Goal: Transaction & Acquisition: Download file/media

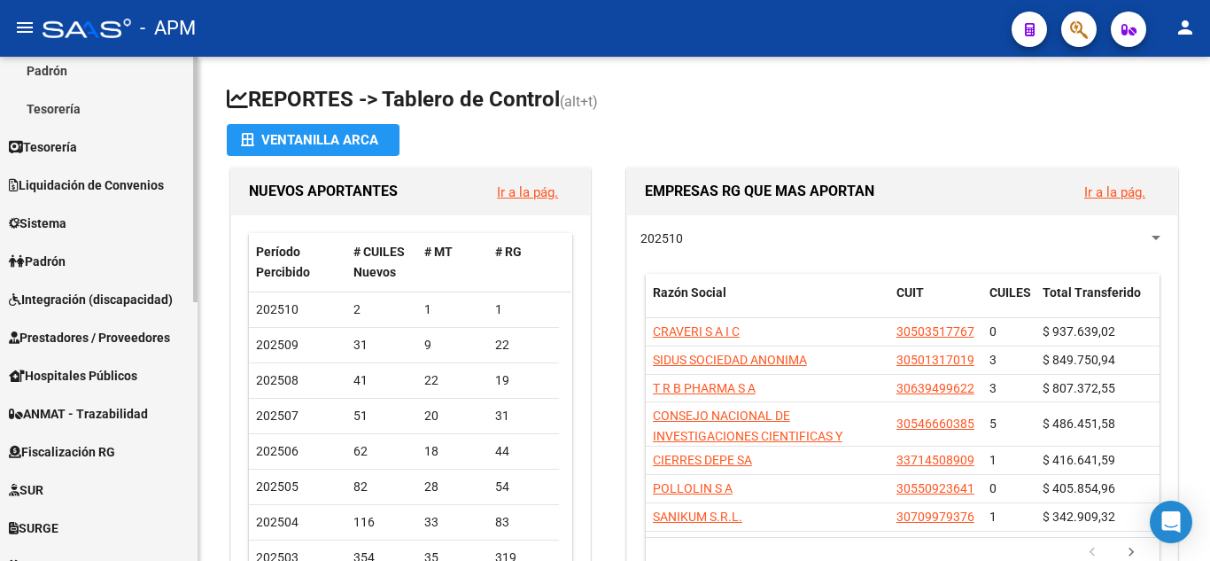
scroll to position [354, 0]
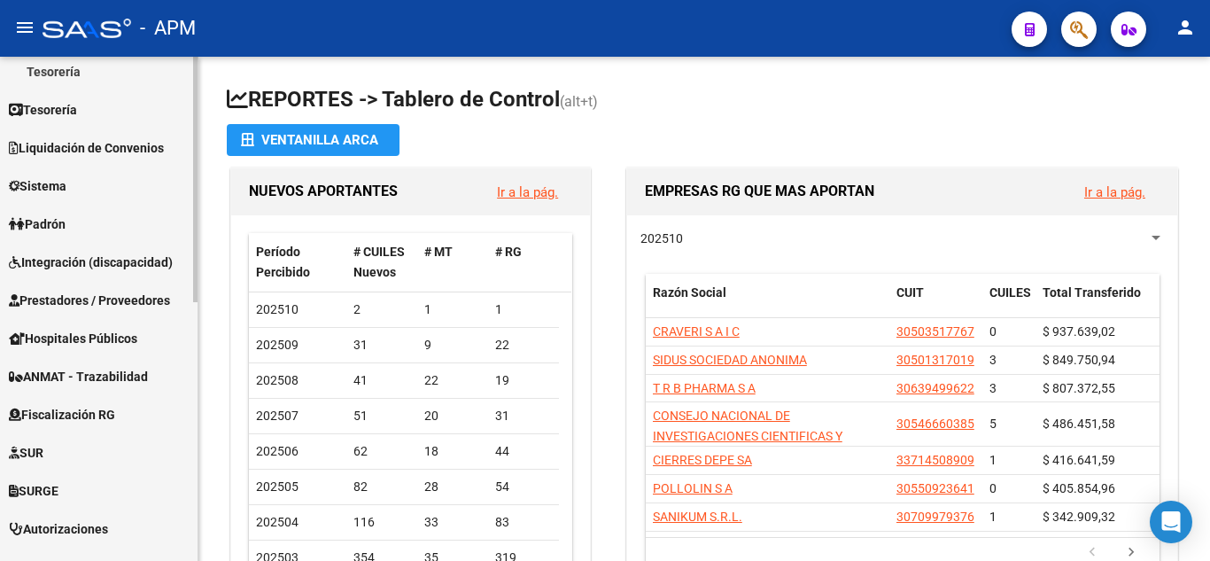
click at [109, 295] on span "Prestadores / Proveedores" at bounding box center [89, 299] width 161 height 19
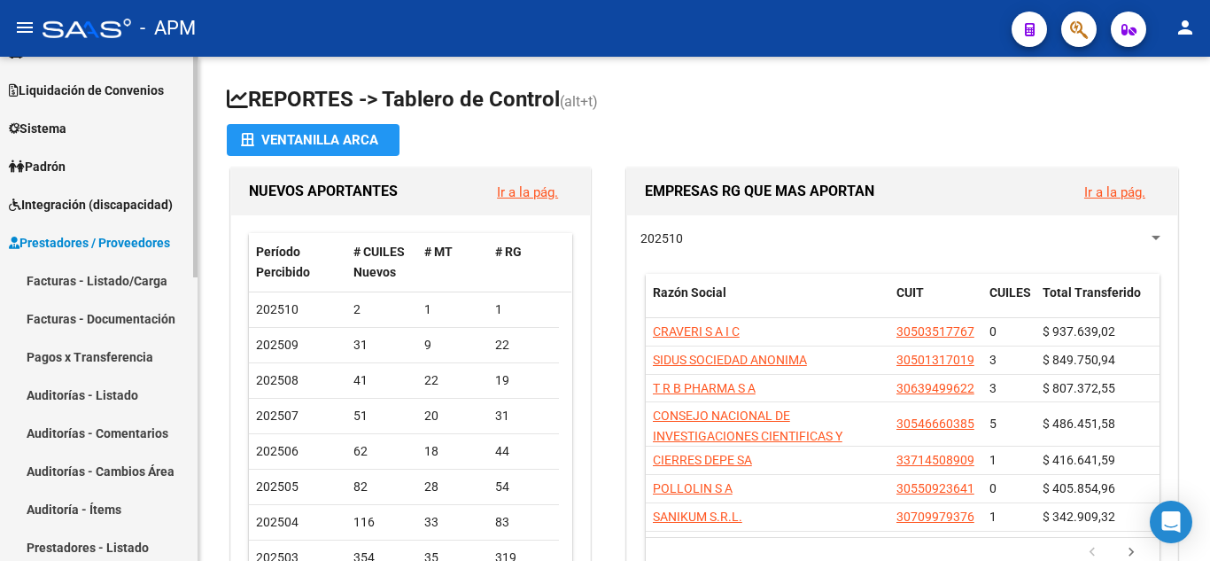
scroll to position [89, 0]
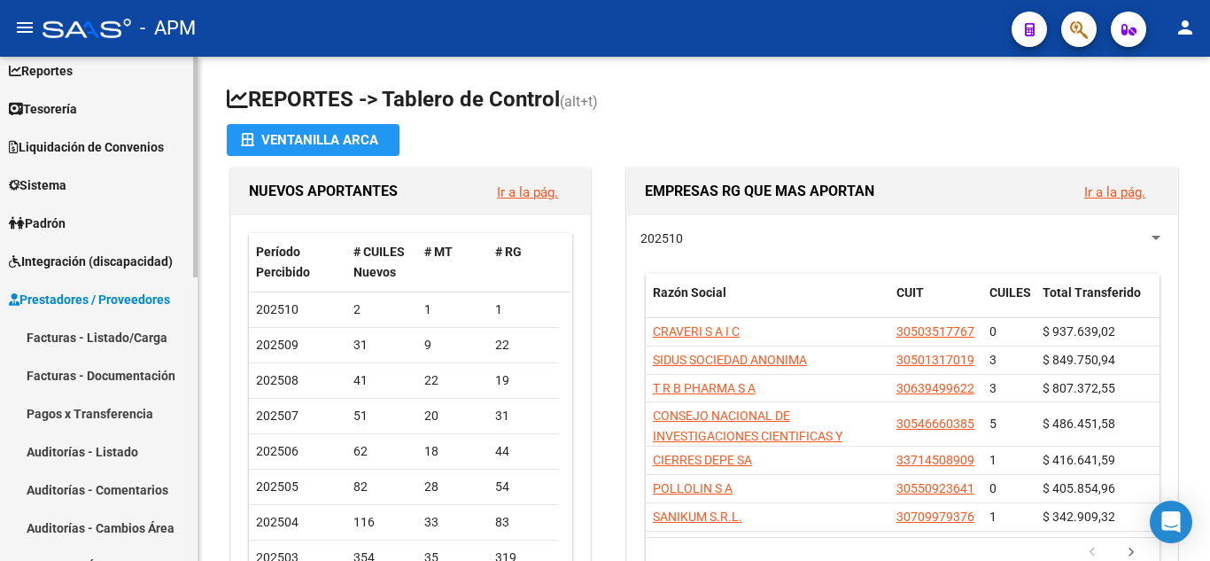
click at [107, 299] on span "Prestadores / Proveedores" at bounding box center [89, 299] width 161 height 19
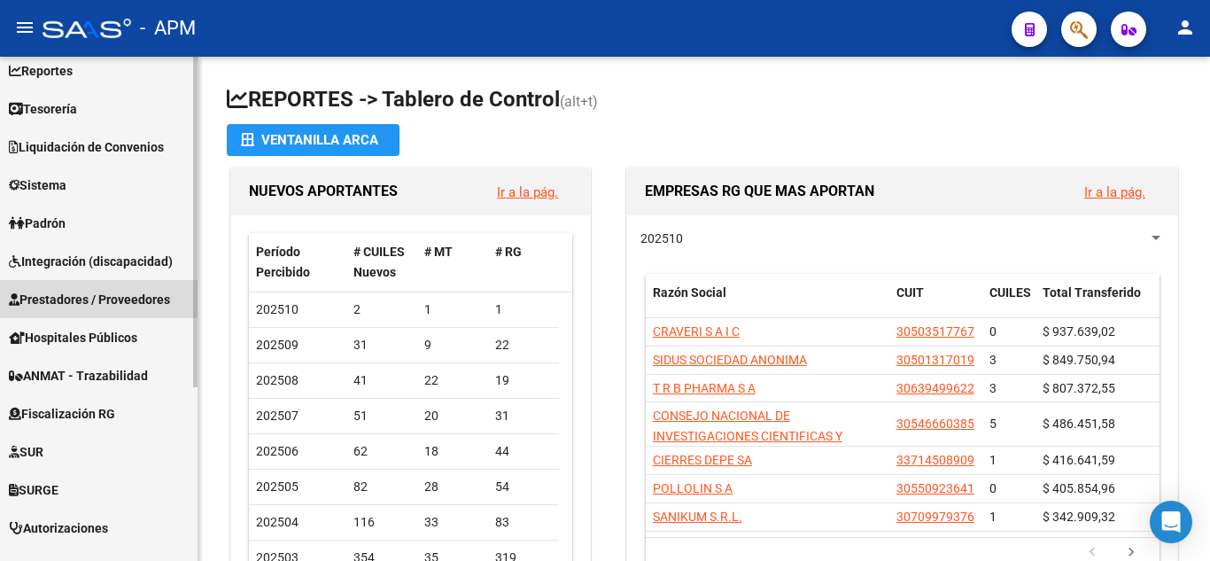
click at [107, 299] on span "Prestadores / Proveedores" at bounding box center [89, 299] width 161 height 19
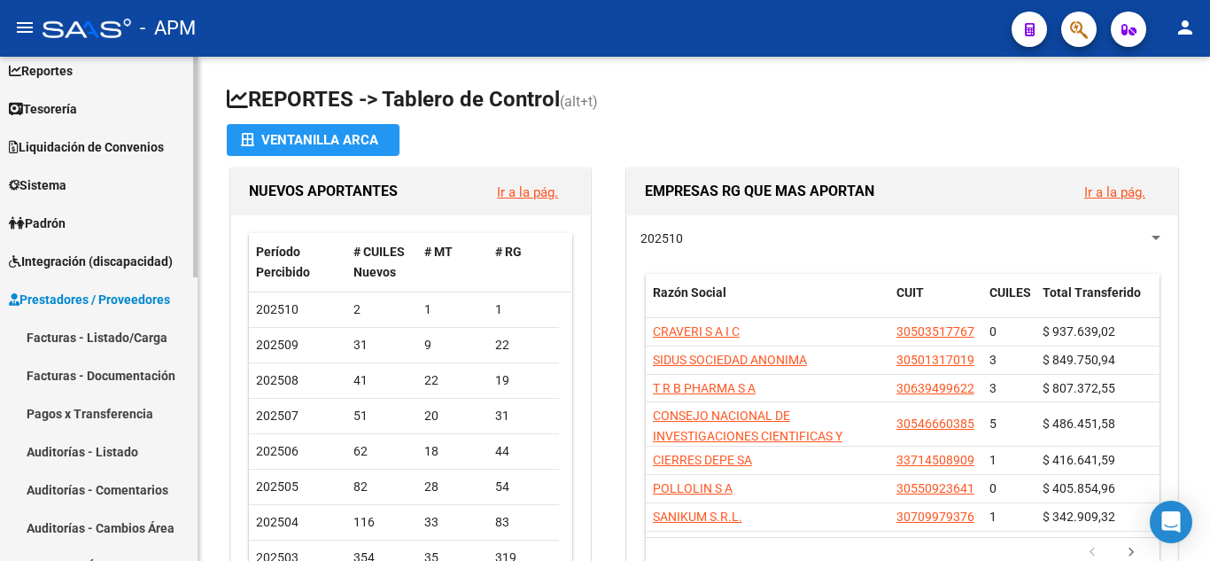
click at [109, 335] on link "Facturas - Listado/Carga" at bounding box center [98, 337] width 197 height 38
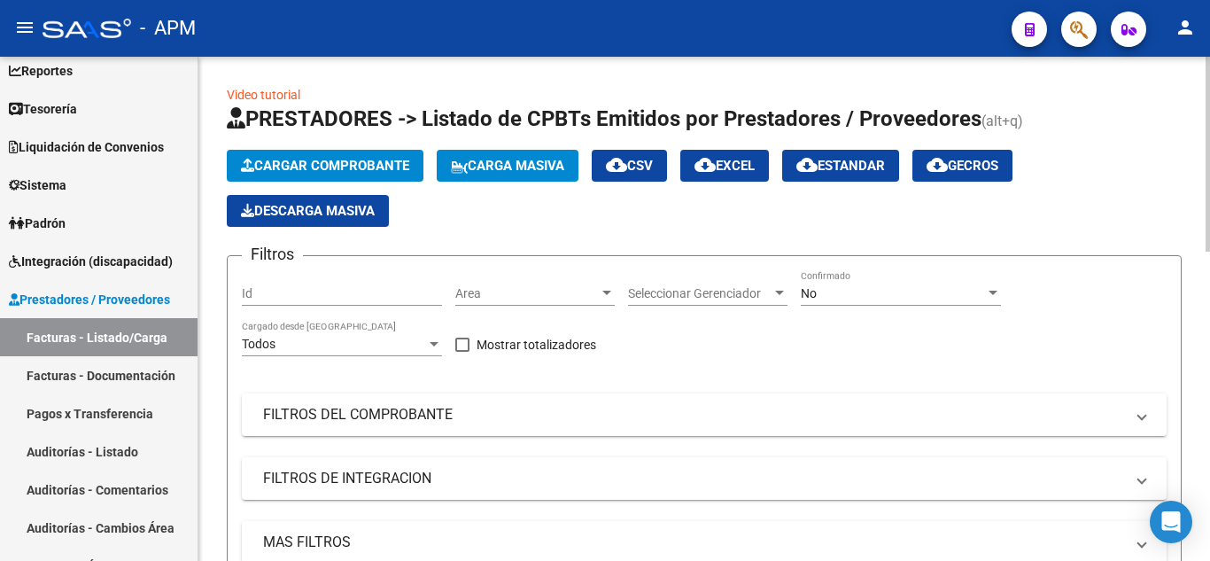
click at [852, 283] on div "No Confirmado" at bounding box center [901, 287] width 200 height 35
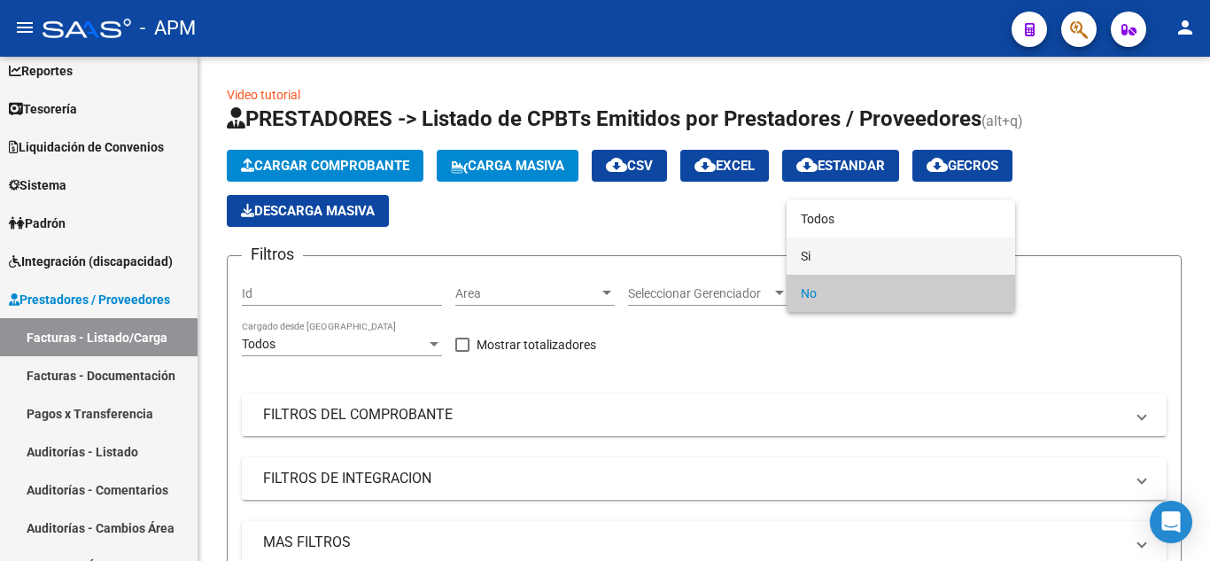
click at [855, 264] on span "Si" at bounding box center [901, 255] width 200 height 37
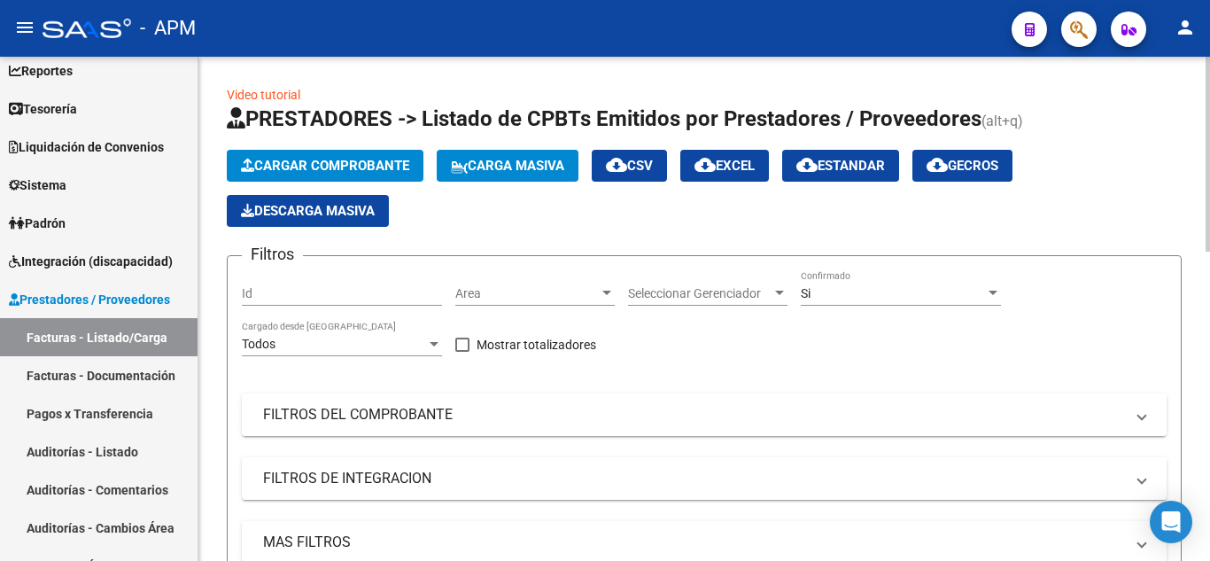
click at [744, 396] on mat-expansion-panel-header "FILTROS DEL COMPROBANTE" at bounding box center [704, 414] width 925 height 43
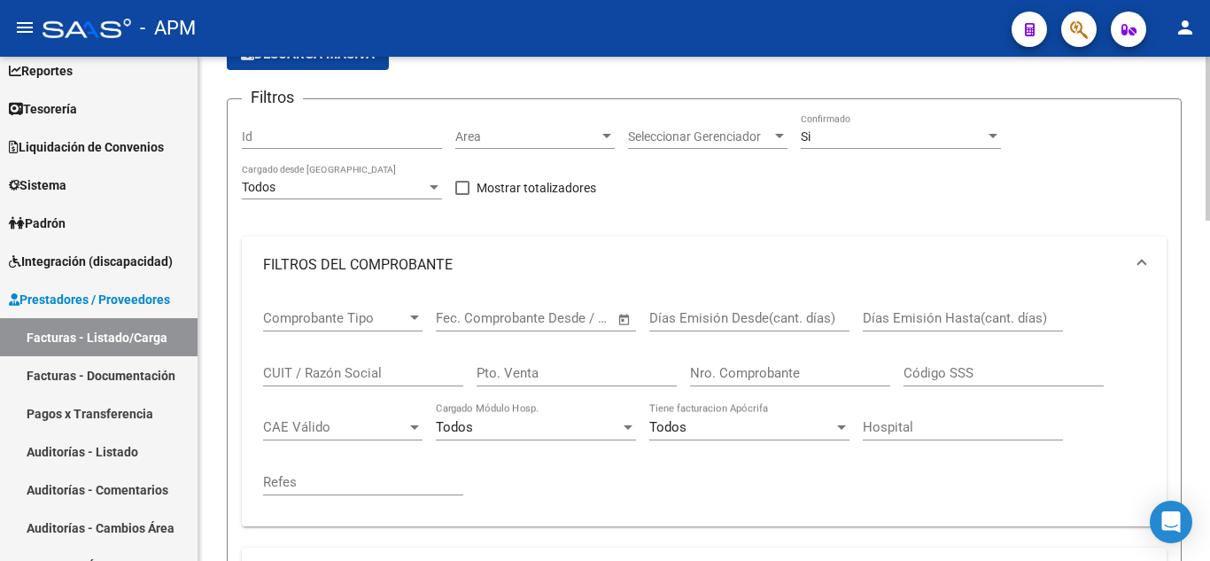
scroll to position [177, 0]
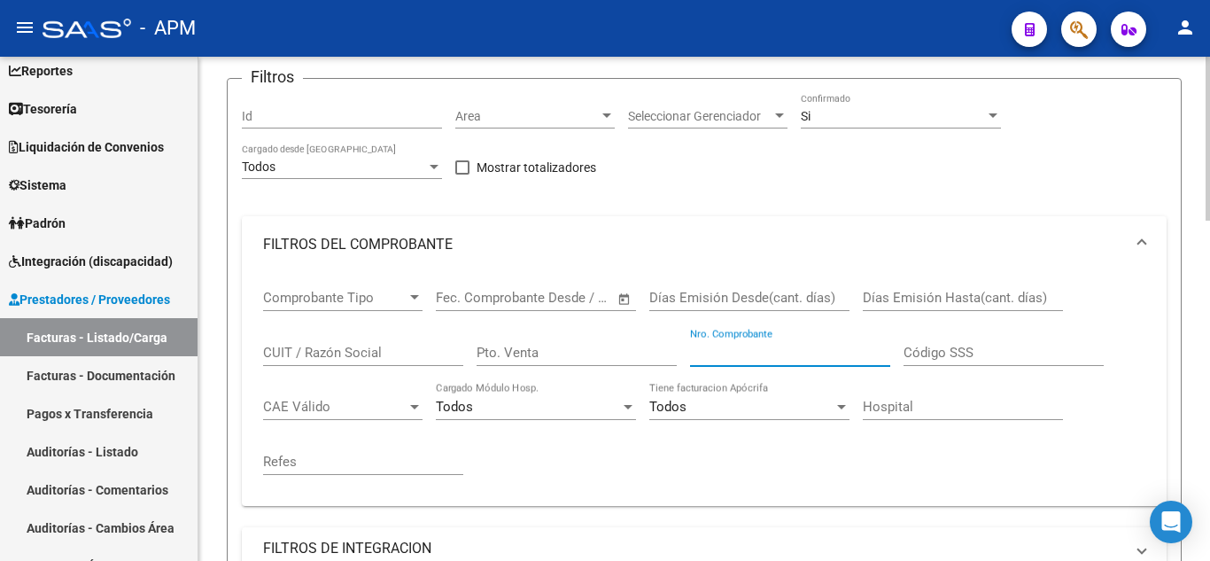
click at [729, 353] on input "Nro. Comprobante" at bounding box center [790, 353] width 200 height 16
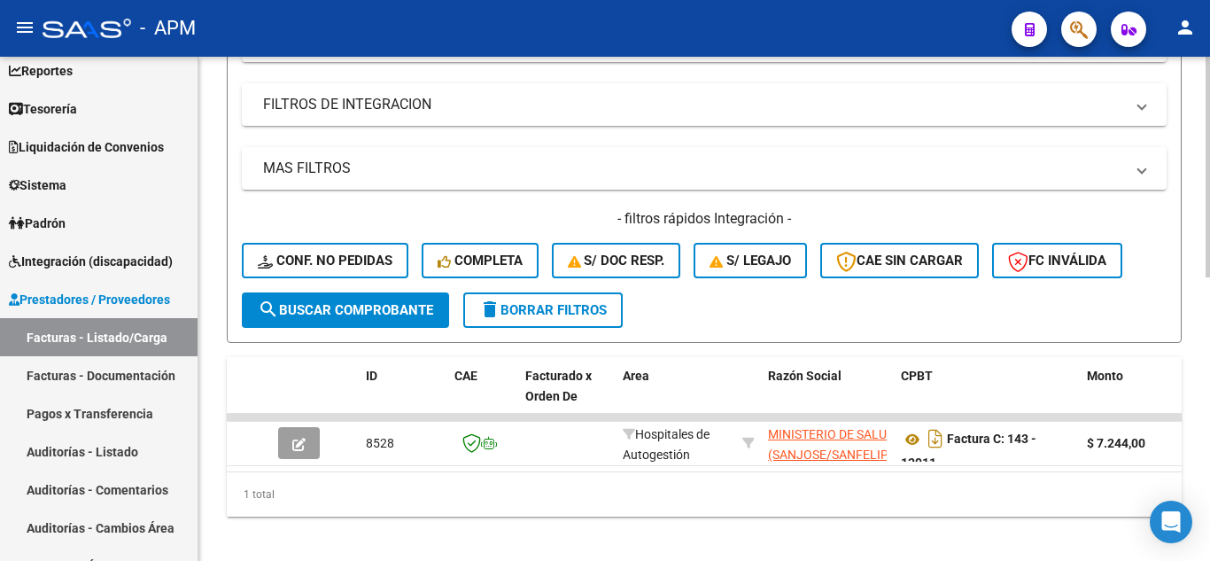
scroll to position [647, 0]
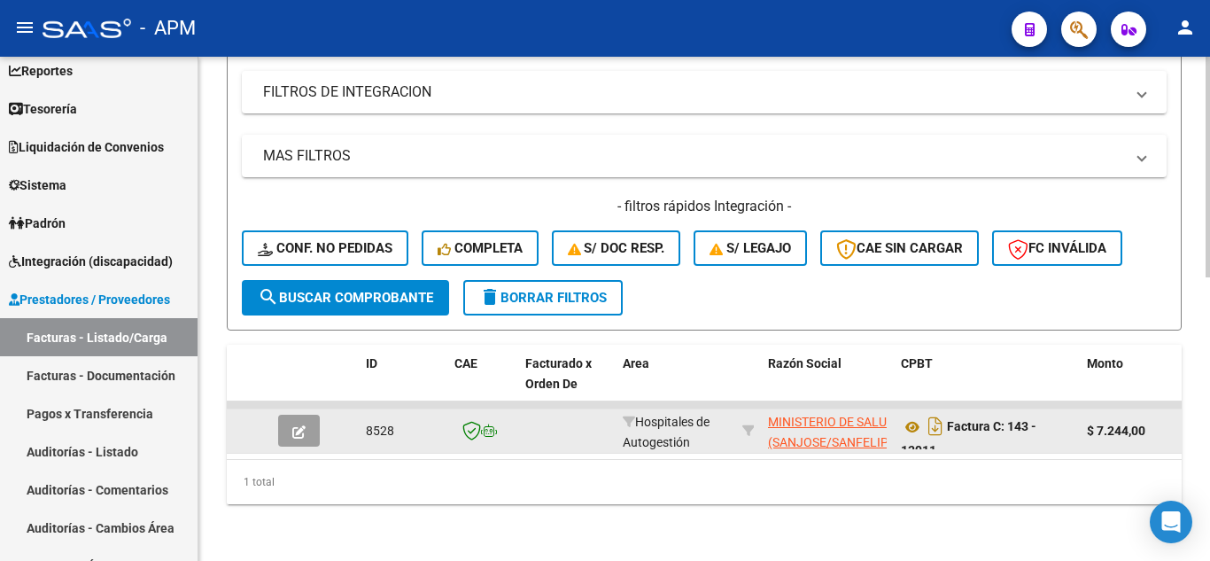
type input "13911"
click at [304, 425] on icon "button" at bounding box center [298, 431] width 13 height 13
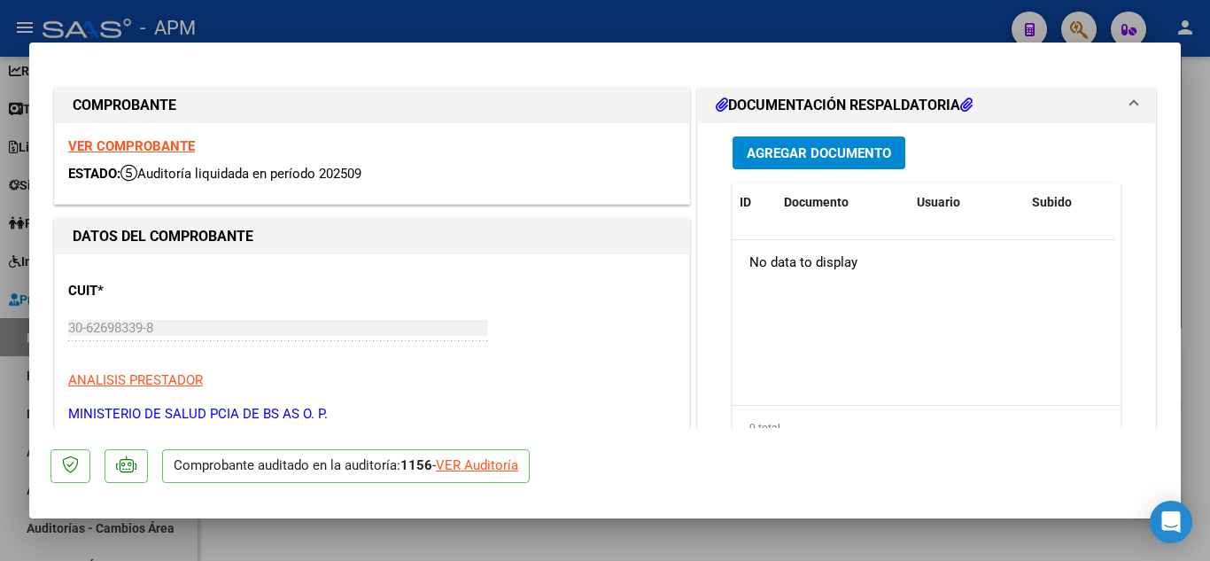
click at [171, 145] on strong "VER COMPROBANTE" at bounding box center [131, 146] width 127 height 16
type input "$ 0,00"
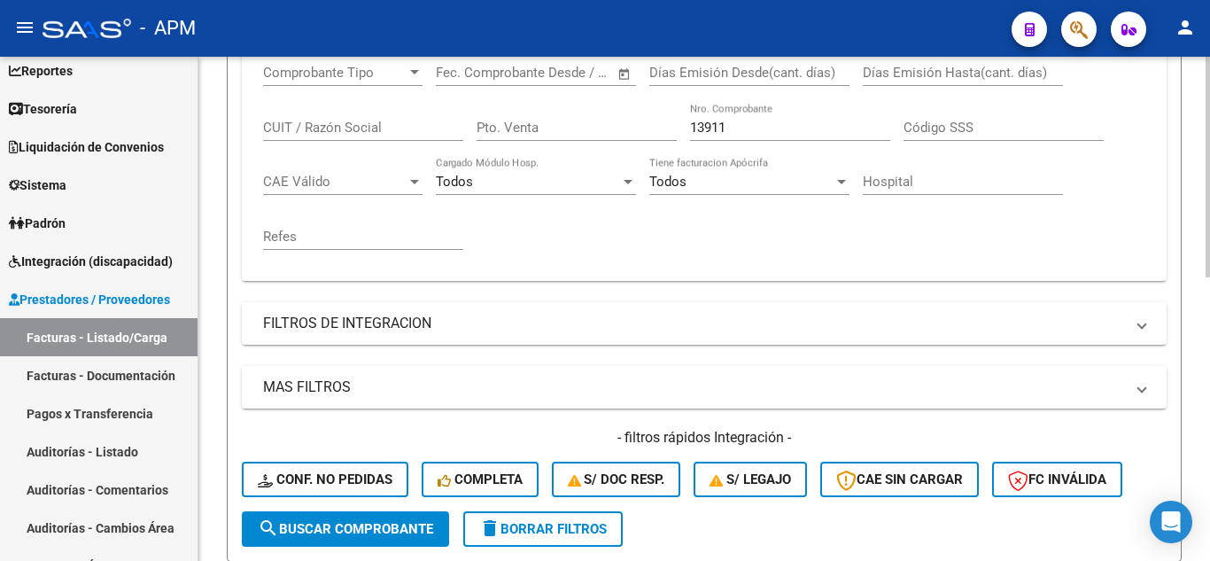
scroll to position [382, 0]
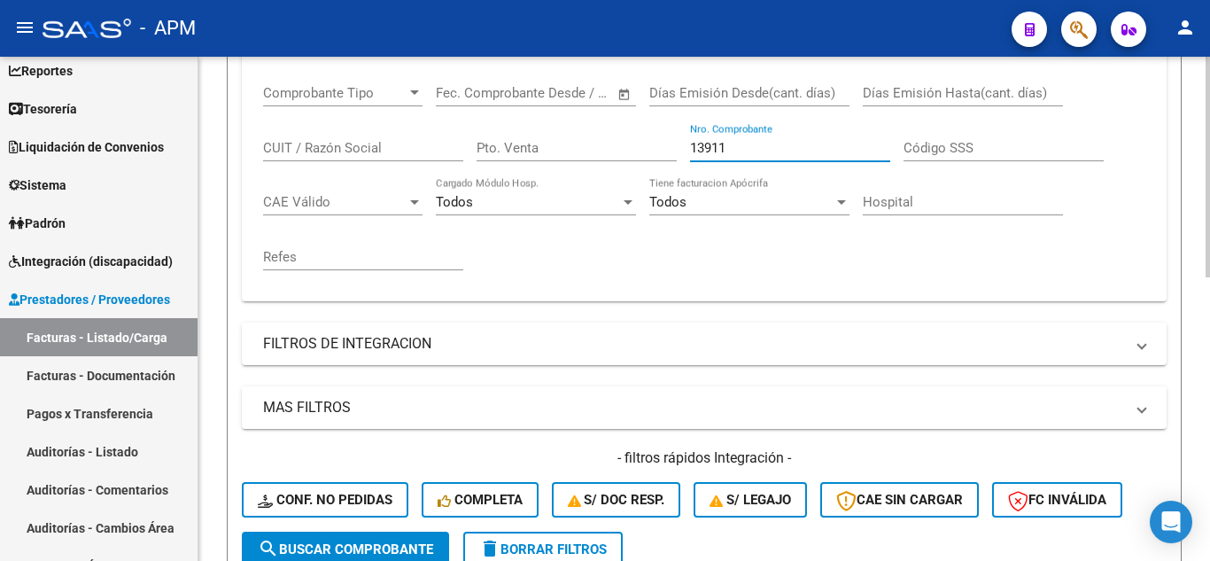
drag, startPoint x: 737, startPoint y: 149, endPoint x: 607, endPoint y: 159, distance: 130.6
click at [607, 159] on div "Comprobante Tipo Comprobante Tipo Fecha inicio – Fecha fin Fec. Comprobante Des…" at bounding box center [704, 177] width 882 height 219
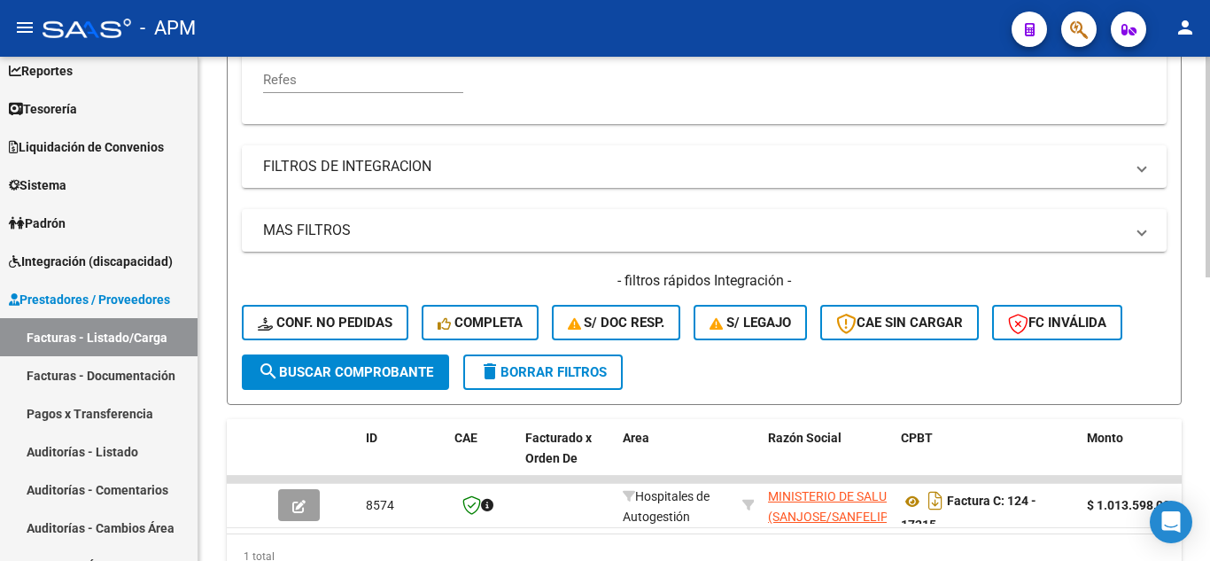
scroll to position [647, 0]
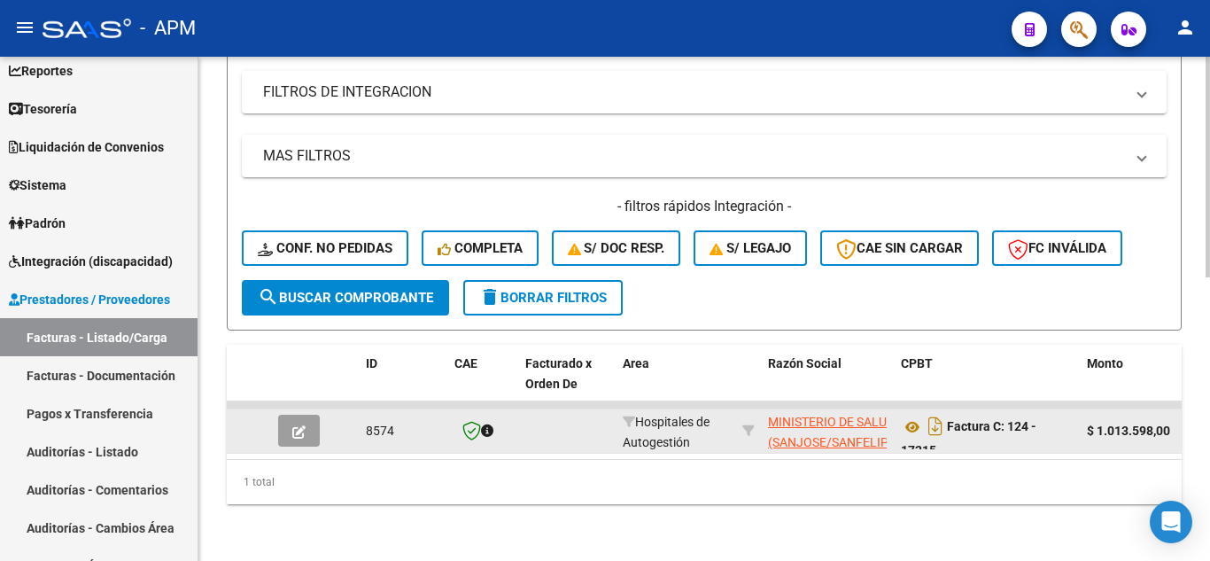
type input "17215"
click at [293, 414] on button "button" at bounding box center [299, 430] width 42 height 32
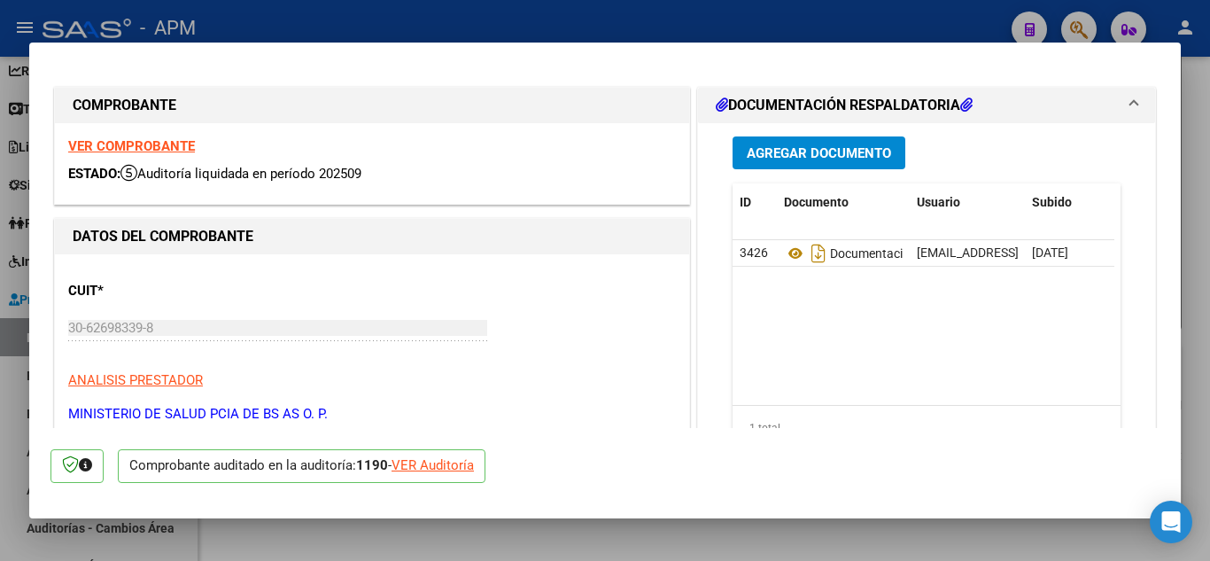
click at [128, 143] on strong "VER COMPROBANTE" at bounding box center [131, 146] width 127 height 16
type input "$ 0,00"
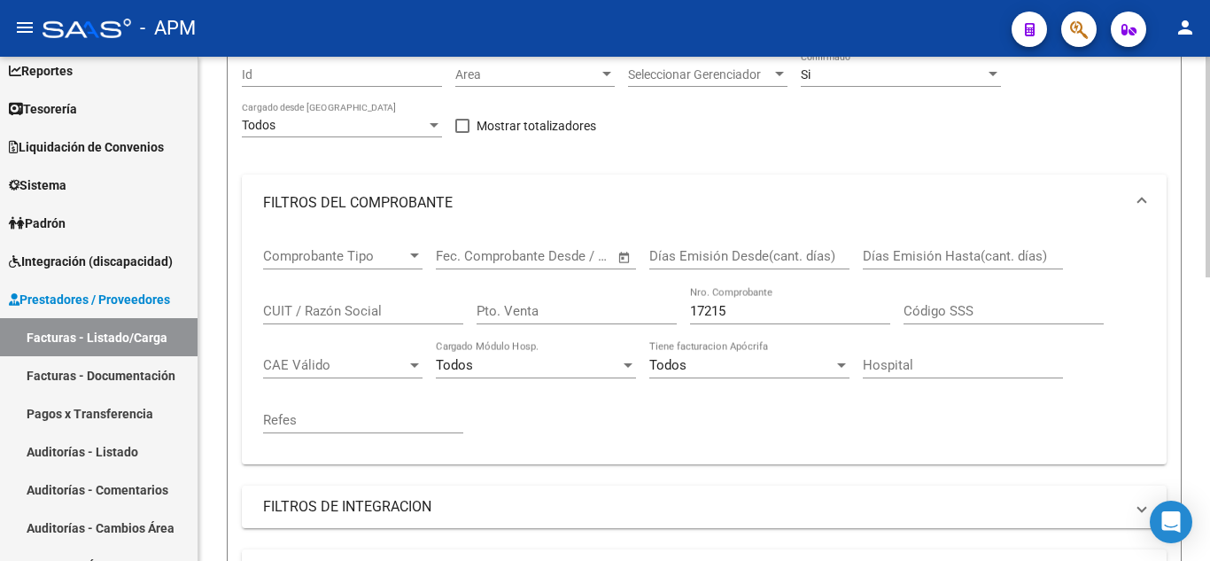
scroll to position [205, 0]
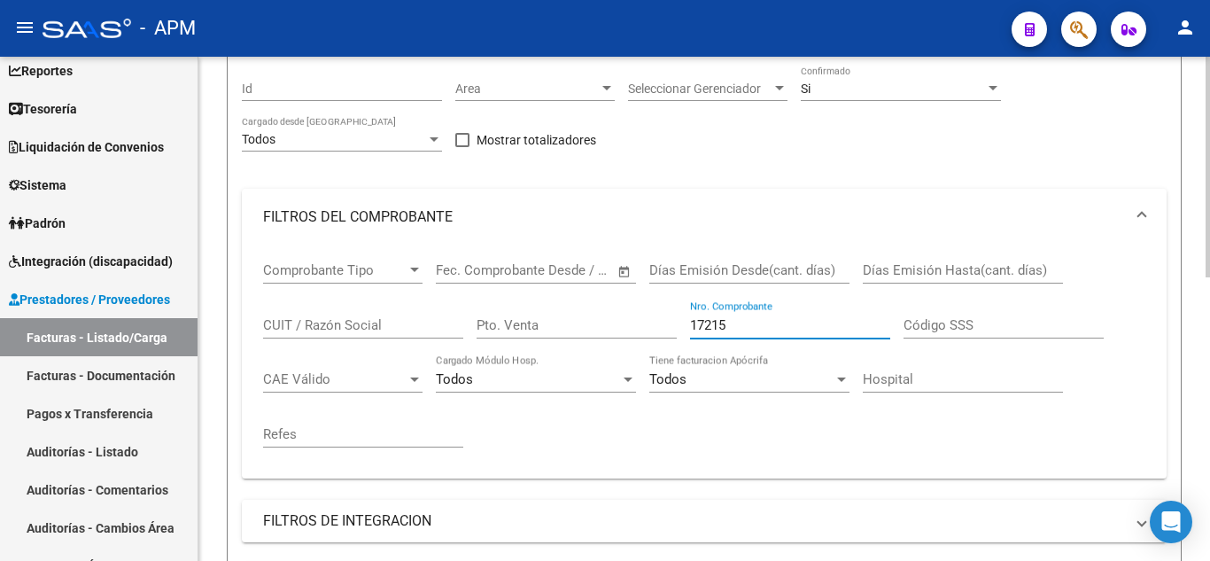
drag, startPoint x: 733, startPoint y: 323, endPoint x: 467, endPoint y: 256, distance: 274.9
click at [467, 256] on div "Comprobante Tipo Comprobante Tipo Fecha inicio – Fecha fin Fec. Comprobante Des…" at bounding box center [704, 354] width 882 height 219
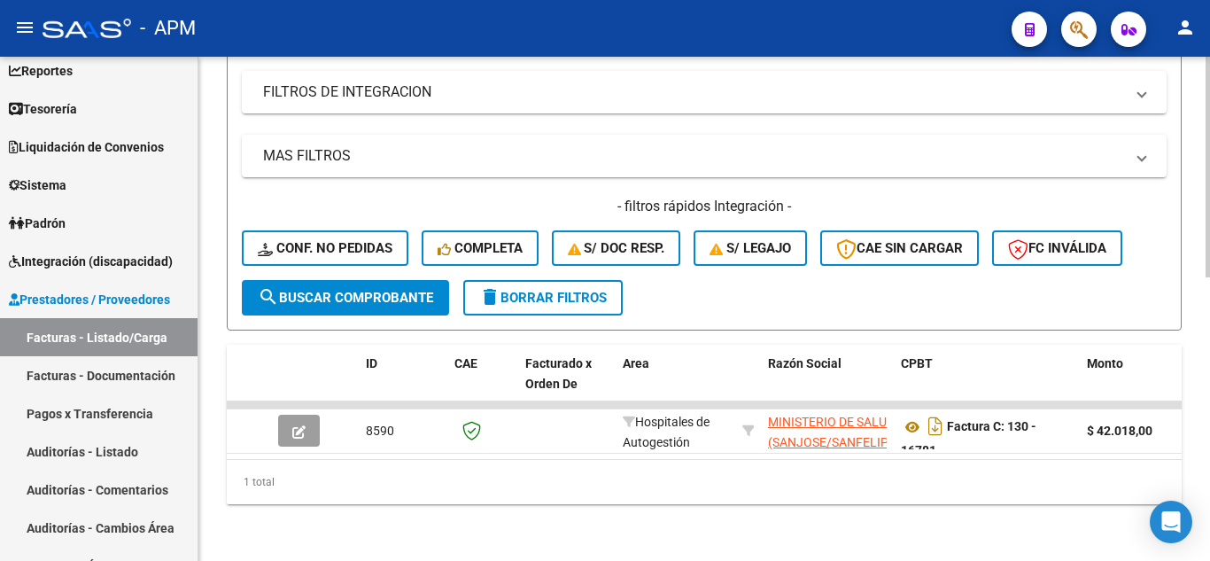
scroll to position [647, 0]
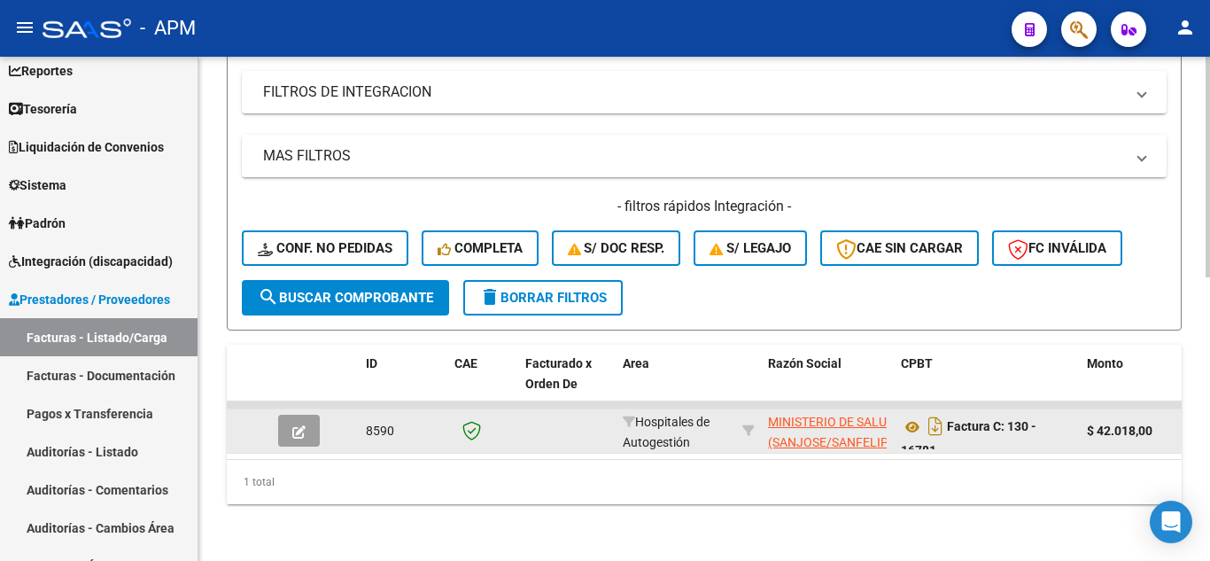
type input "16781"
click at [285, 414] on button "button" at bounding box center [299, 430] width 42 height 32
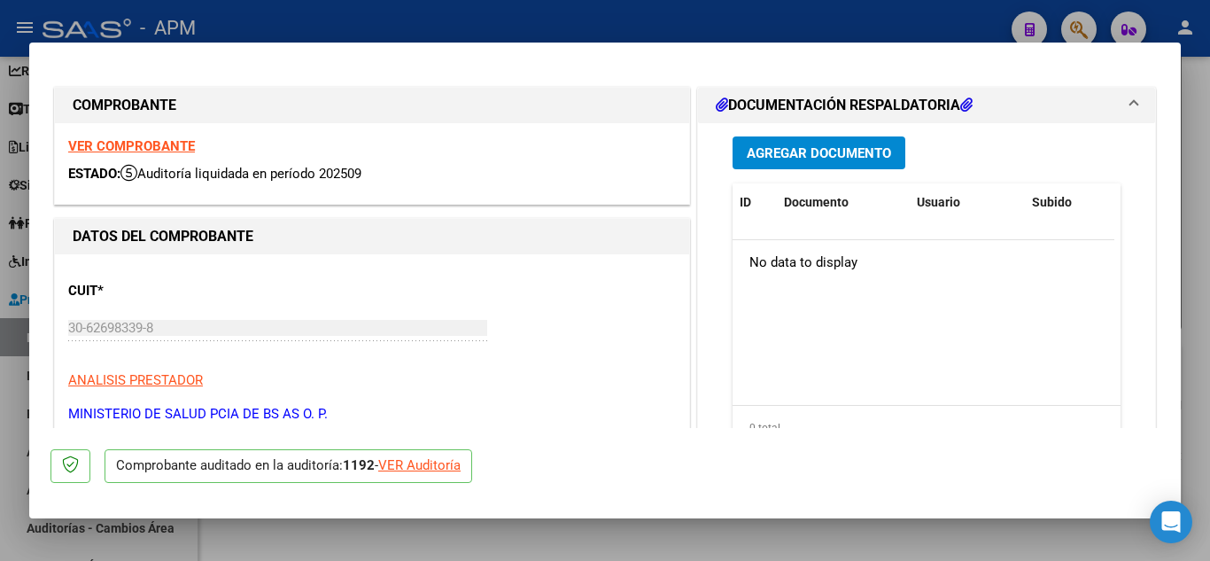
click at [128, 140] on strong "VER COMPROBANTE" at bounding box center [131, 146] width 127 height 16
type input "$ 0,00"
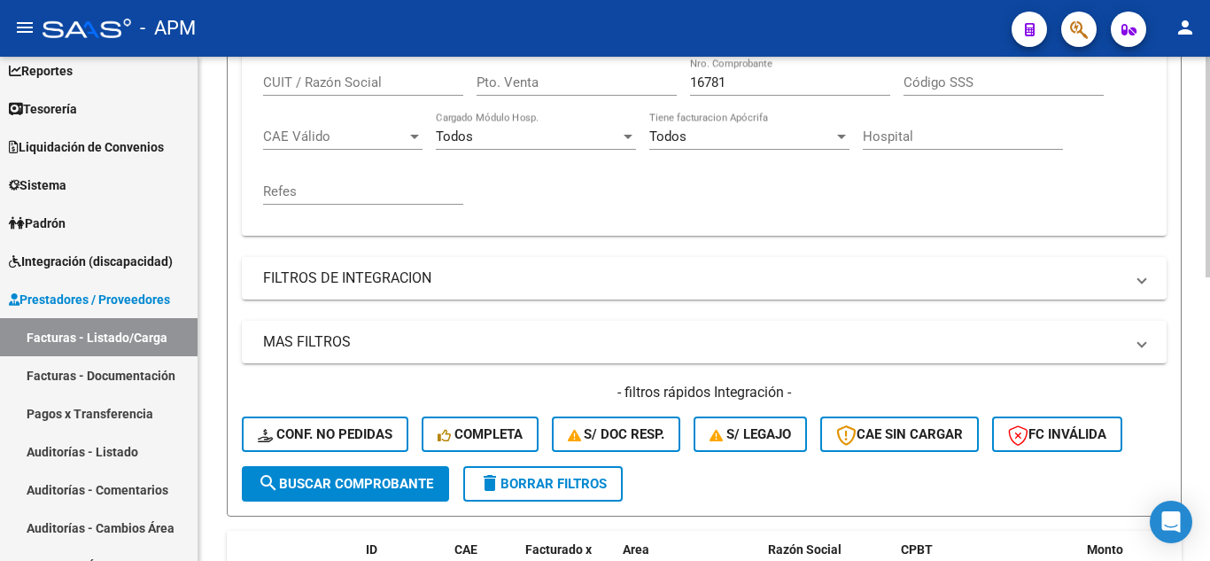
scroll to position [293, 0]
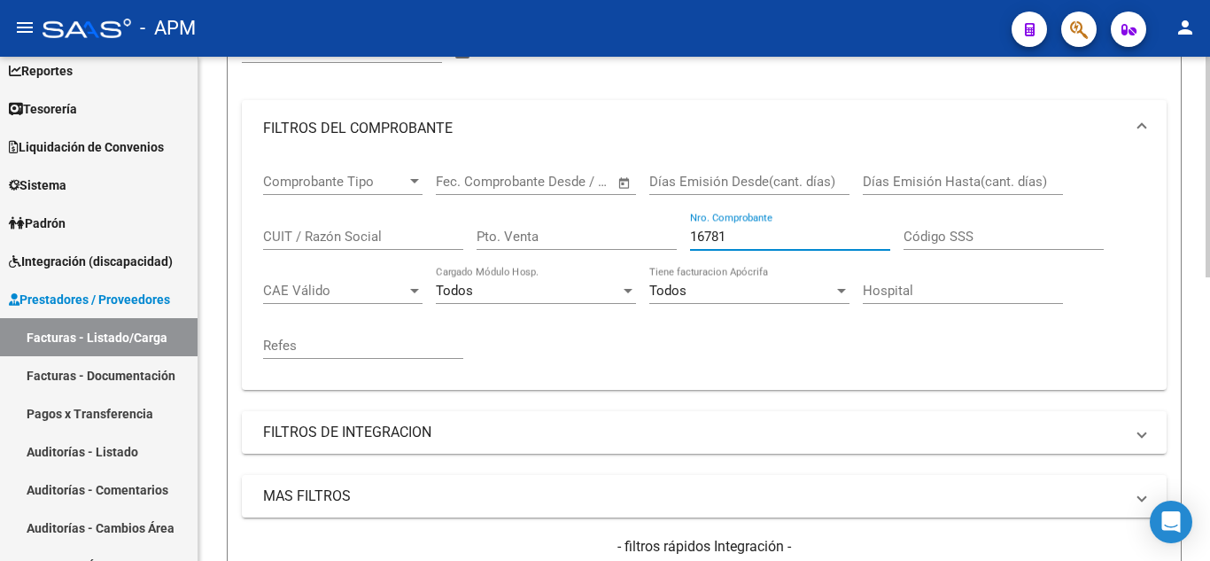
drag, startPoint x: 775, startPoint y: 228, endPoint x: 656, endPoint y: 229, distance: 118.7
click at [656, 229] on div "Comprobante Tipo Comprobante Tipo Fecha inicio – Fecha fin Fec. Comprobante Des…" at bounding box center [704, 266] width 882 height 219
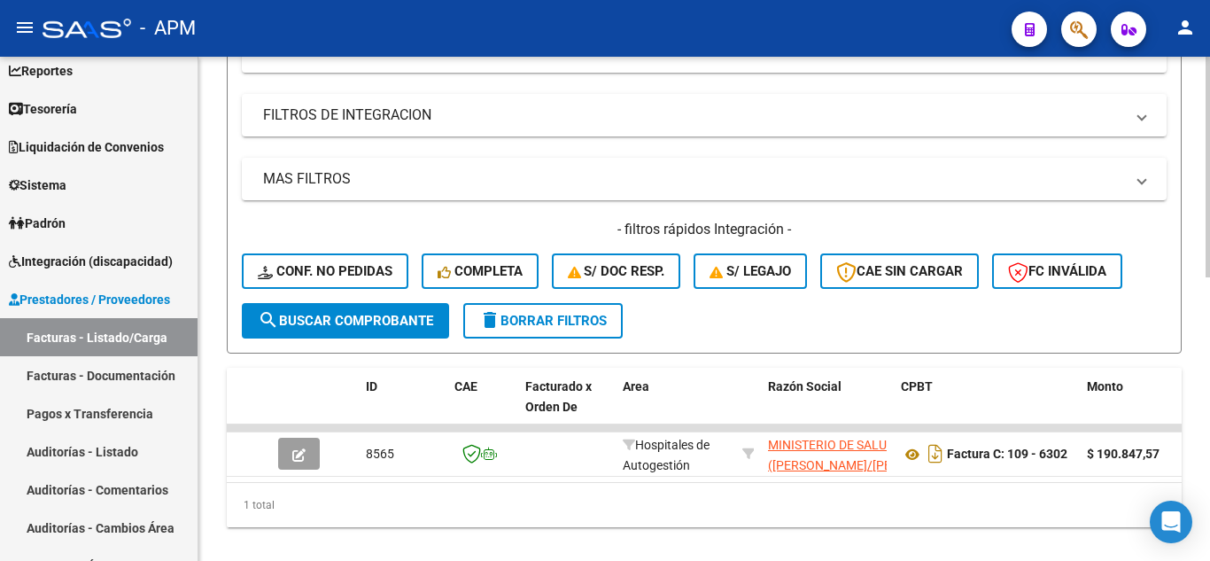
scroll to position [647, 0]
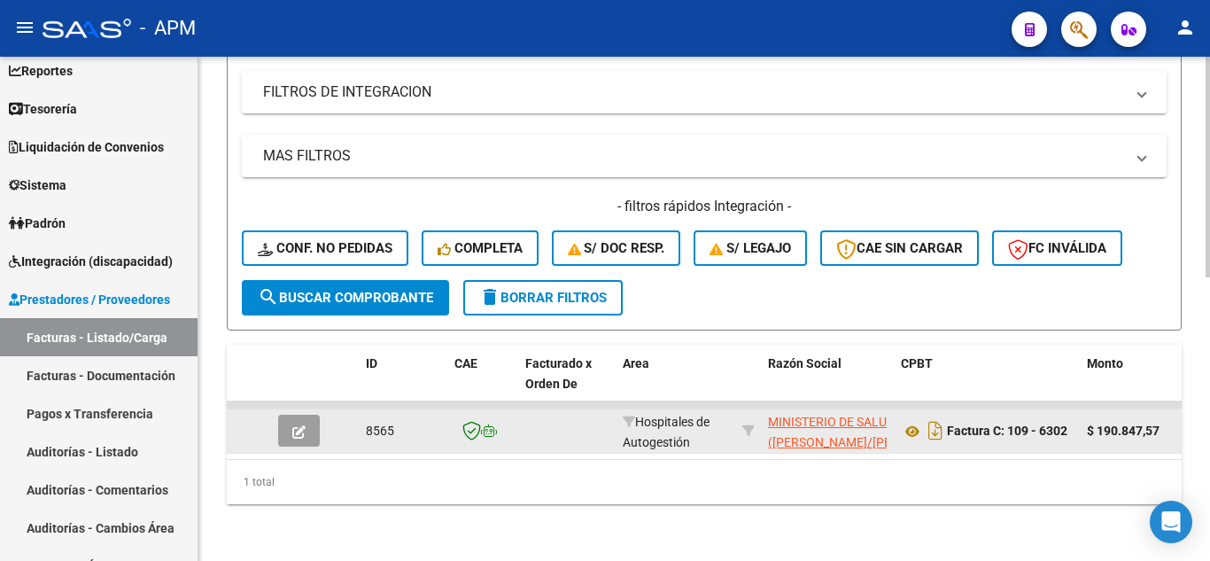
type input "6302"
click at [292, 425] on icon "button" at bounding box center [298, 431] width 13 height 13
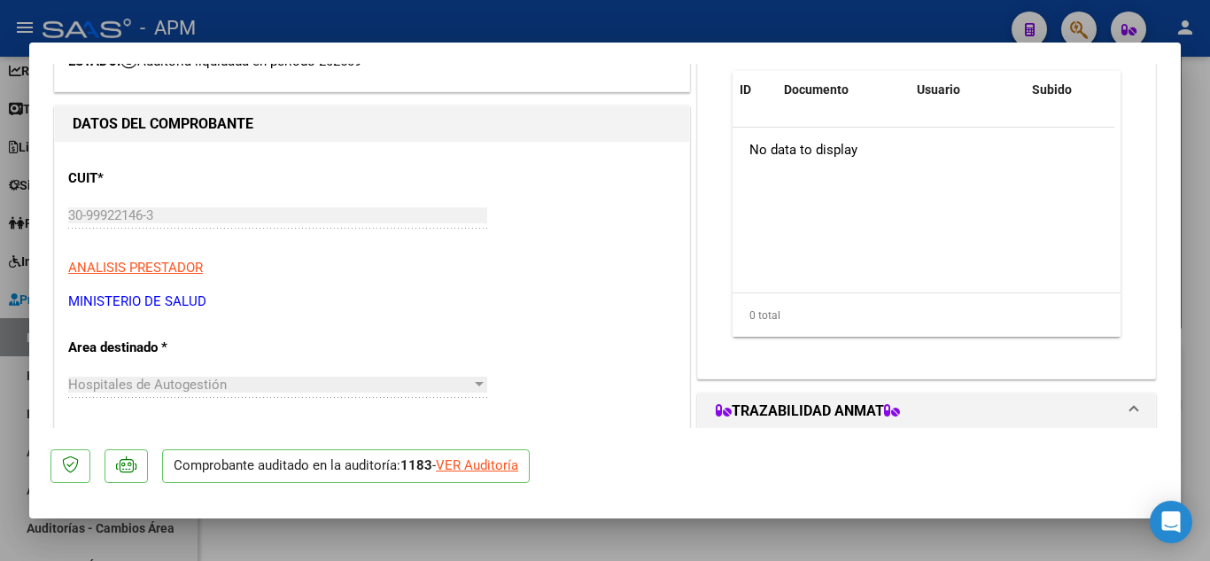
scroll to position [0, 0]
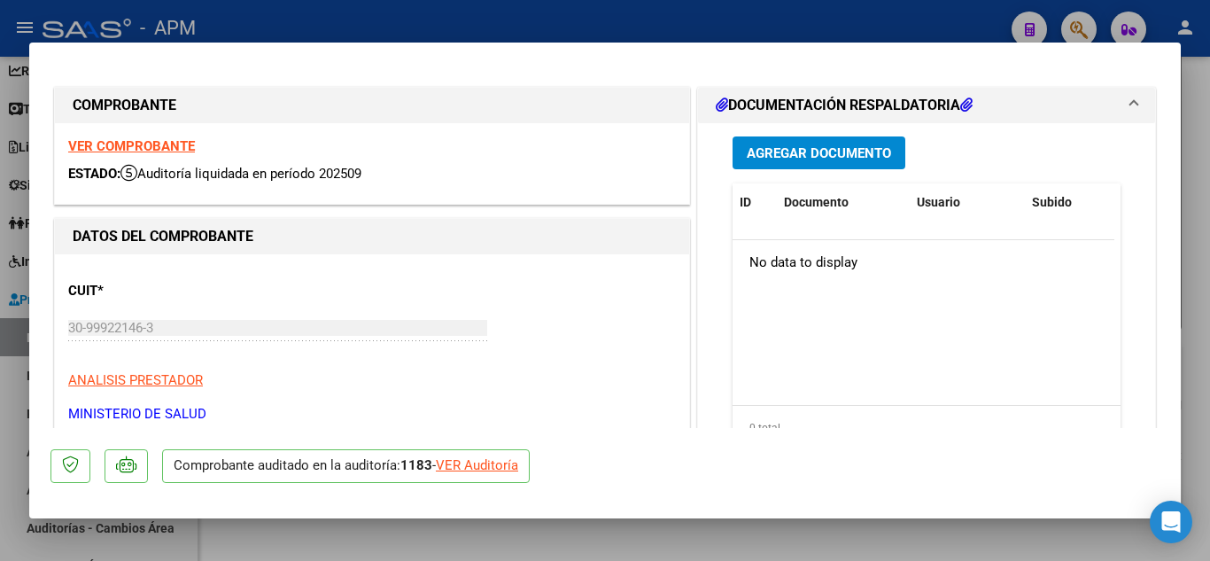
click at [104, 142] on strong "VER COMPROBANTE" at bounding box center [131, 146] width 127 height 16
type input "$ 0,00"
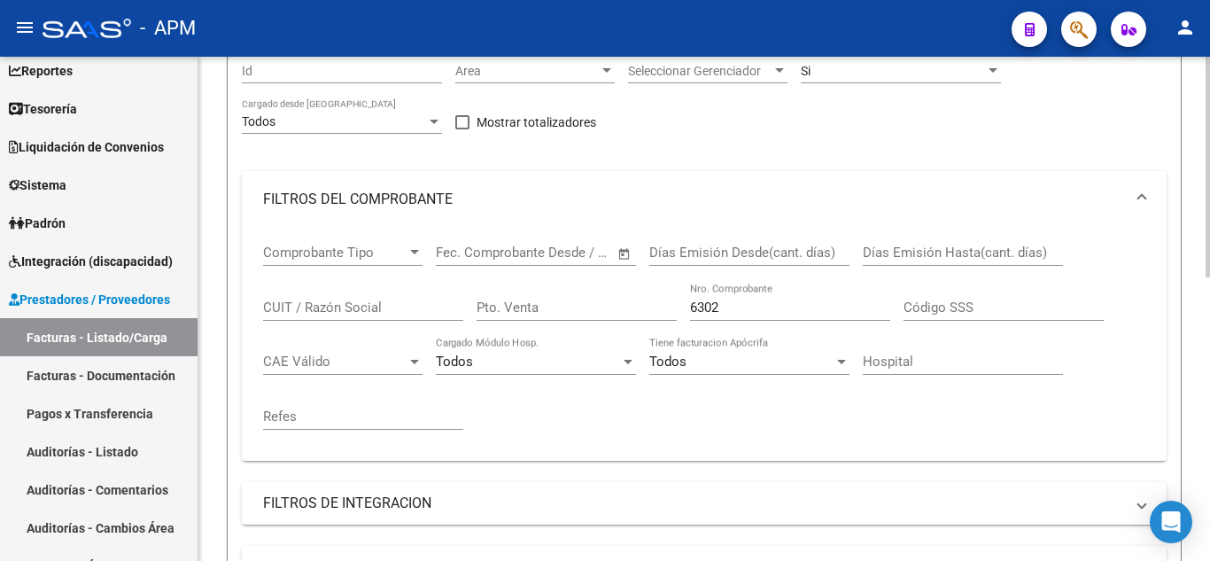
scroll to position [205, 0]
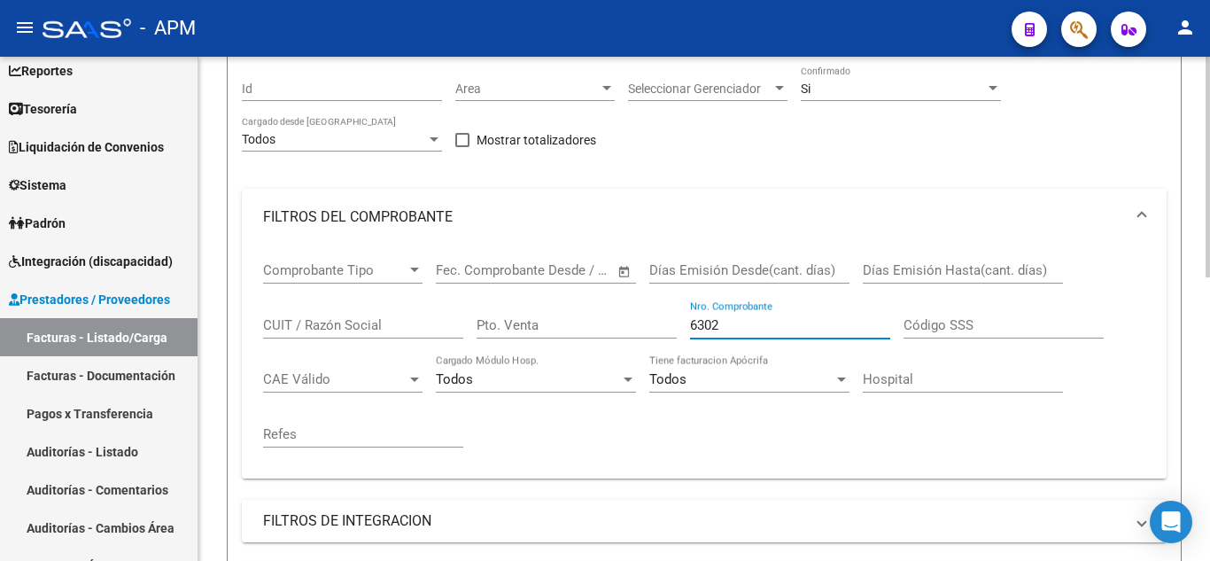
drag, startPoint x: 732, startPoint y: 318, endPoint x: 606, endPoint y: 314, distance: 125.8
click at [606, 314] on div "Comprobante Tipo Comprobante Tipo Fecha inicio – Fecha fin Fec. Comprobante Des…" at bounding box center [704, 354] width 882 height 219
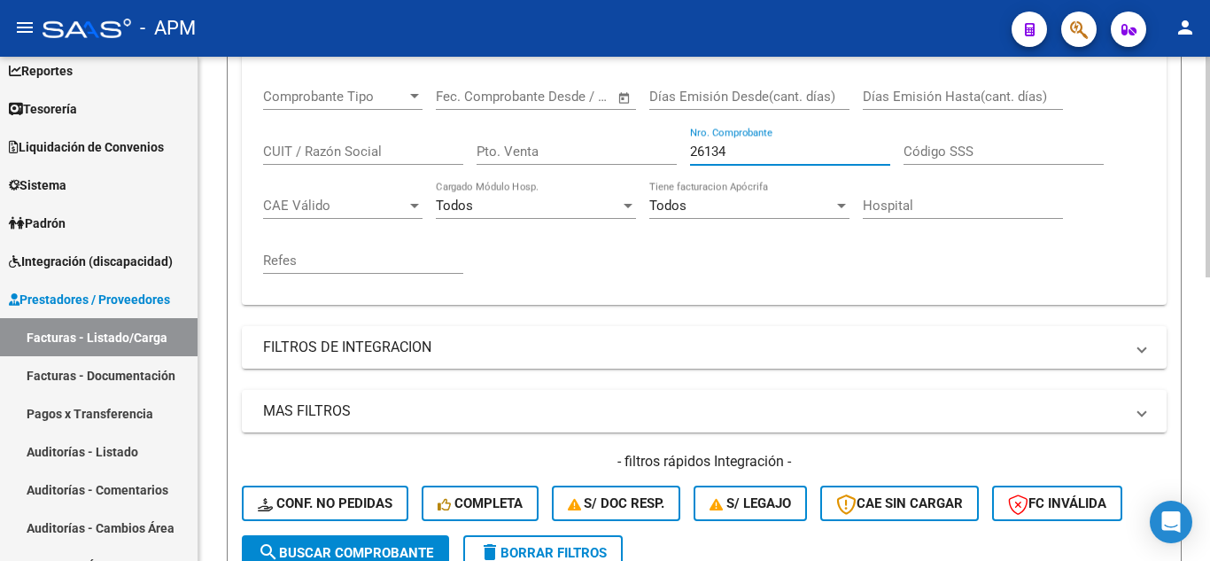
scroll to position [647, 0]
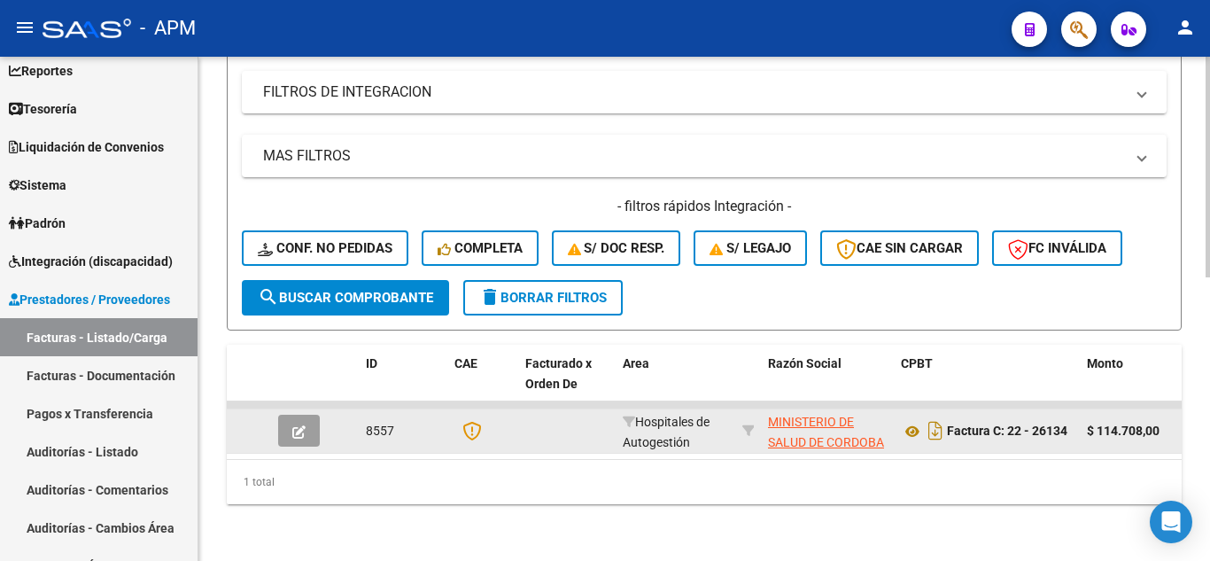
type input "26134"
click at [299, 414] on button "button" at bounding box center [299, 430] width 42 height 32
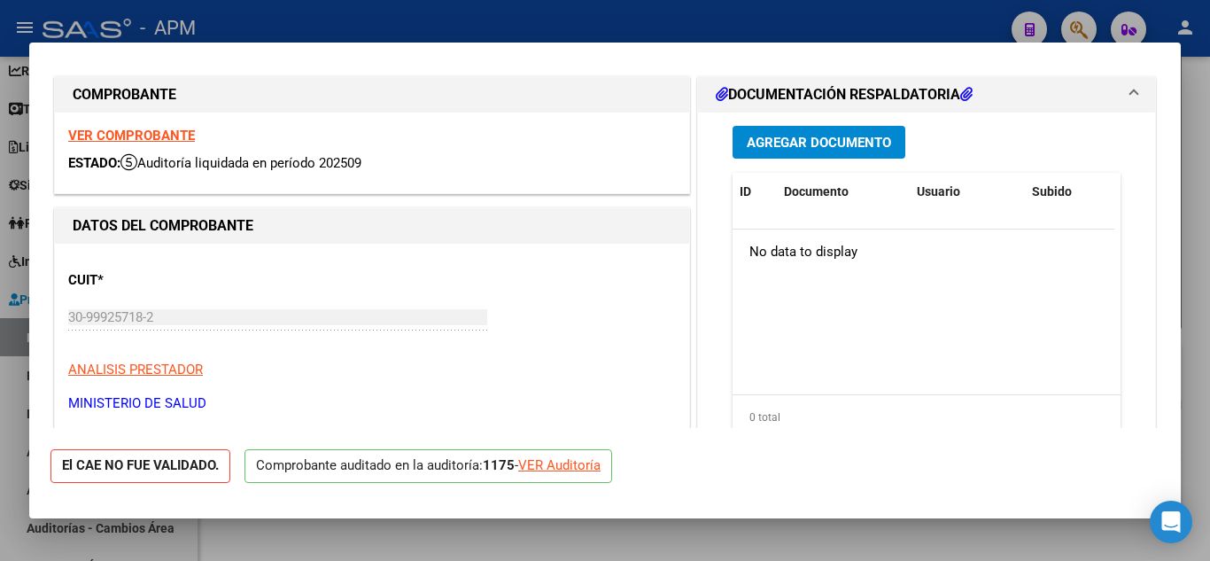
scroll to position [0, 0]
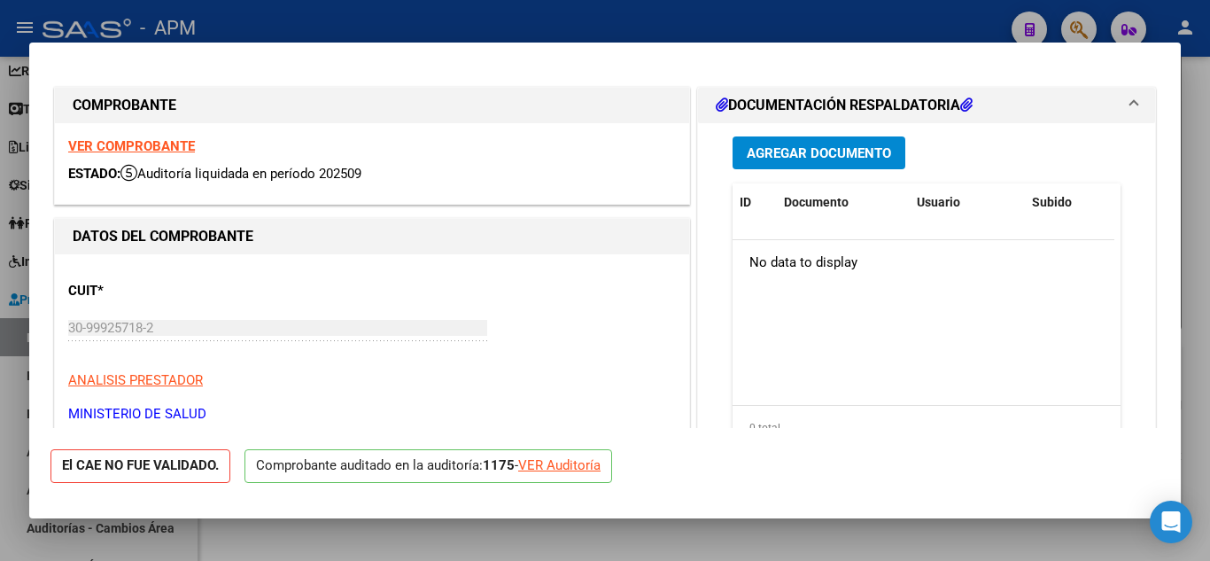
click at [174, 138] on strong "VER COMPROBANTE" at bounding box center [131, 146] width 127 height 16
type input "$ 0,00"
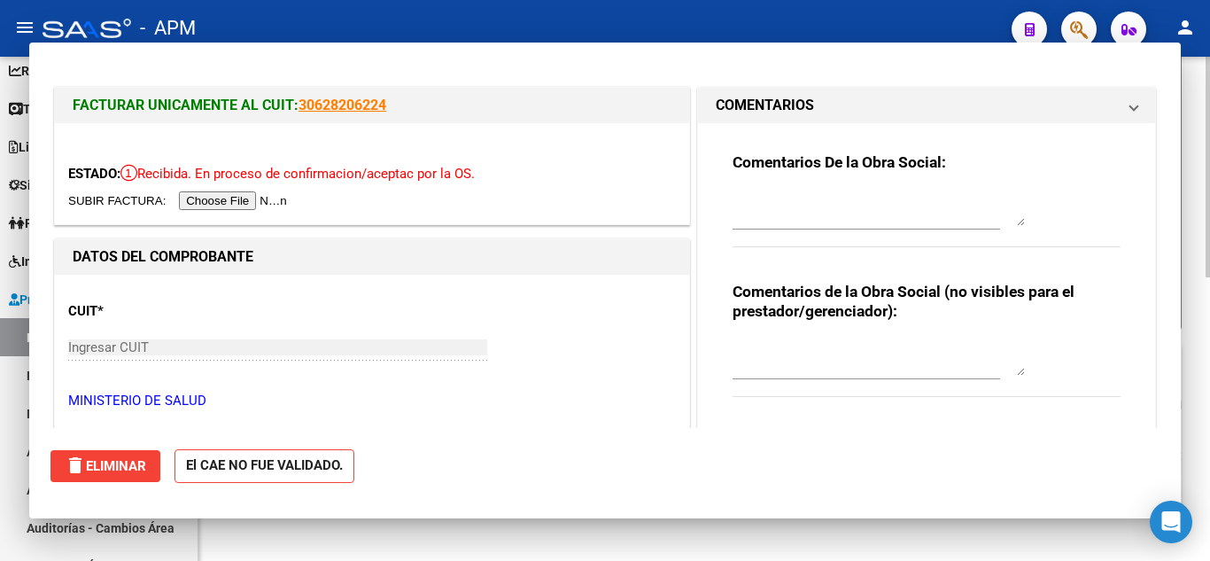
scroll to position [647, 0]
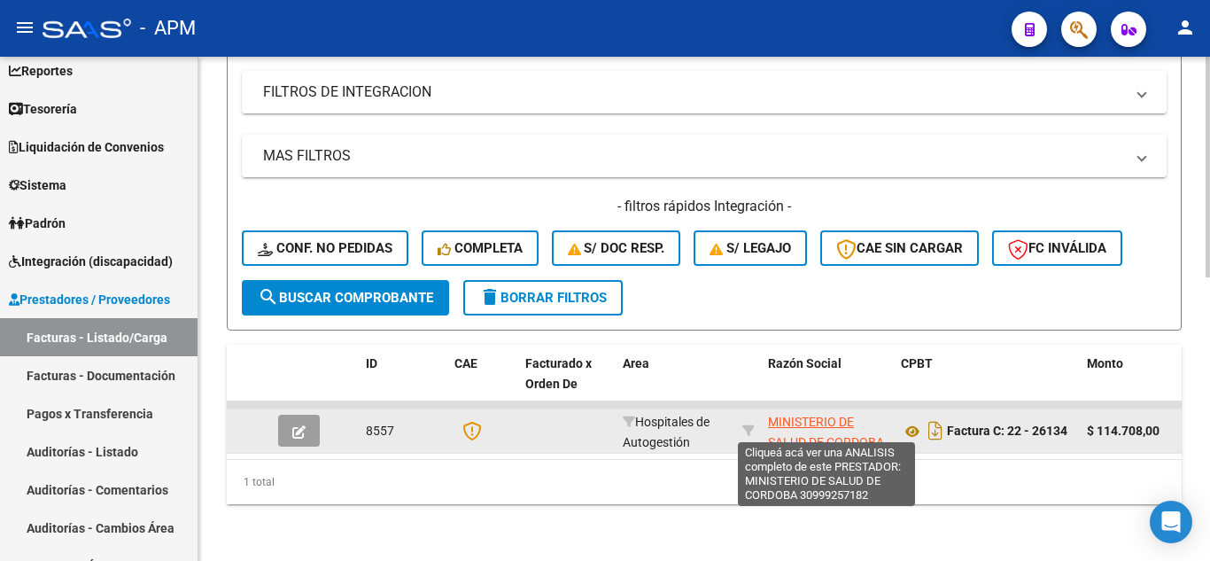
click at [790, 427] on span "MINISTERIO DE SALUD DE CORDOBA" at bounding box center [826, 431] width 116 height 35
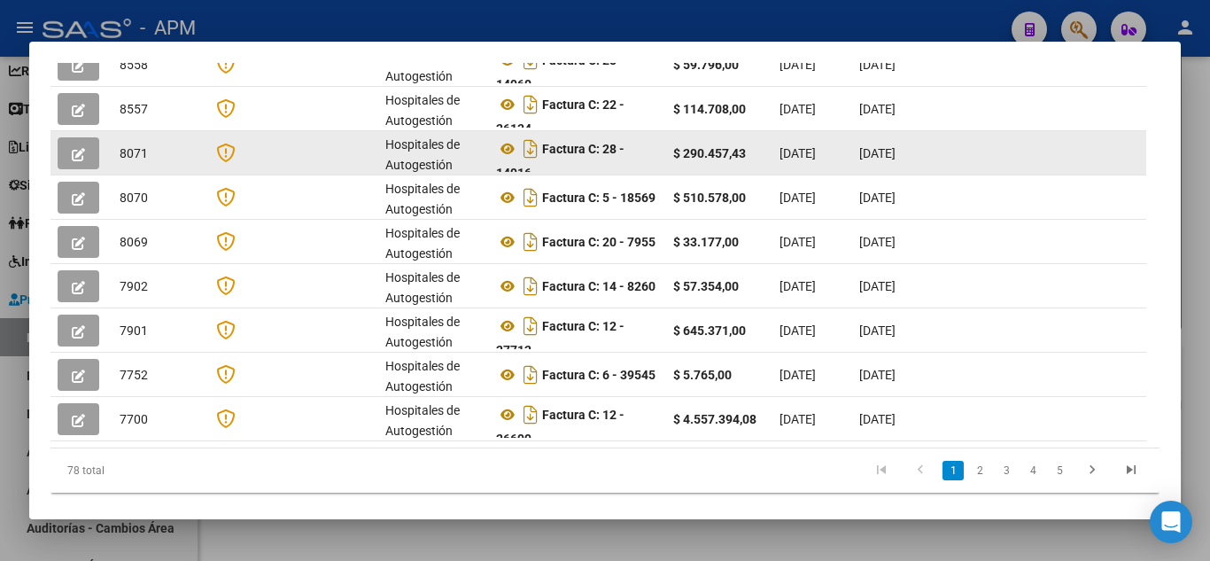
scroll to position [647, 0]
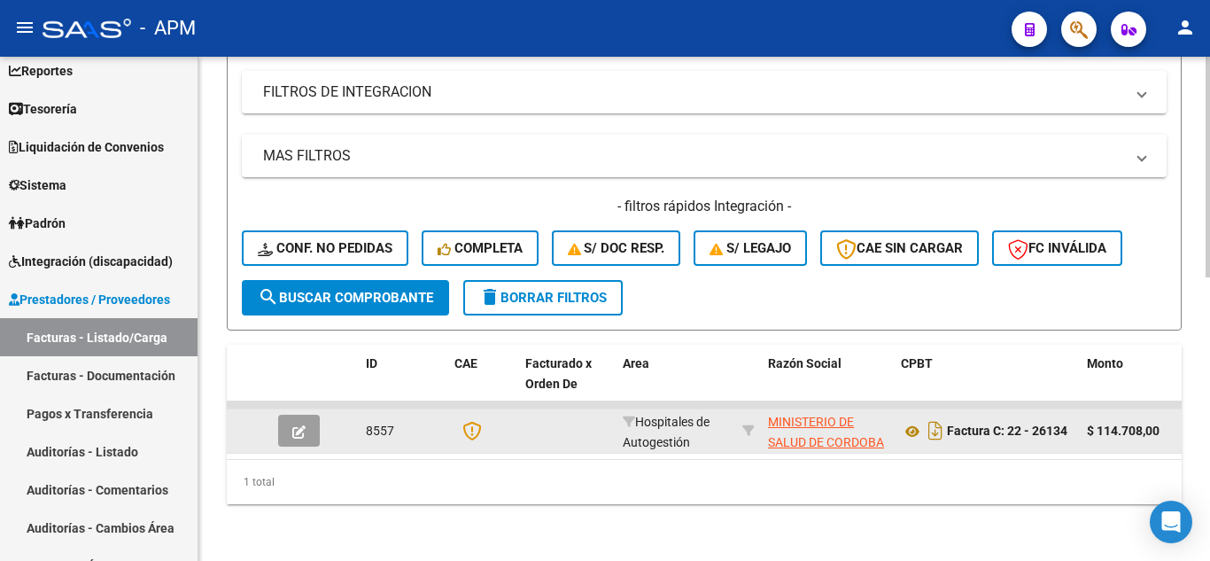
click at [307, 414] on button "button" at bounding box center [299, 430] width 42 height 32
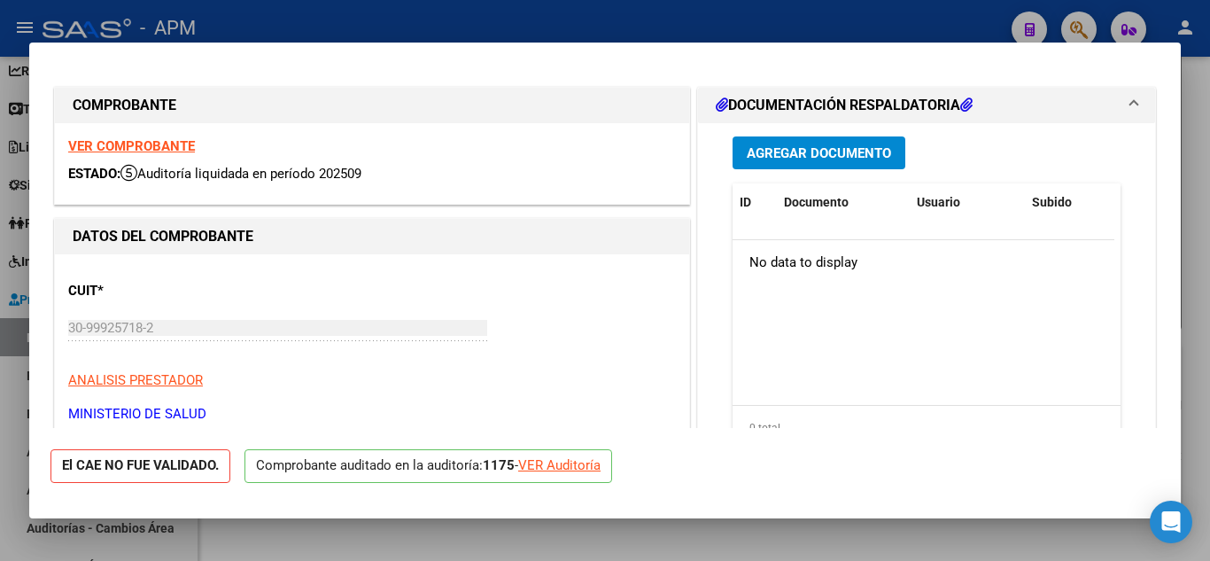
click at [173, 145] on strong "VER COMPROBANTE" at bounding box center [131, 146] width 127 height 16
type input "$ 0,00"
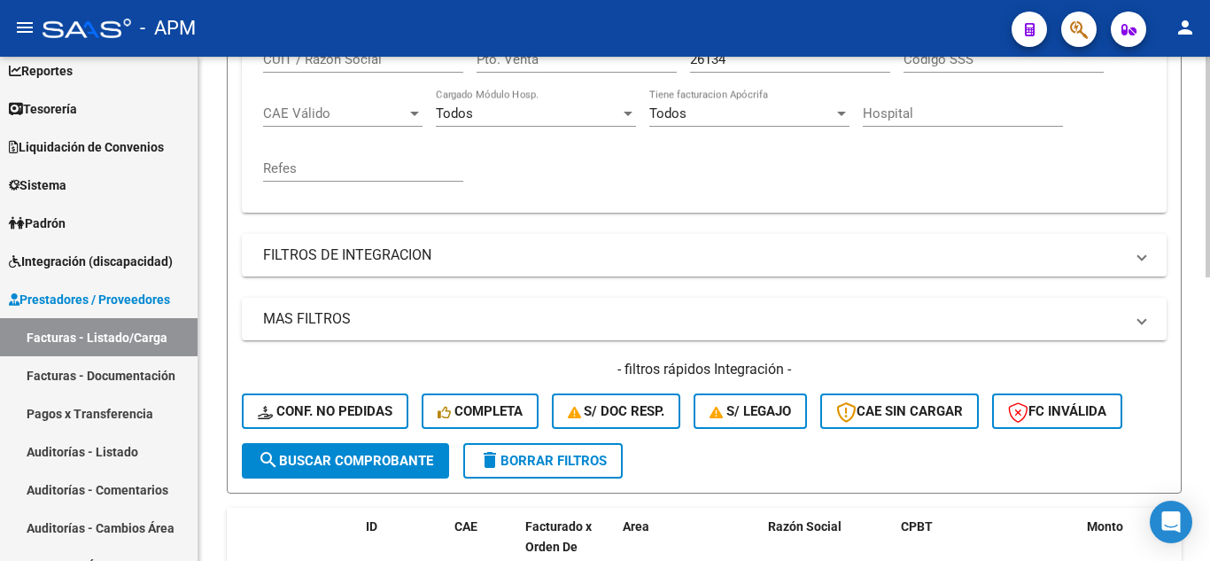
scroll to position [382, 0]
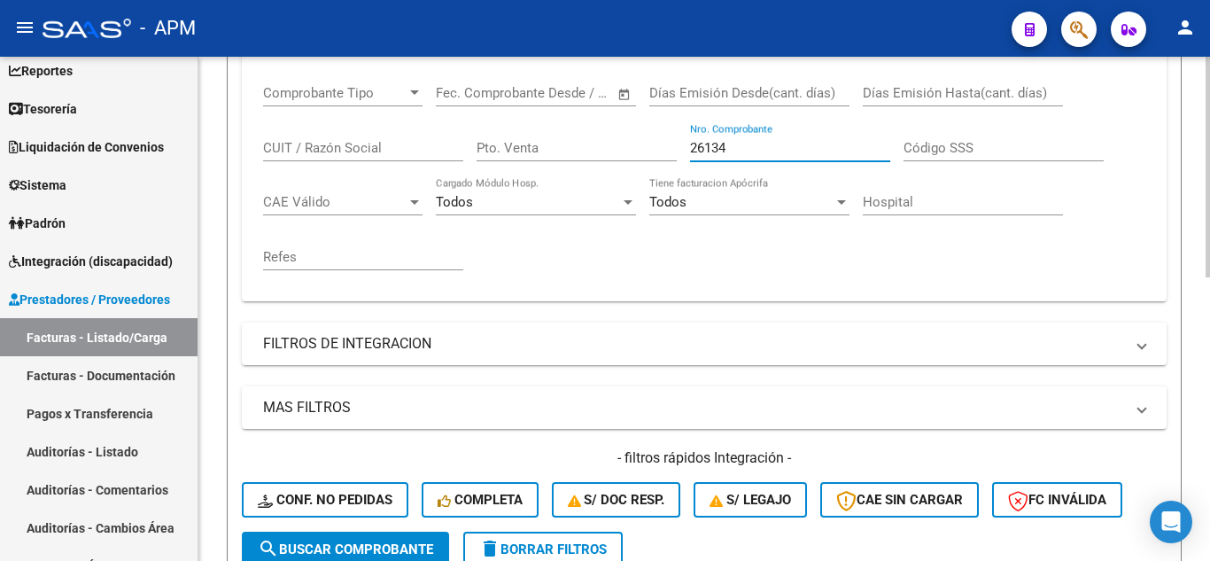
drag, startPoint x: 753, startPoint y: 148, endPoint x: 541, endPoint y: 137, distance: 211.9
click at [541, 137] on div "Comprobante Tipo Comprobante Tipo Fecha inicio – Fecha fin Fec. Comprobante Des…" at bounding box center [704, 177] width 882 height 219
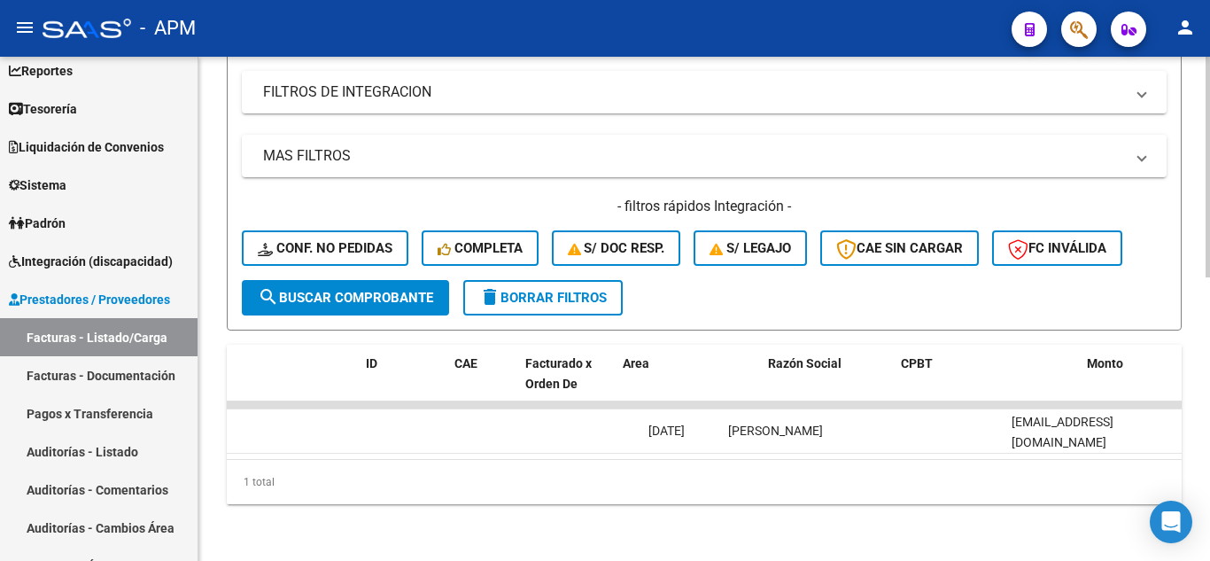
scroll to position [0, 0]
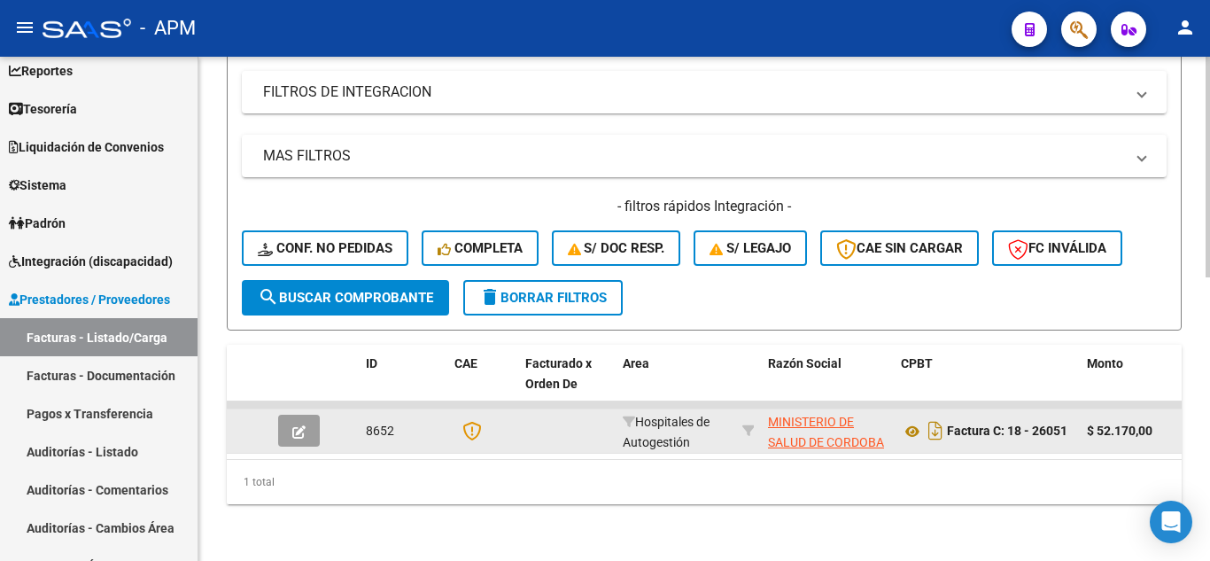
type input "26051"
click at [298, 425] on icon "button" at bounding box center [298, 431] width 13 height 13
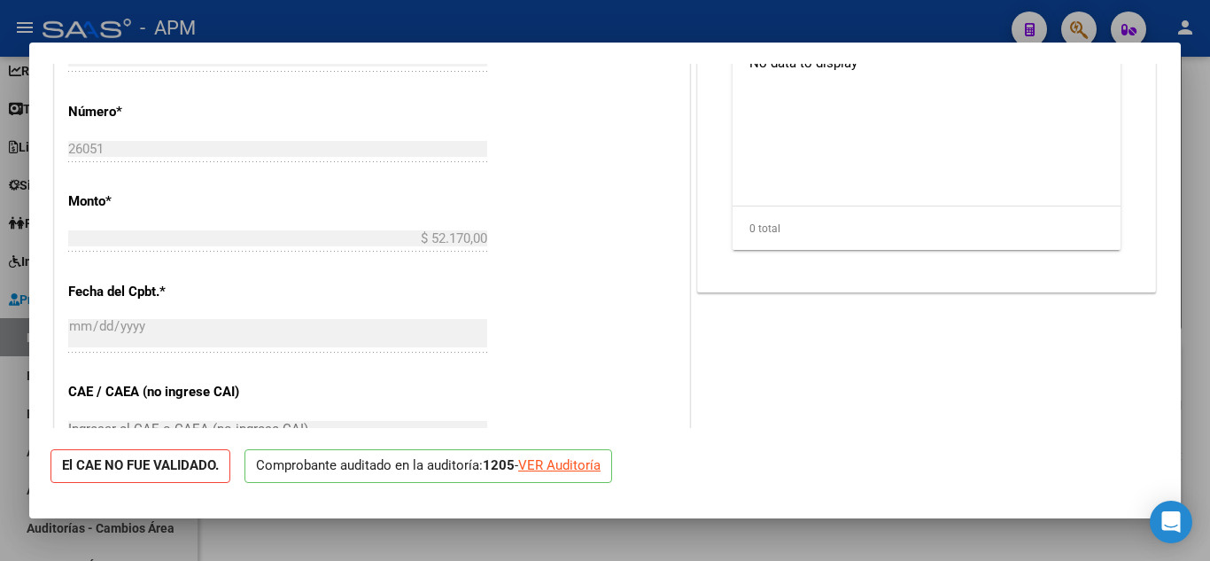
scroll to position [620, 0]
click at [566, 463] on div "VER Auditoría" at bounding box center [559, 465] width 82 height 20
type input "$ 0,00"
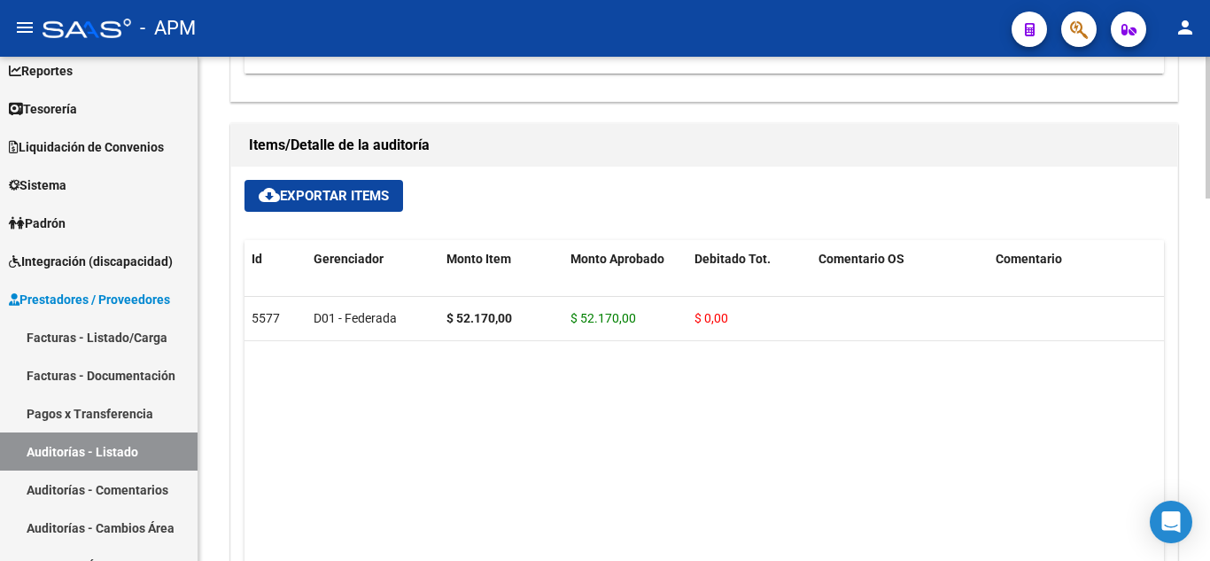
scroll to position [1063, 0]
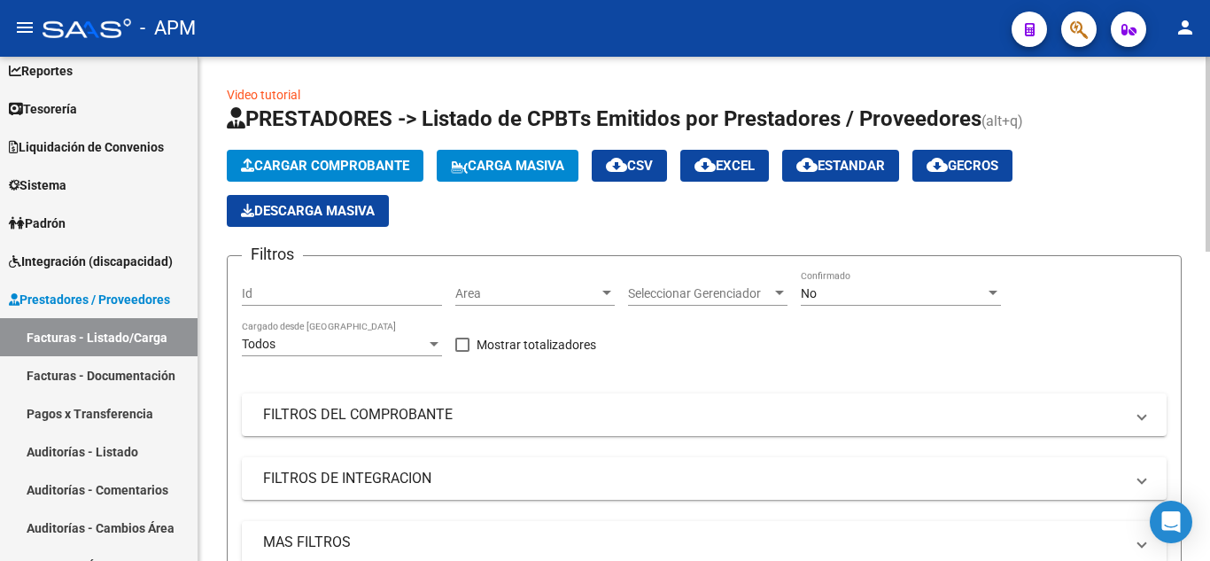
click at [933, 288] on div "No" at bounding box center [893, 293] width 184 height 15
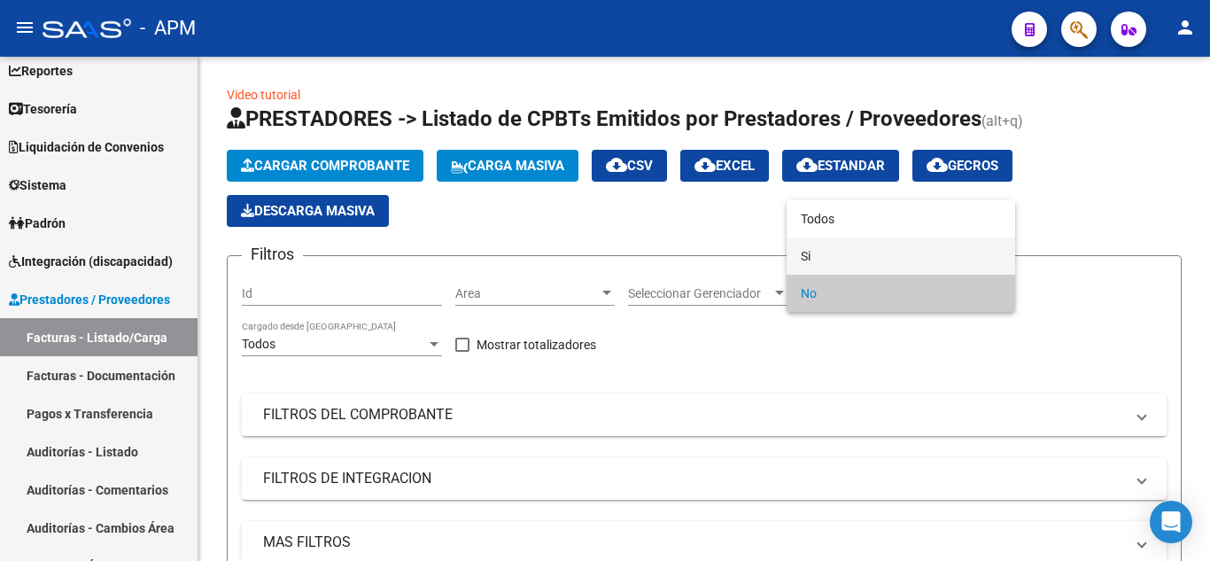
click at [931, 248] on span "Si" at bounding box center [901, 255] width 200 height 37
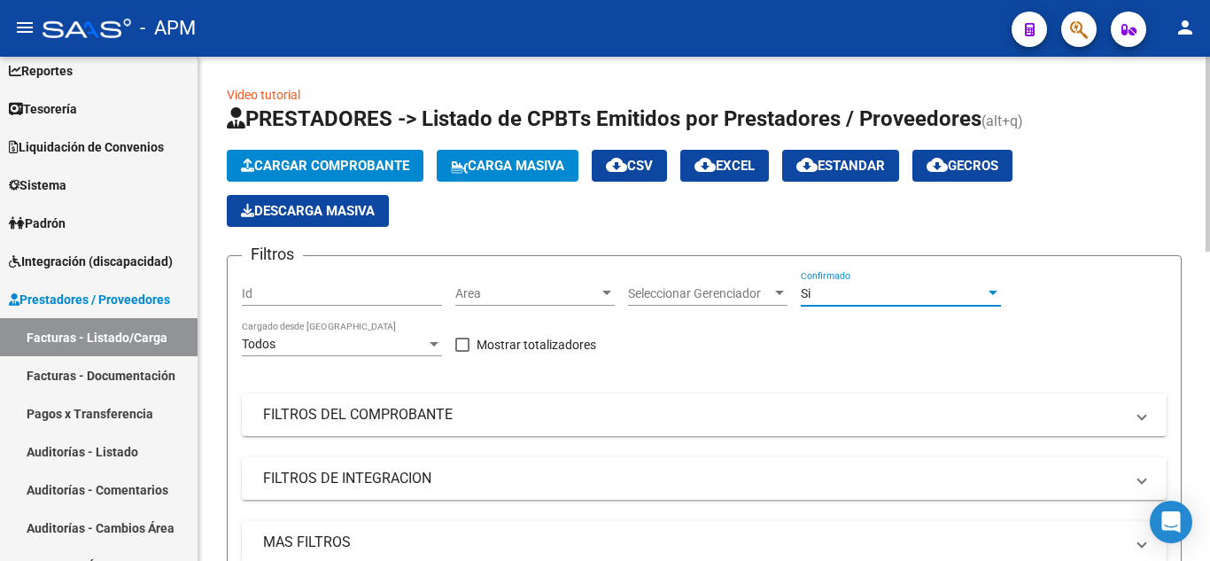
click at [808, 414] on mat-panel-title "FILTROS DEL COMPROBANTE" at bounding box center [693, 414] width 861 height 19
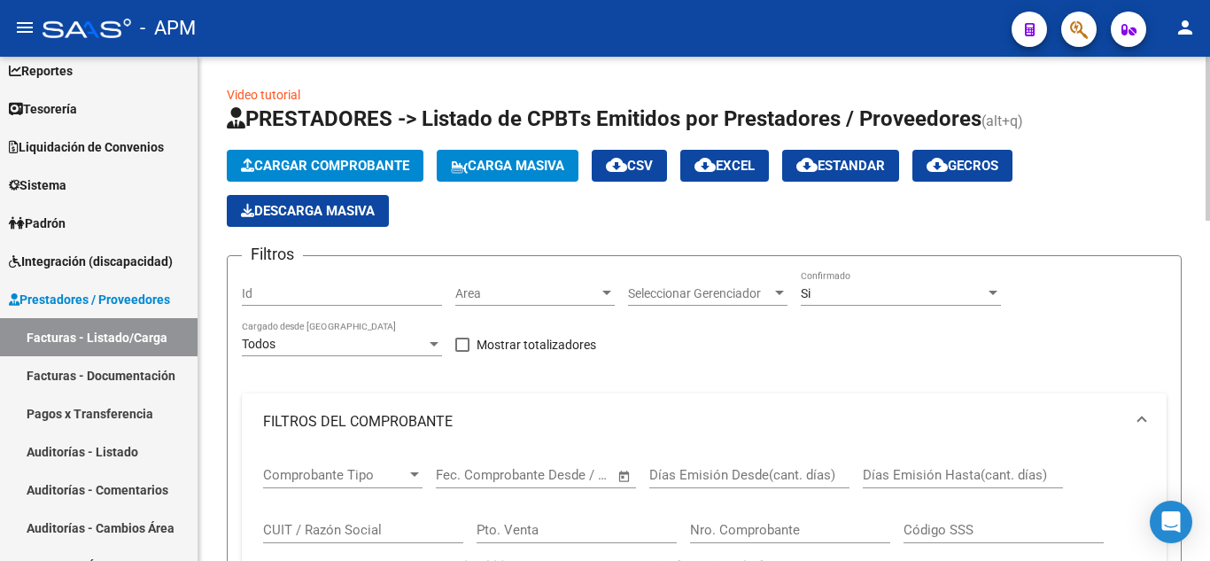
click at [747, 525] on input "Nro. Comprobante" at bounding box center [790, 530] width 200 height 16
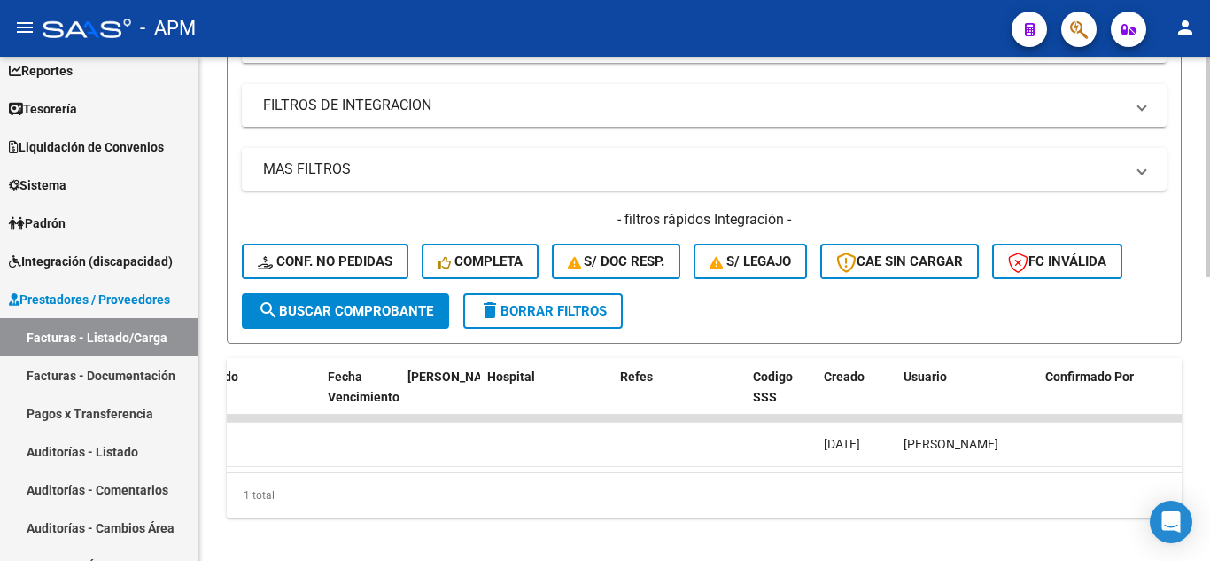
scroll to position [0, 3612]
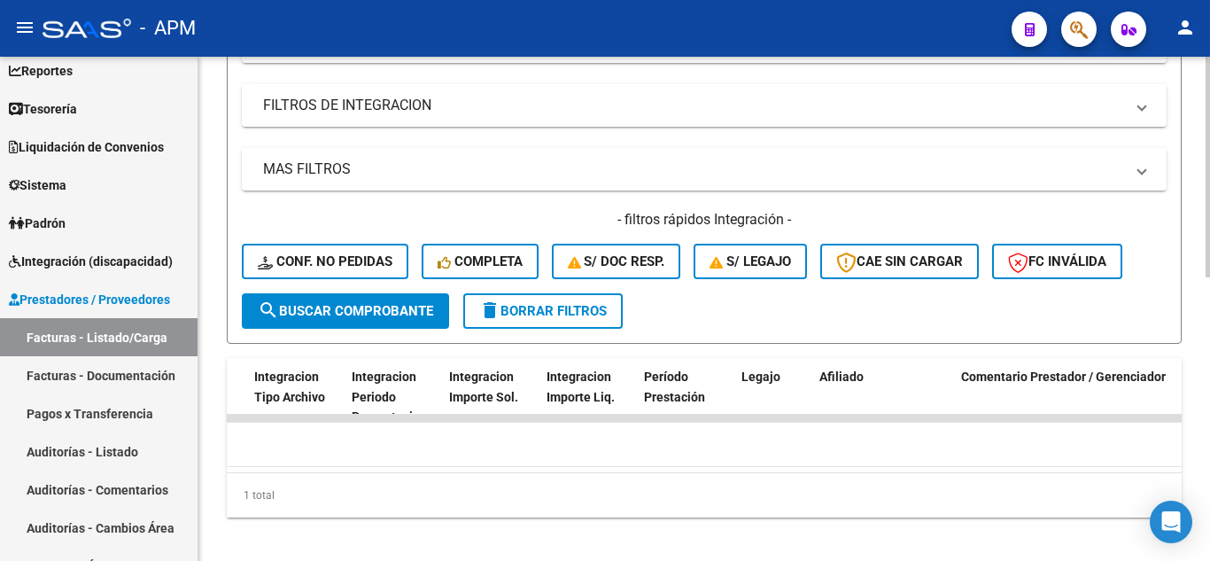
click at [721, 540] on div "Video tutorial PRESTADORES -> Listado de CPBTs Emitidos por Prestadores / Prove…" at bounding box center [703, 5] width 1011 height 1137
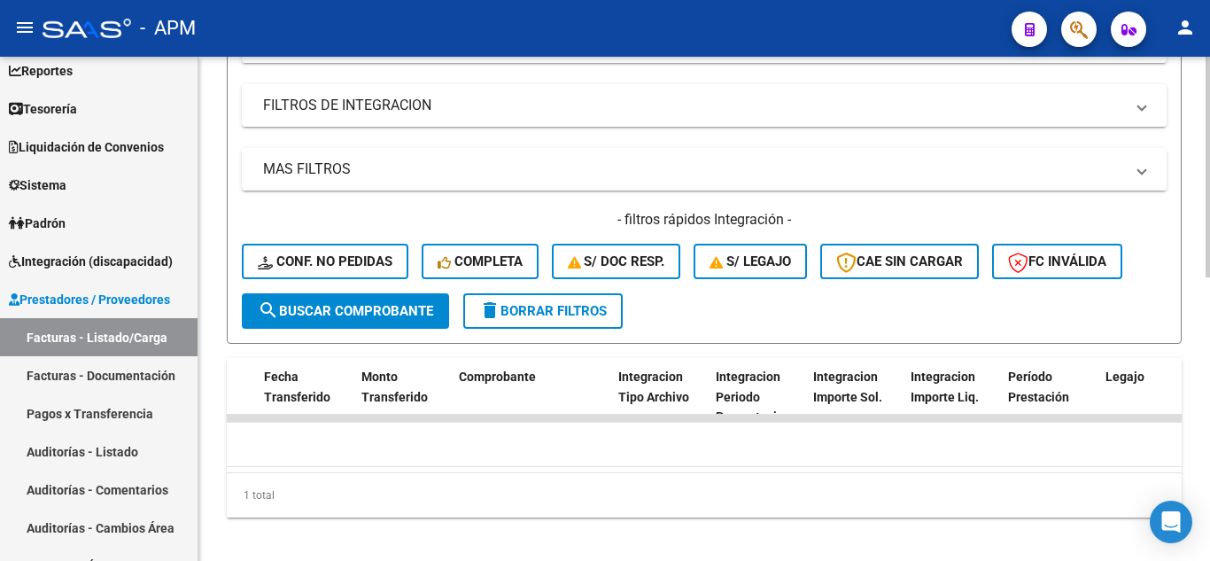
drag, startPoint x: 706, startPoint y: 543, endPoint x: 608, endPoint y: 473, distance: 120.7
click at [608, 473] on div "Video tutorial PRESTADORES -> Listado de CPBTs Emitidos por Prestadores / Prove…" at bounding box center [703, 5] width 1011 height 1137
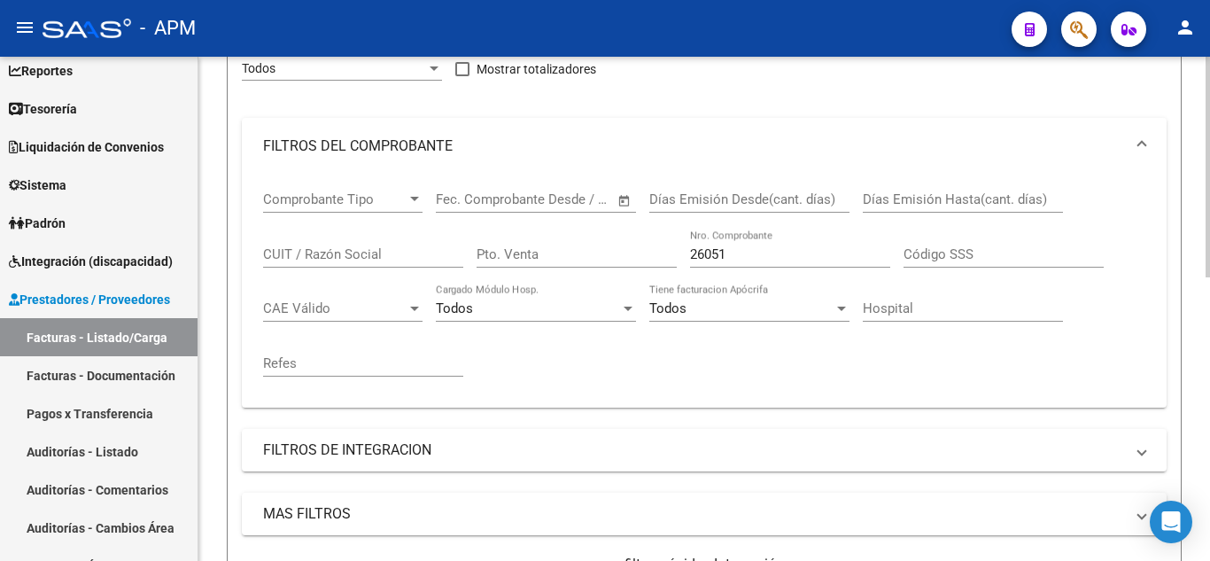
scroll to position [382, 0]
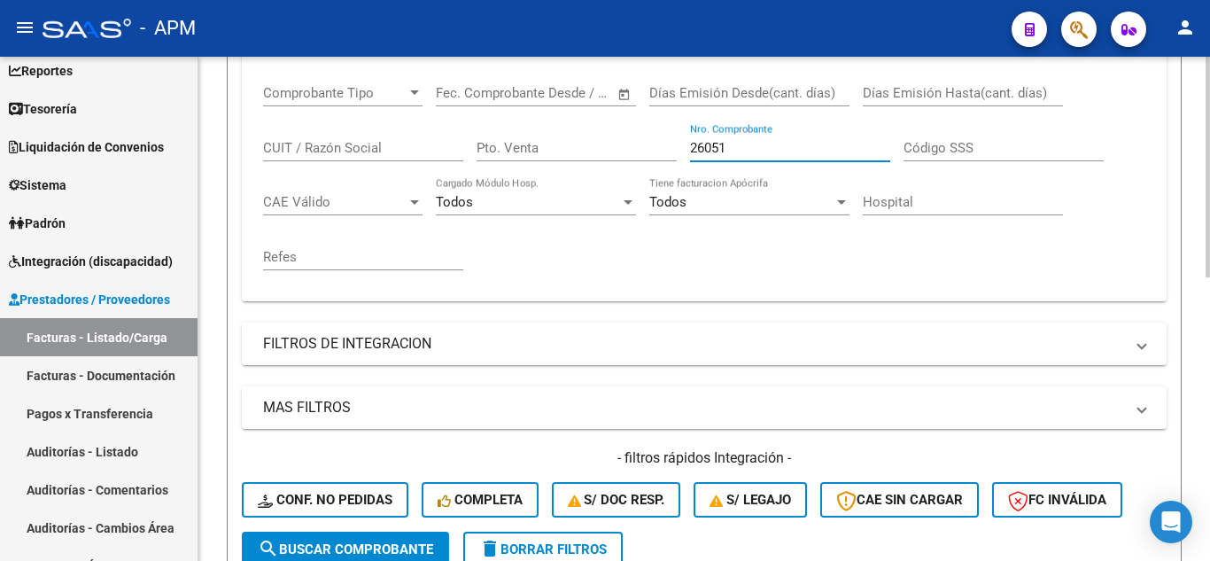
drag, startPoint x: 767, startPoint y: 147, endPoint x: 607, endPoint y: 159, distance: 160.7
click at [607, 159] on div "Comprobante Tipo Comprobante Tipo Fecha inicio – Fecha fin Fec. Comprobante Des…" at bounding box center [704, 177] width 882 height 219
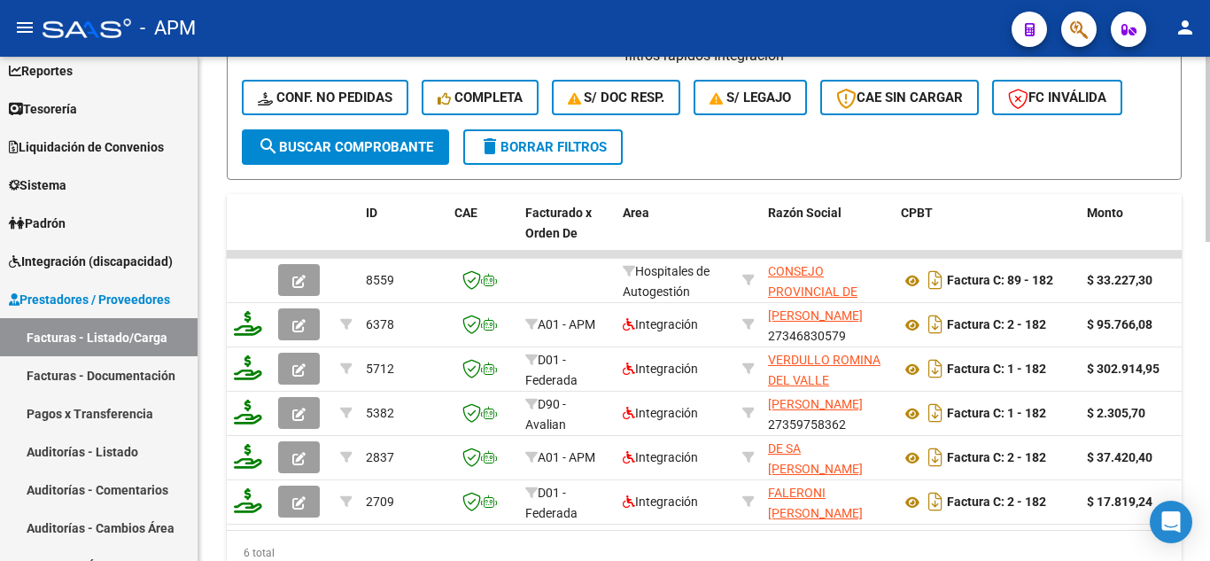
scroll to position [825, 0]
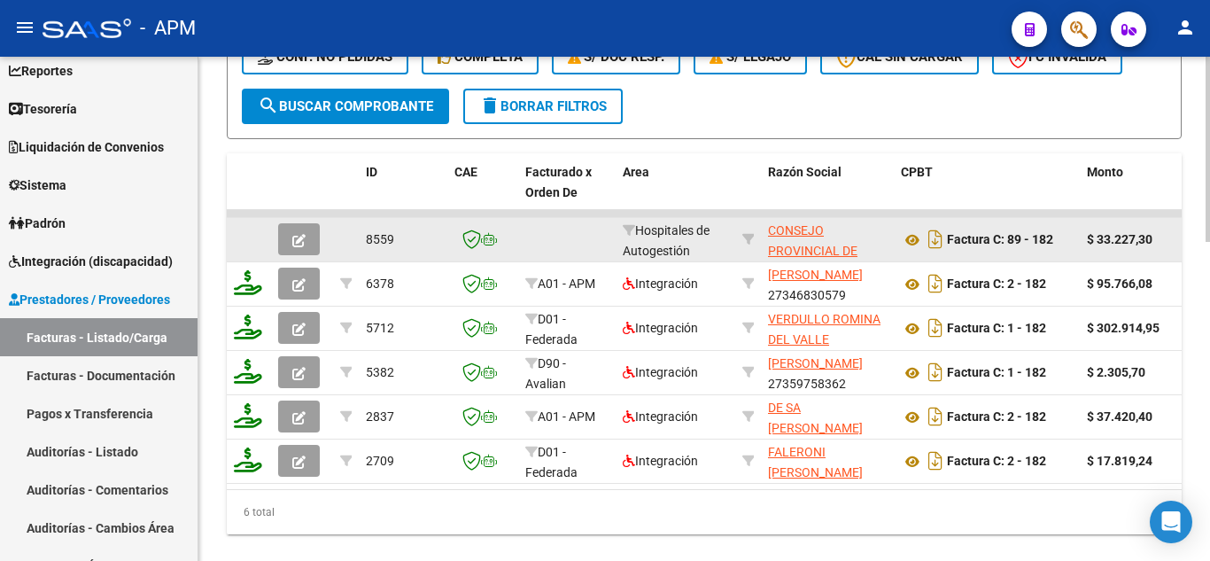
type input "182"
click at [298, 238] on icon "button" at bounding box center [298, 240] width 13 height 13
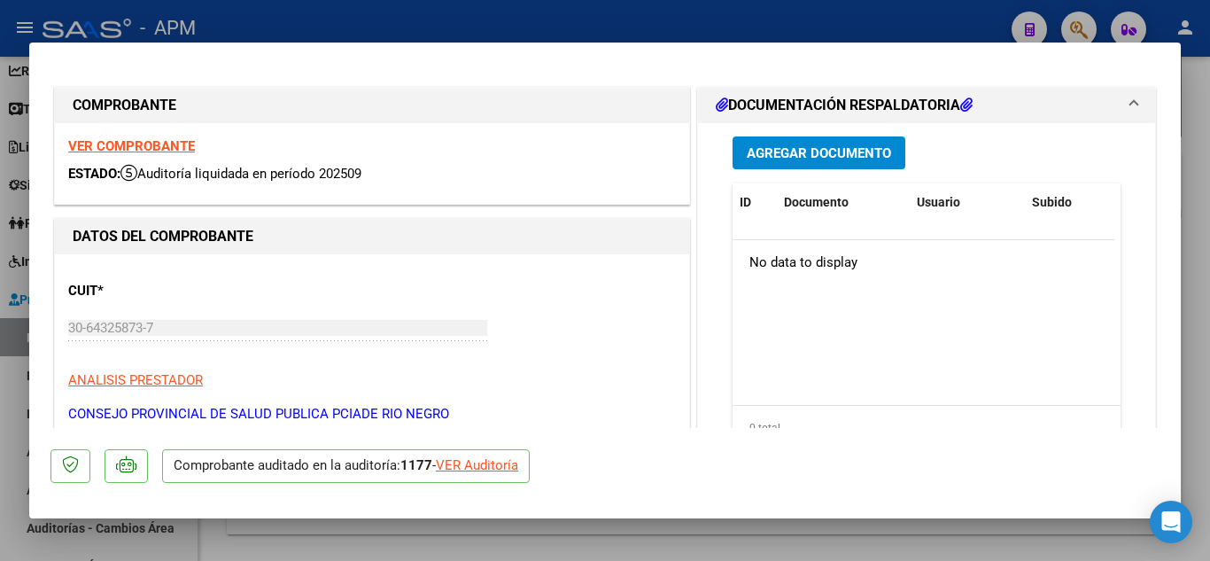
click at [182, 143] on strong "VER COMPROBANTE" at bounding box center [131, 146] width 127 height 16
type input "$ 0,00"
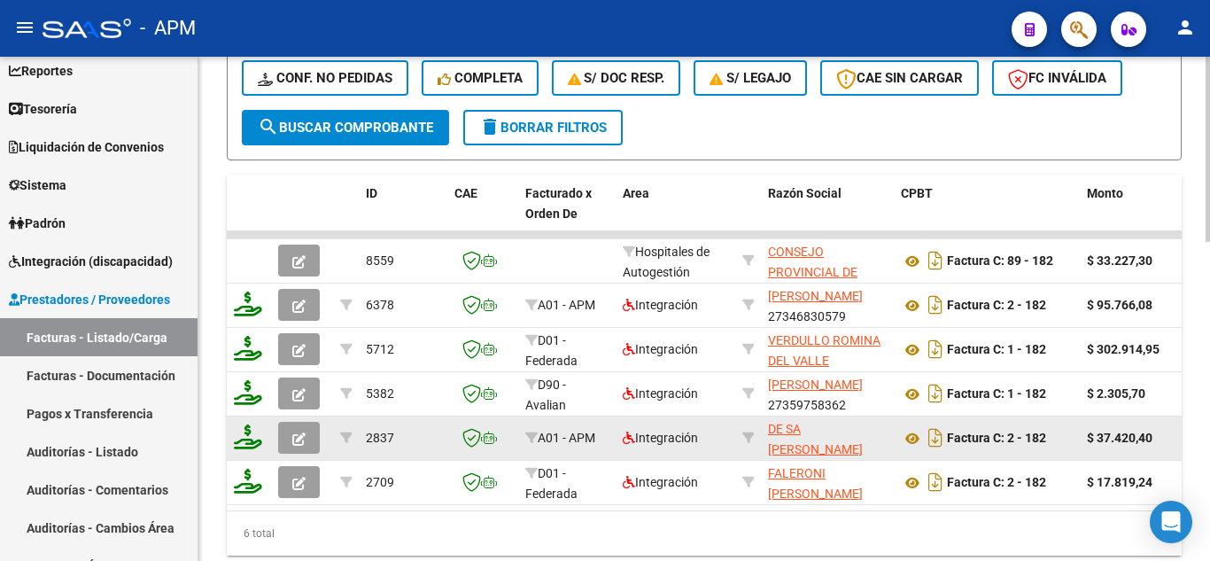
scroll to position [869, 0]
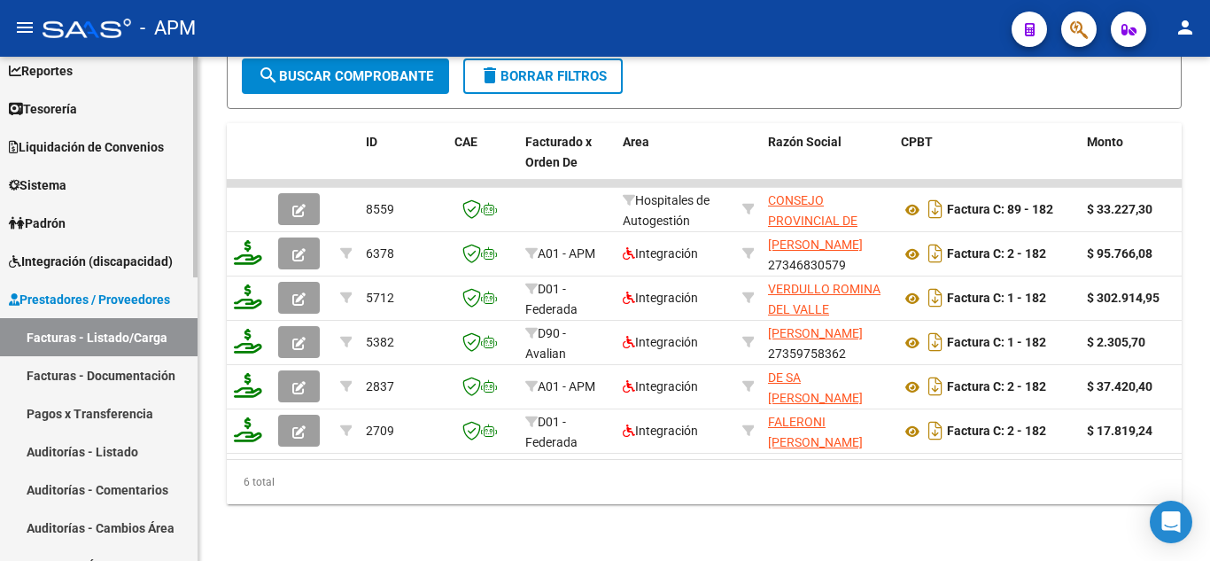
click at [53, 226] on span "Padrón" at bounding box center [37, 222] width 57 height 19
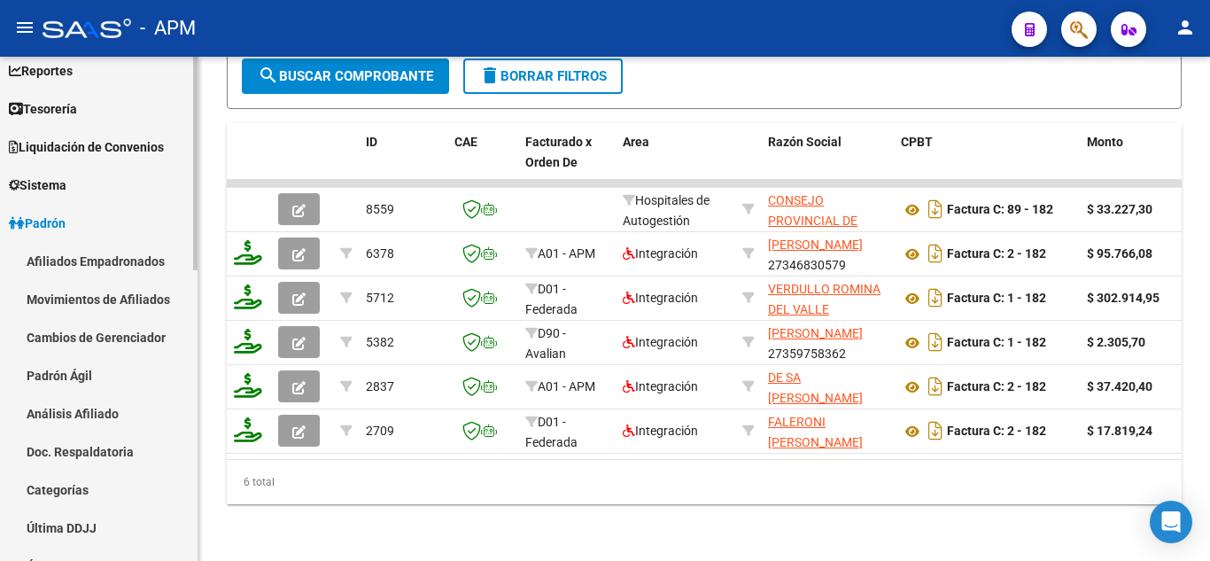
click at [61, 262] on link "Afiliados Empadronados" at bounding box center [98, 261] width 197 height 38
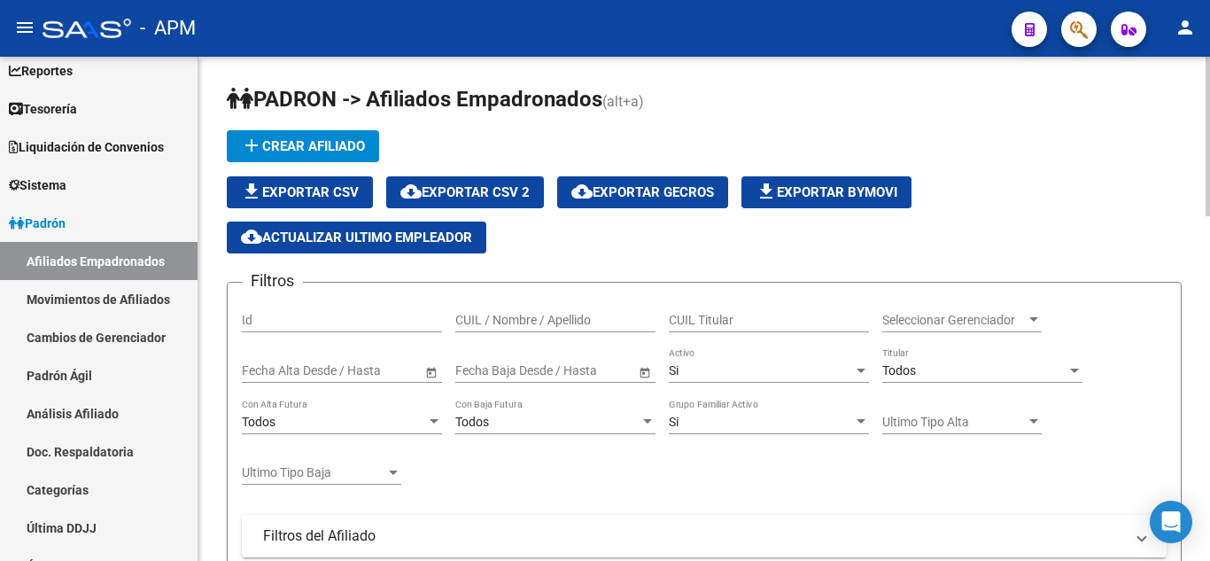
click at [510, 317] on input "CUIL / Nombre / Apellido" at bounding box center [555, 320] width 200 height 15
paste input "27315565478"
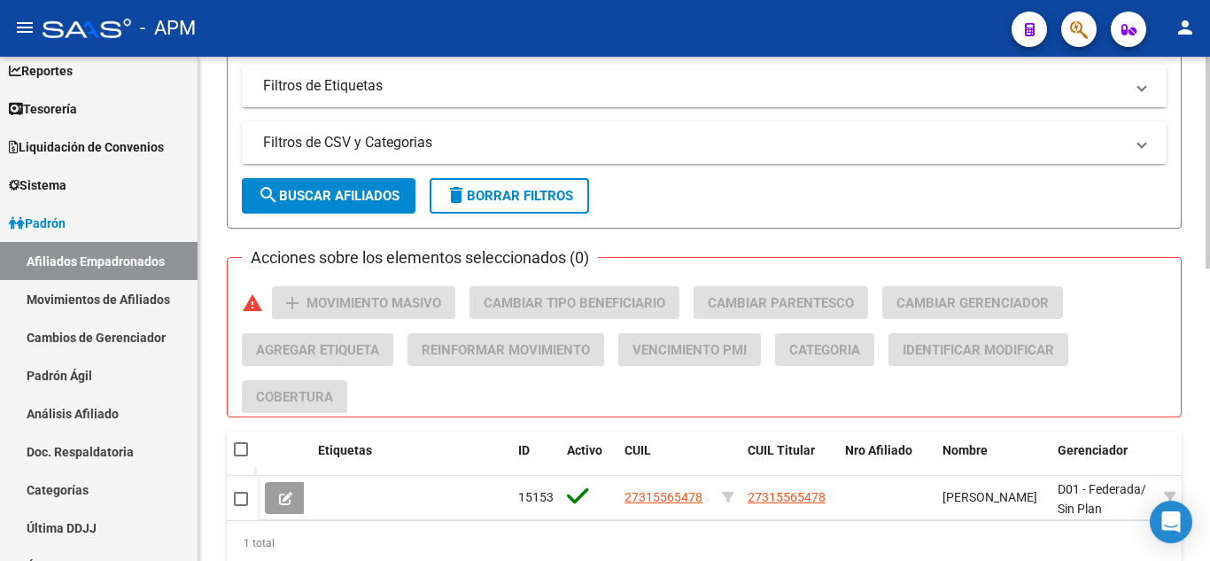
scroll to position [694, 0]
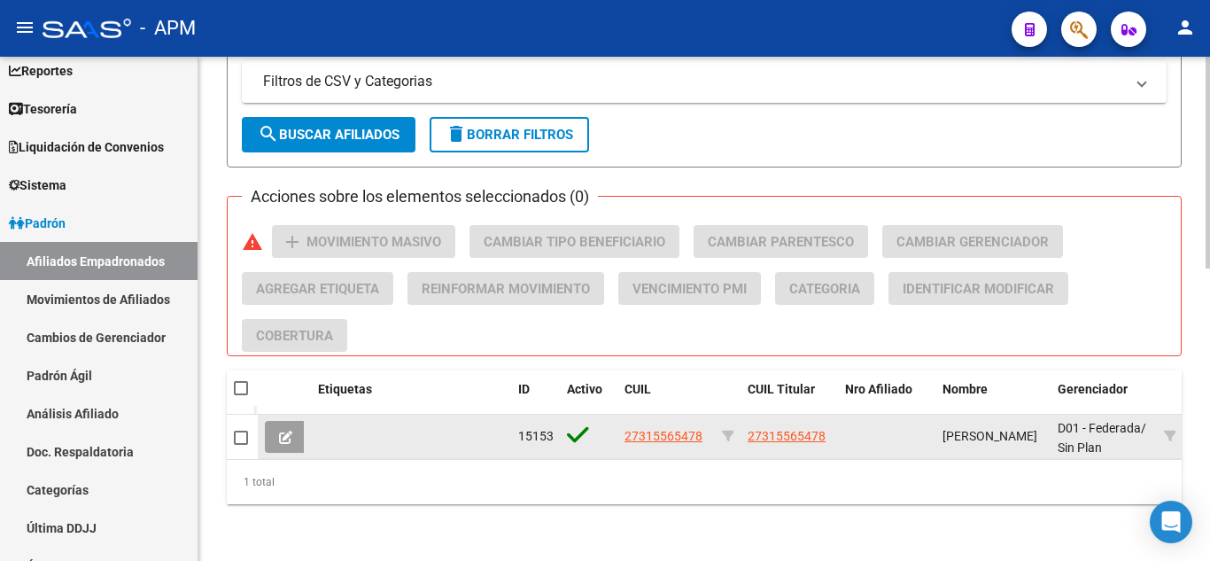
type input "27315565478"
click at [285, 430] on icon at bounding box center [285, 436] width 13 height 13
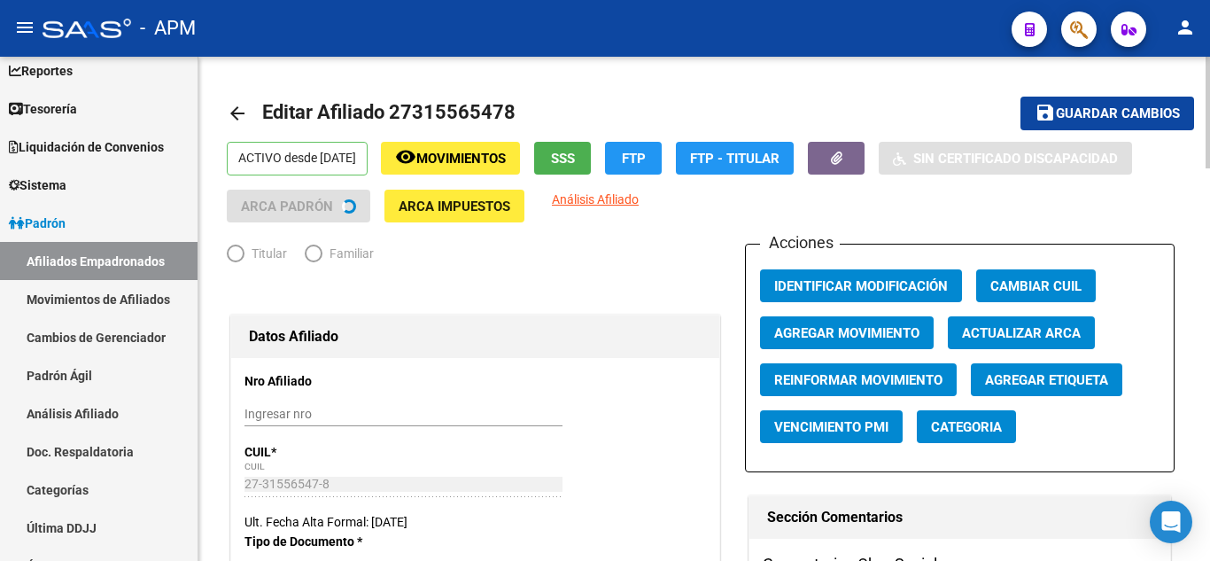
radio input "true"
type input "30-71527031-1"
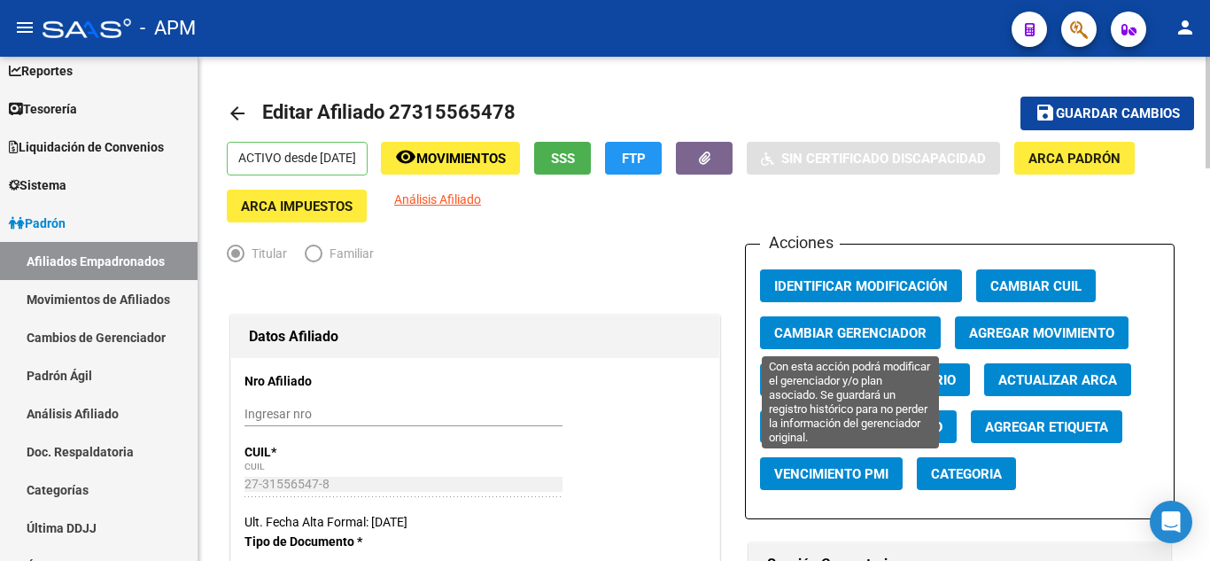
click at [897, 339] on span "Cambiar Gerenciador" at bounding box center [850, 333] width 152 height 16
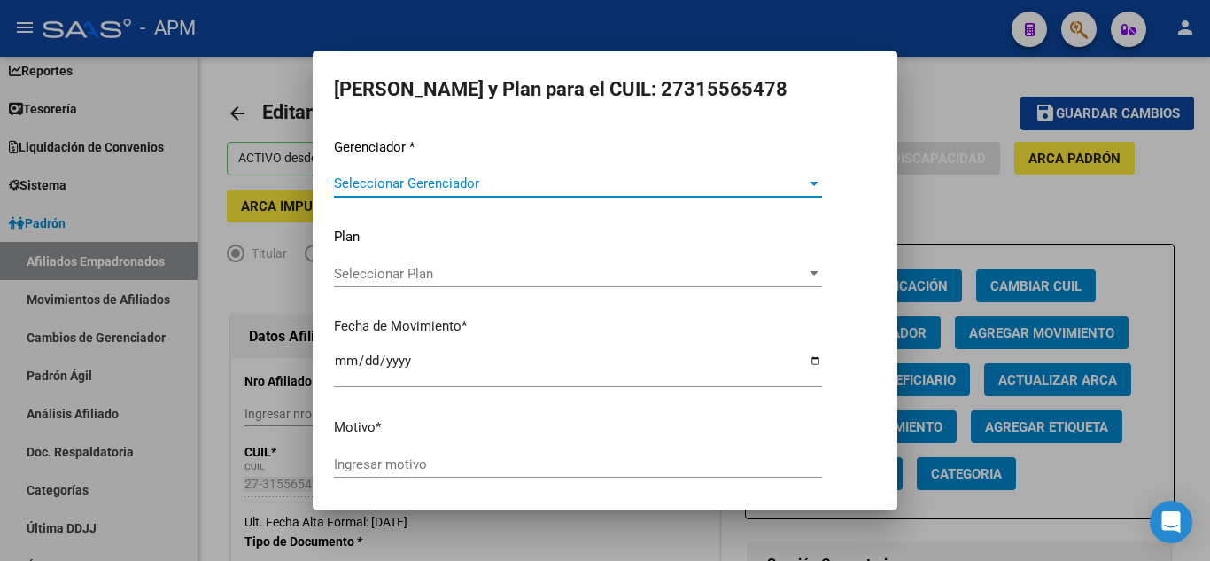
click at [463, 181] on span "Seleccionar Gerenciador" at bounding box center [570, 183] width 472 height 16
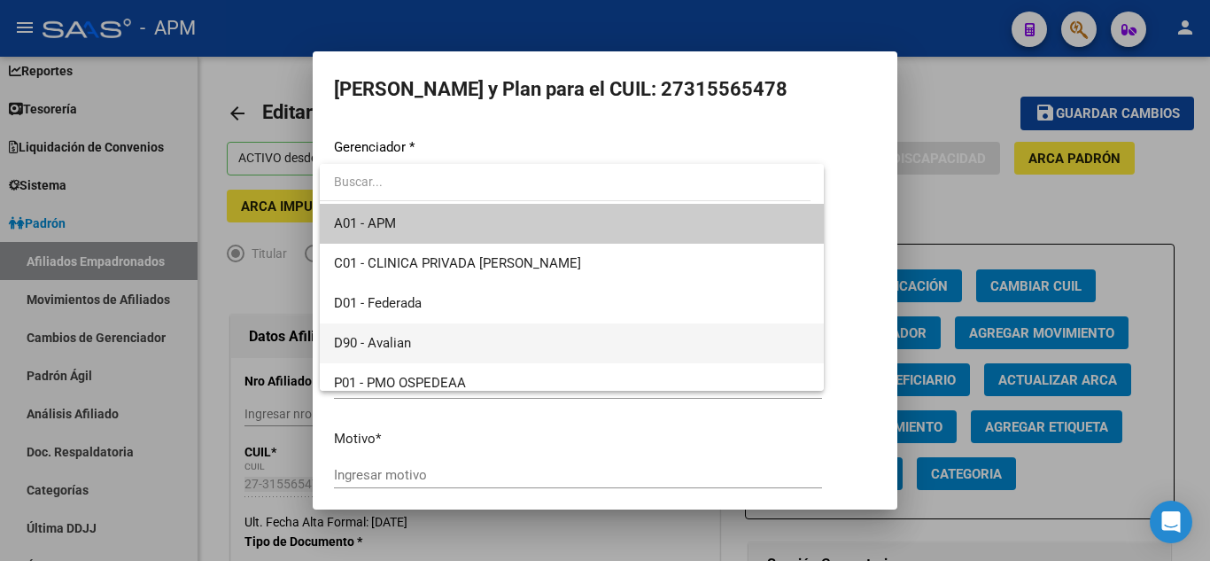
click at [435, 341] on span "D90 - Avalian" at bounding box center [572, 343] width 476 height 40
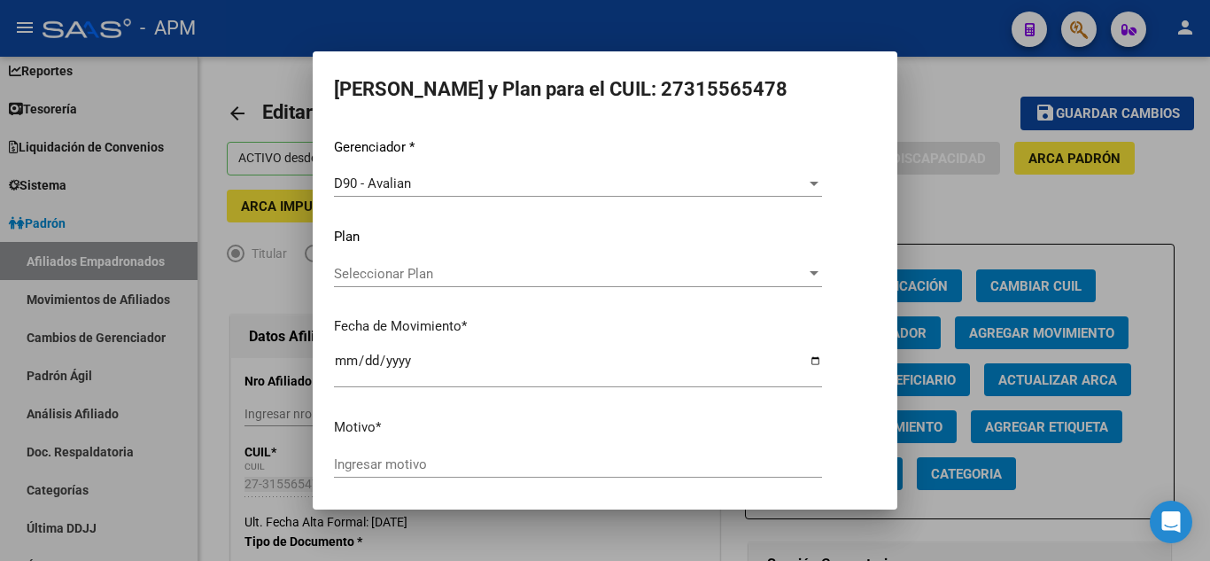
click at [333, 374] on mat-dialog-content "Gerenciador * D90 - Avalian Seleccionar Gerenciador Plan Seleccionar Plan Selec…" at bounding box center [605, 306] width 585 height 364
click at [344, 373] on input "[DATE]" at bounding box center [578, 367] width 488 height 28
type input "[DATE]"
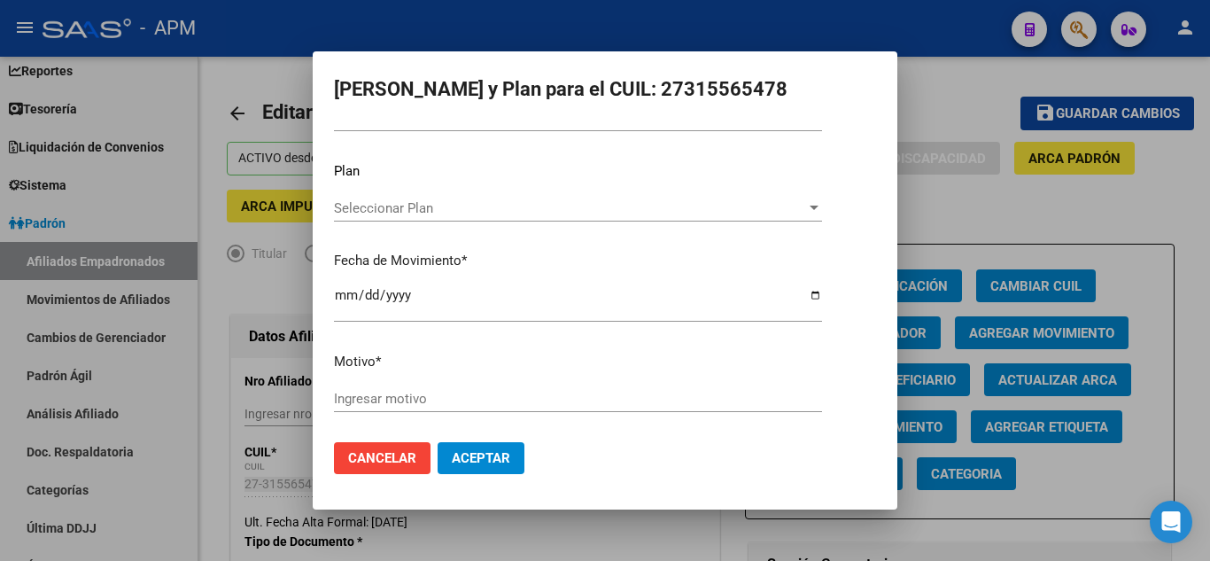
click at [415, 401] on input "Ingresar motivo" at bounding box center [578, 399] width 488 height 16
type input "Cambio de Gerenciador"
click at [488, 450] on span "Aceptar" at bounding box center [481, 458] width 58 height 16
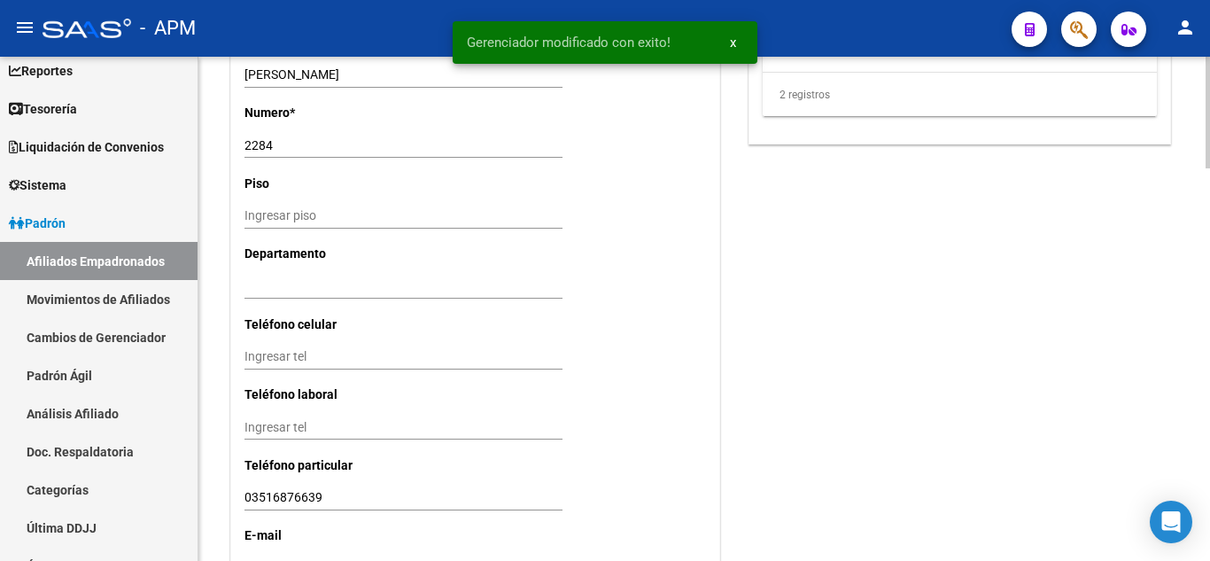
scroll to position [1776, 0]
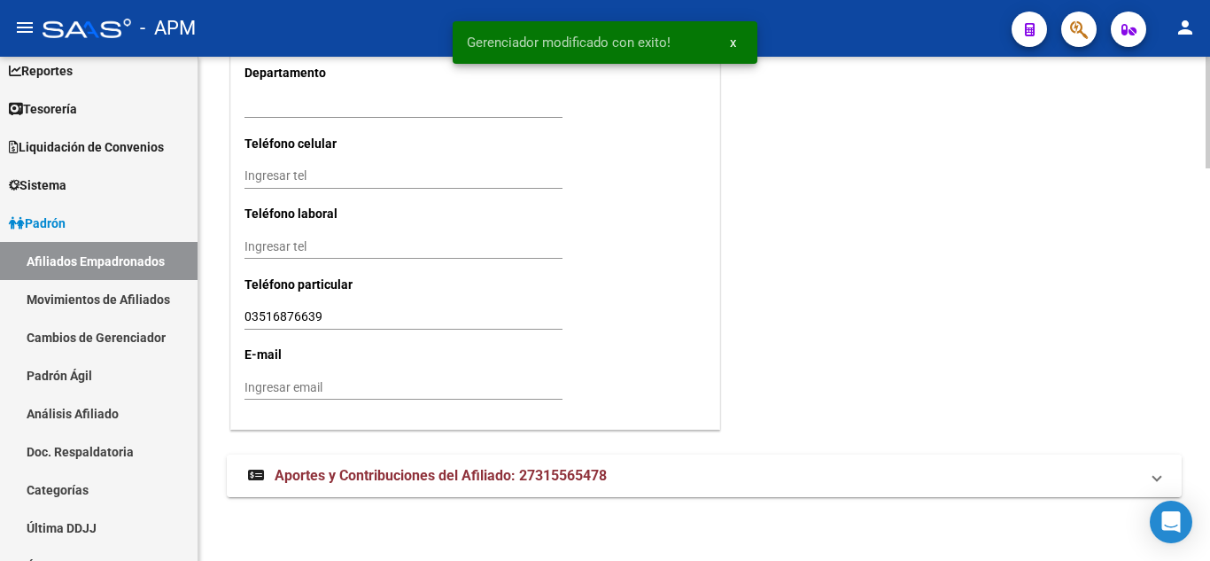
click at [462, 476] on span "Aportes y Contribuciones del Afiliado: 27315565478" at bounding box center [441, 475] width 332 height 17
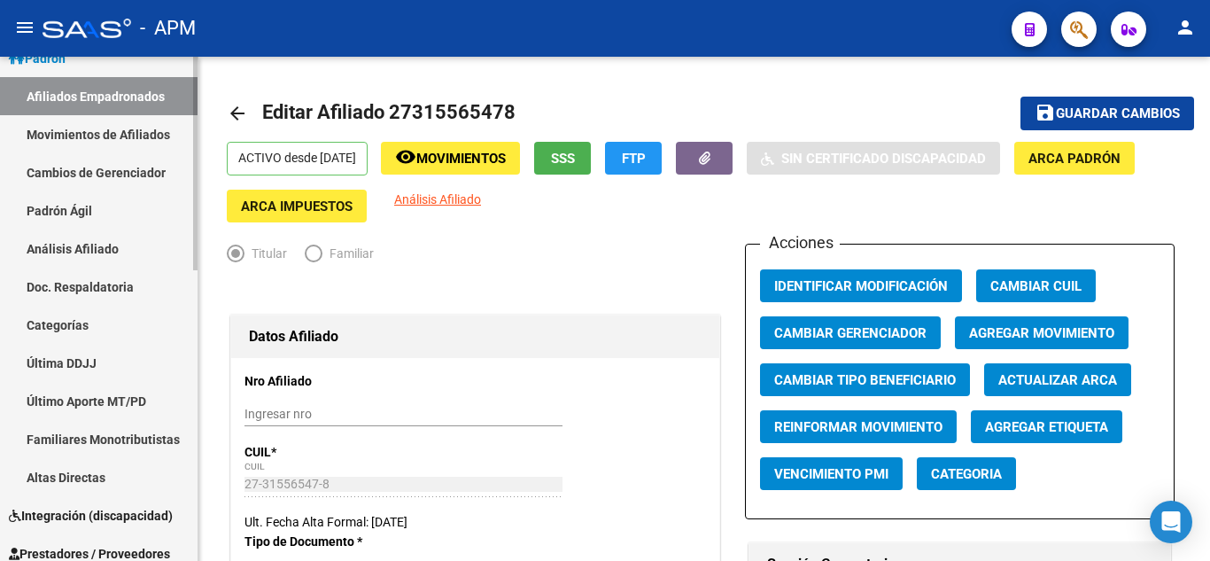
scroll to position [531, 0]
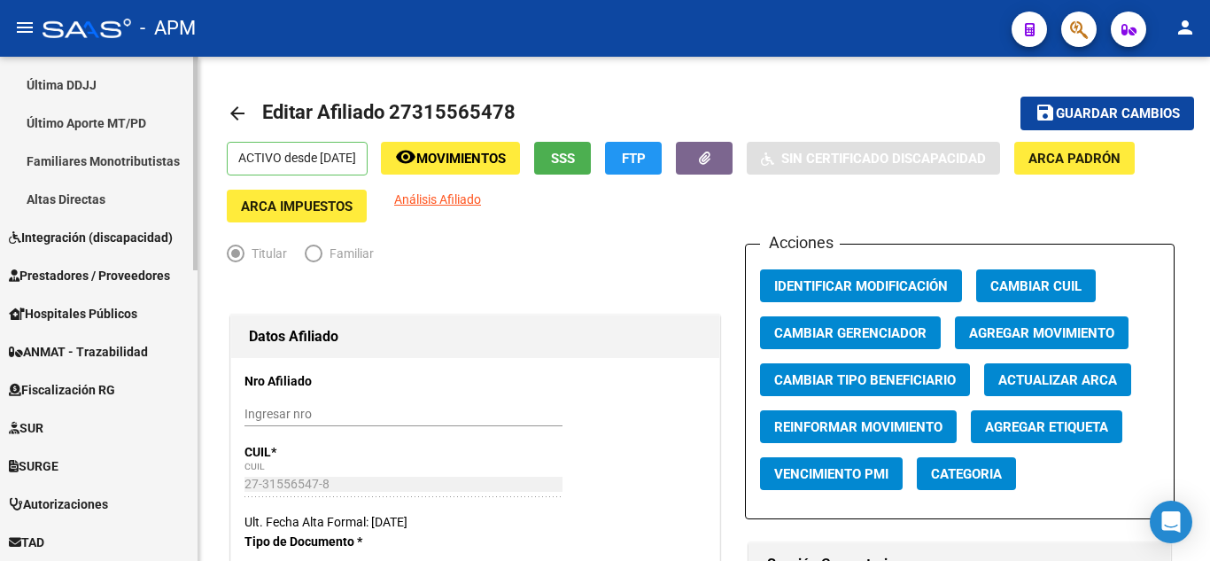
click at [91, 236] on span "Integración (discapacidad)" at bounding box center [91, 237] width 164 height 19
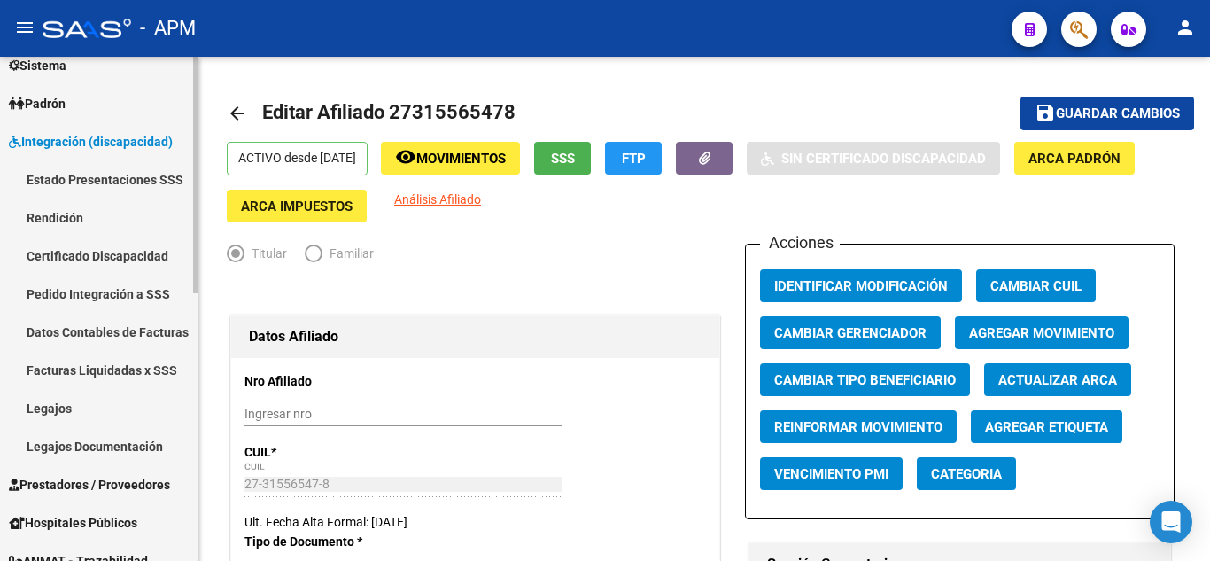
scroll to position [127, 0]
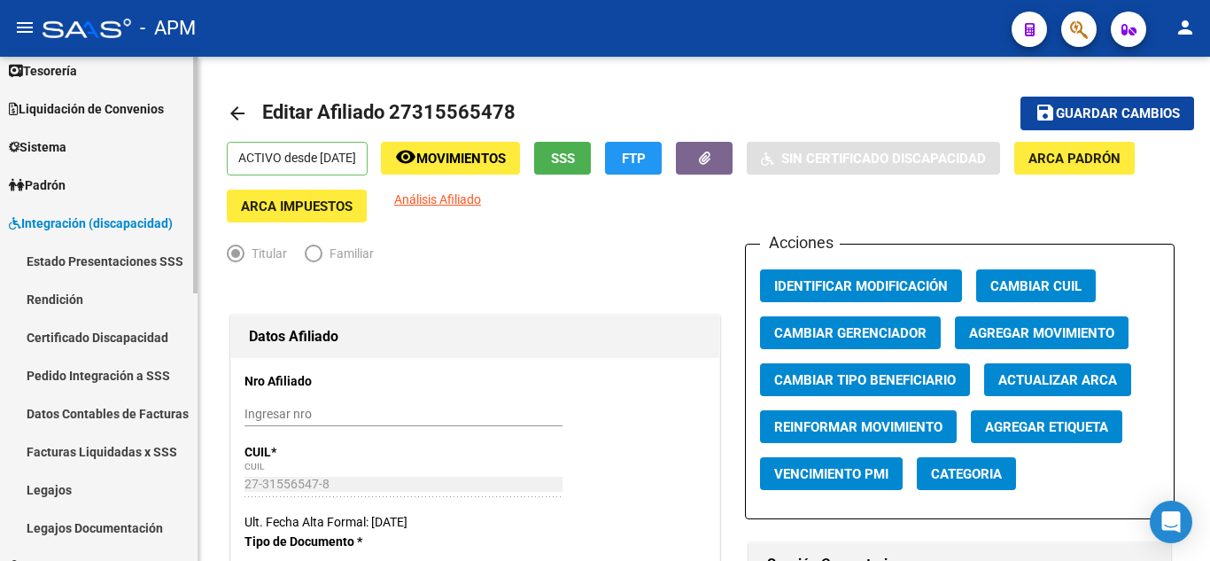
click at [108, 267] on link "Estado Presentaciones SSS" at bounding box center [98, 261] width 197 height 38
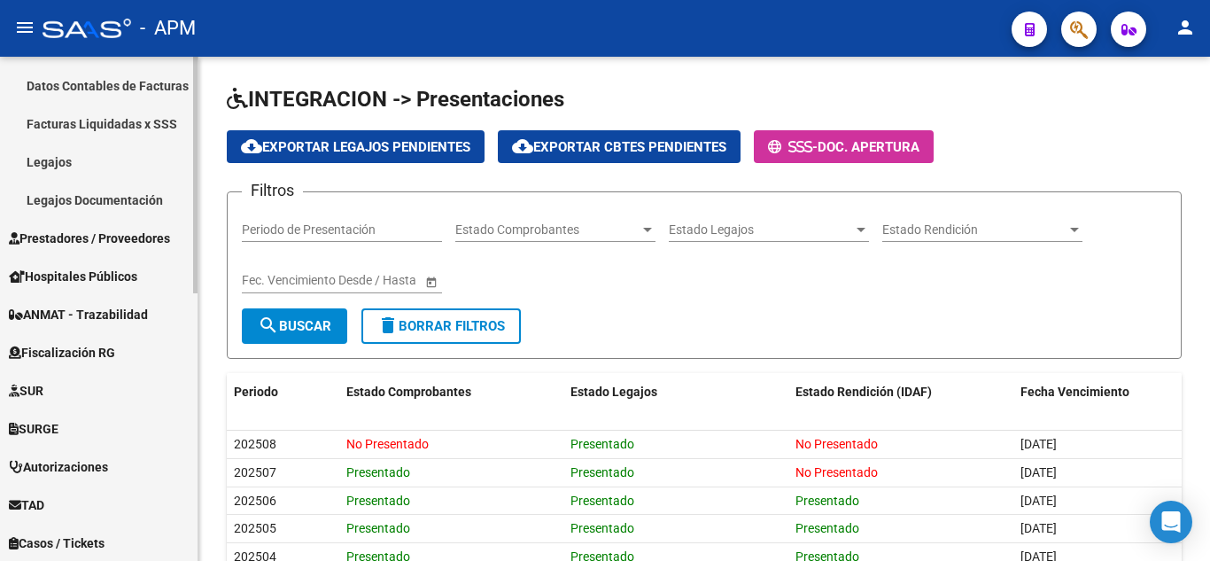
scroll to position [481, 0]
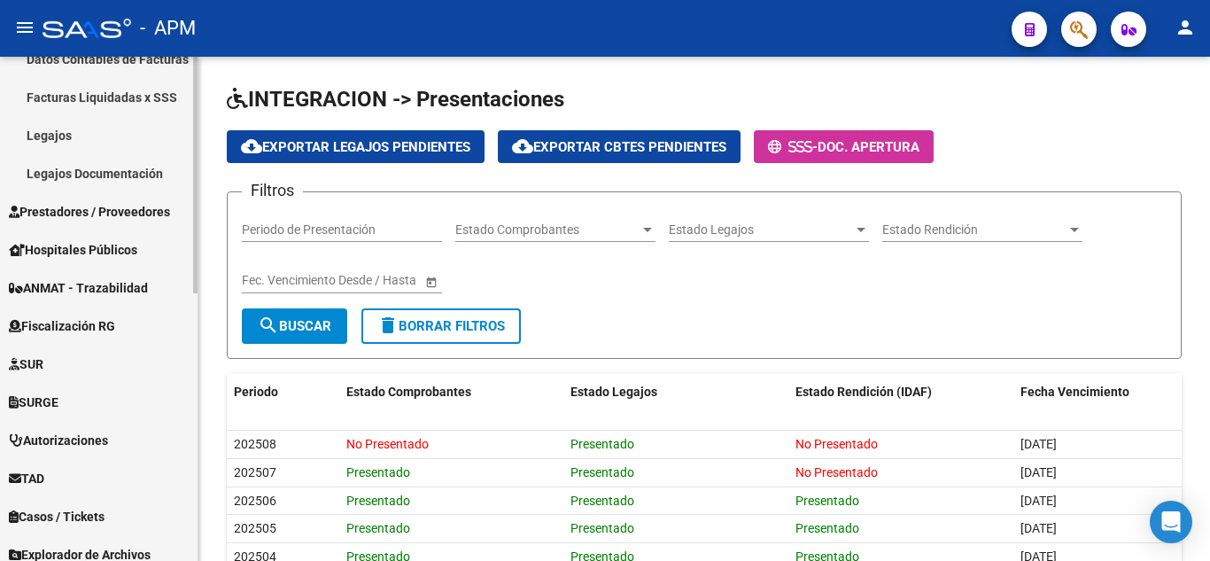
click at [112, 213] on span "Prestadores / Proveedores" at bounding box center [89, 211] width 161 height 19
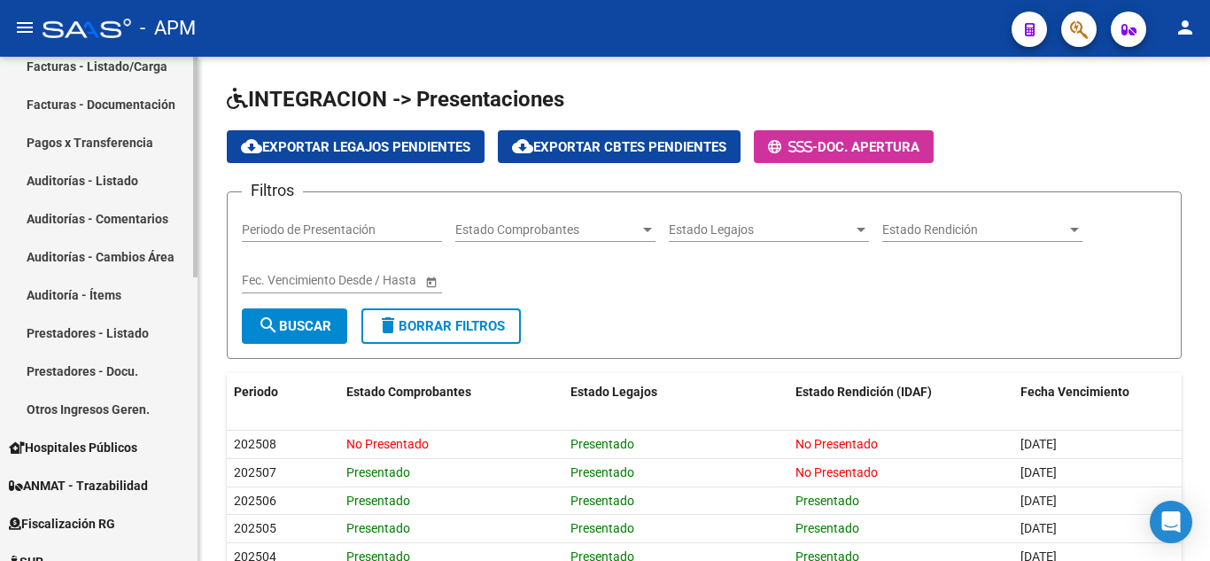
scroll to position [215, 0]
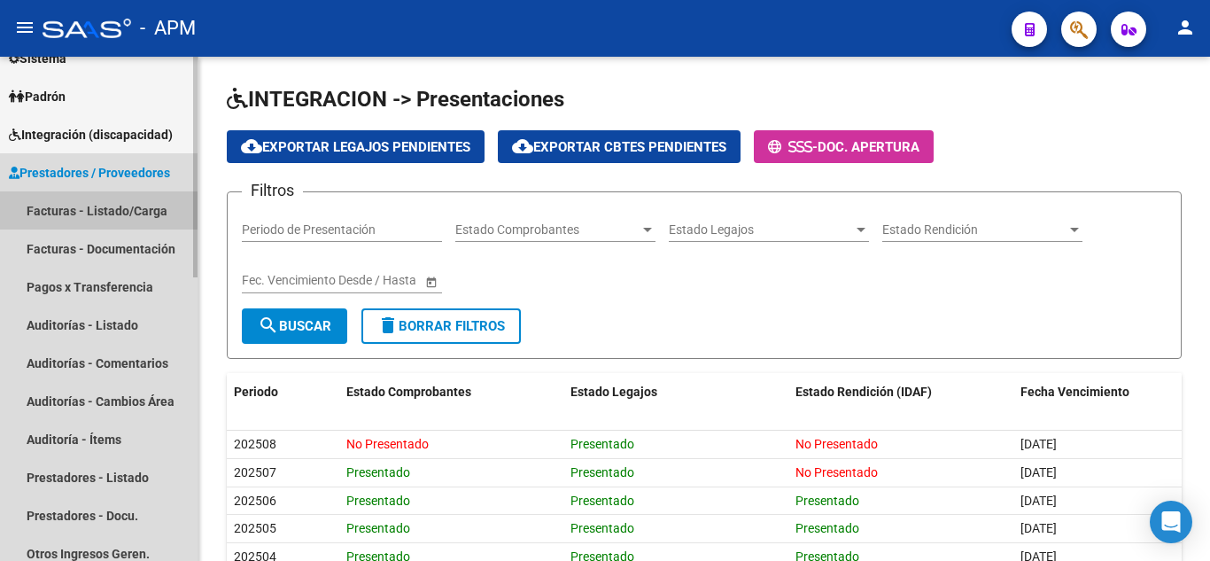
click at [123, 210] on link "Facturas - Listado/Carga" at bounding box center [98, 210] width 197 height 38
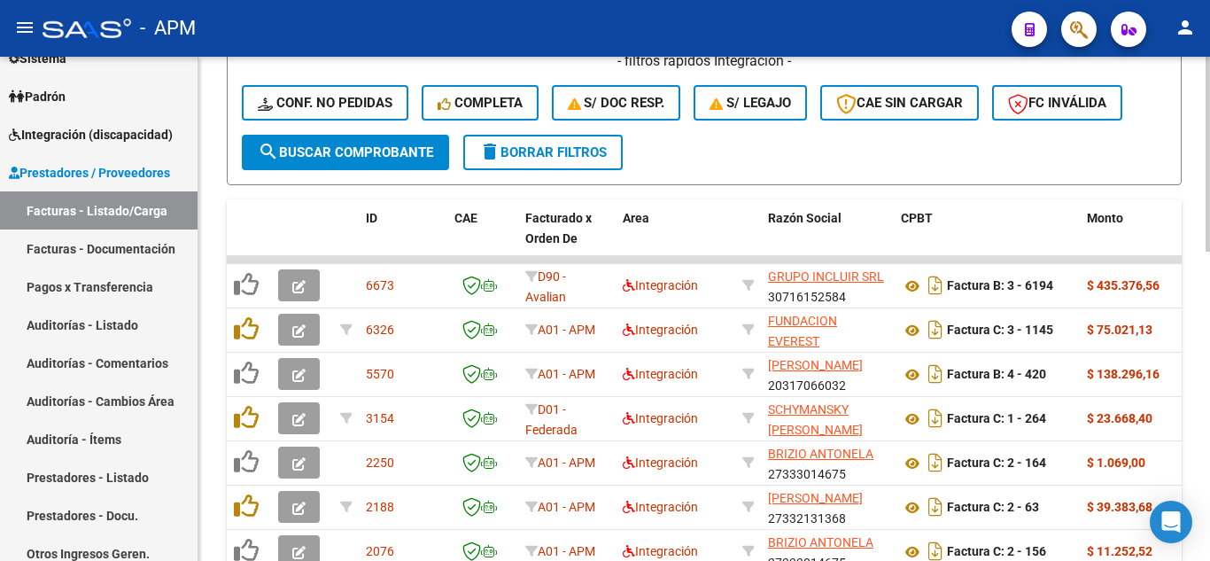
scroll to position [620, 0]
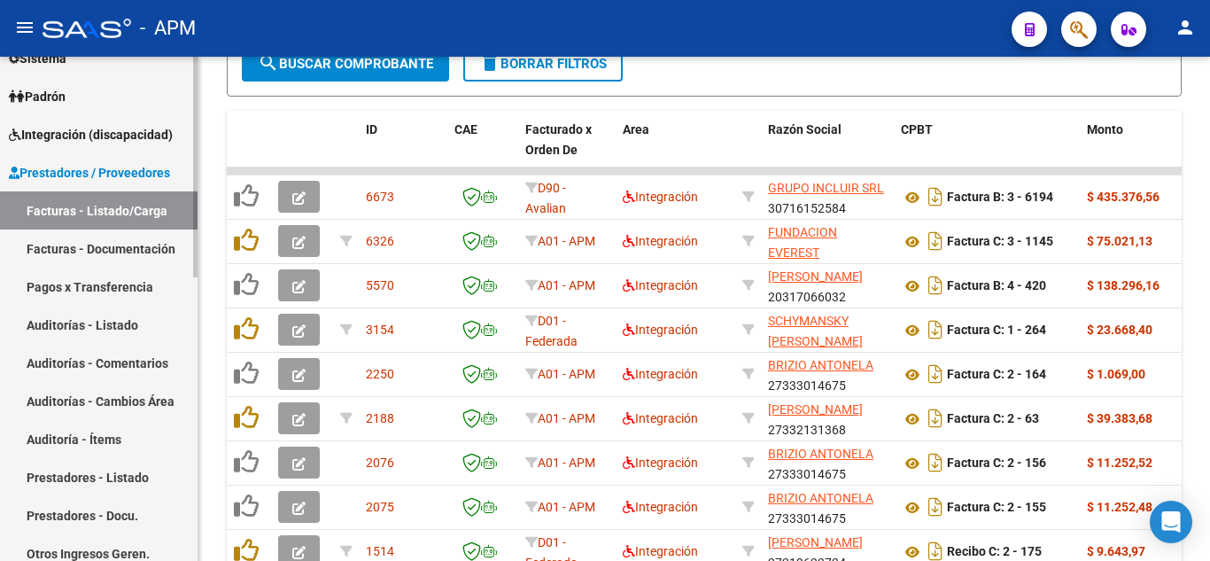
click at [78, 322] on link "Auditorías - Listado" at bounding box center [98, 325] width 197 height 38
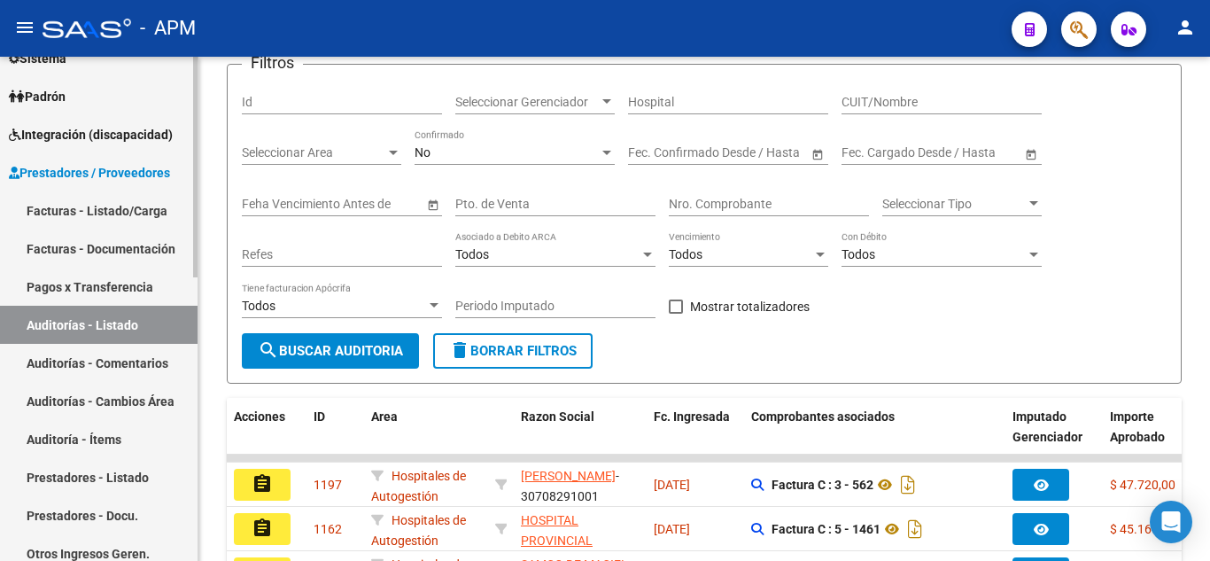
scroll to position [460, 0]
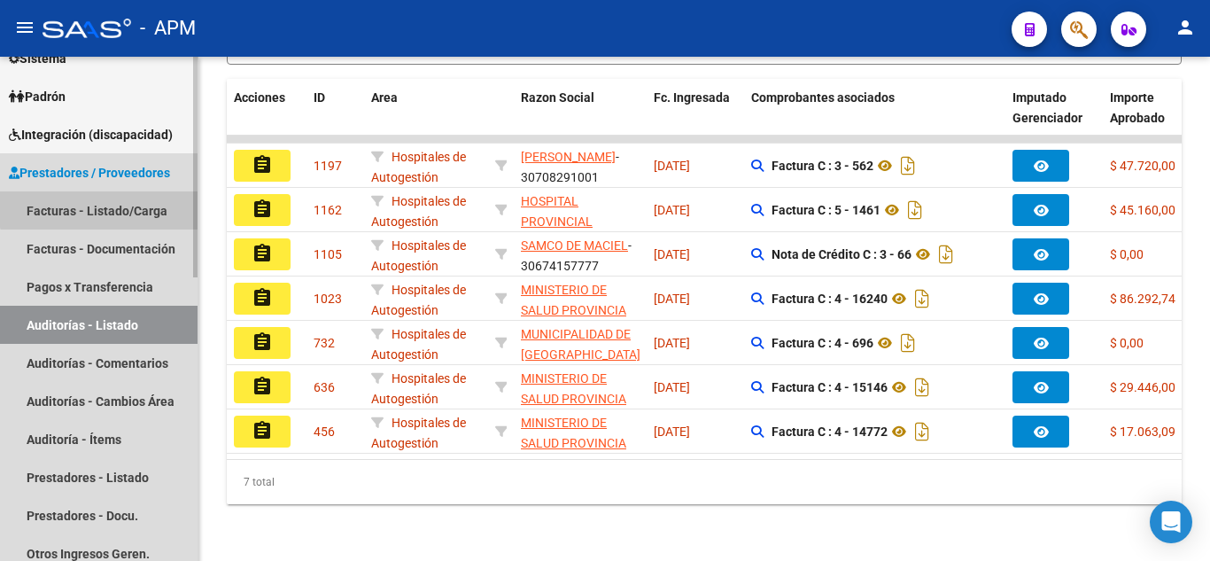
click at [117, 207] on link "Facturas - Listado/Carga" at bounding box center [98, 210] width 197 height 38
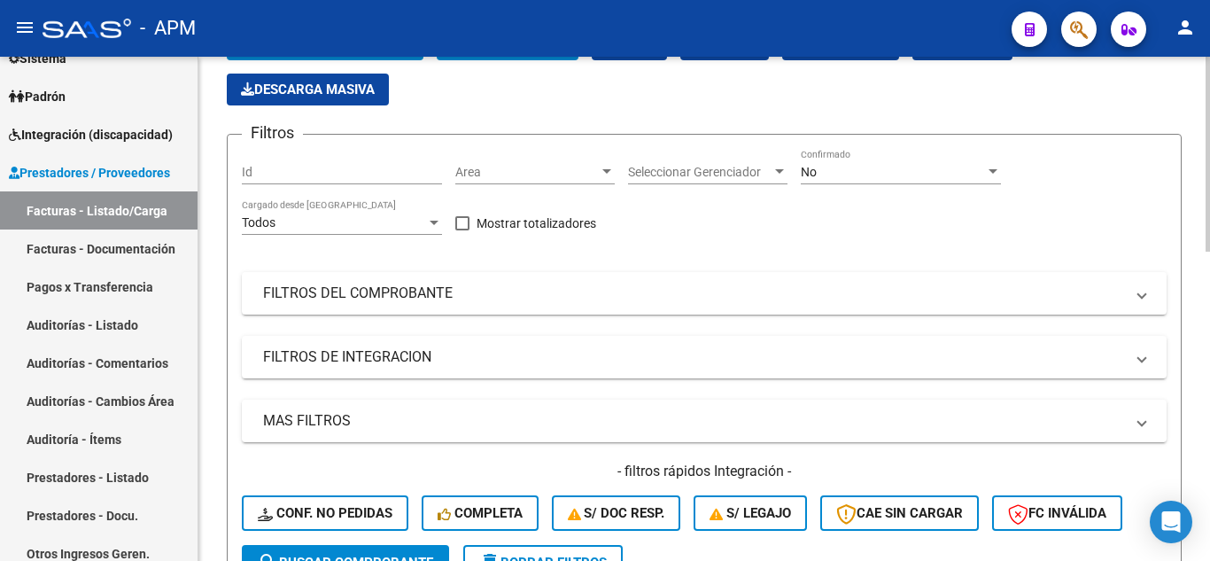
scroll to position [89, 0]
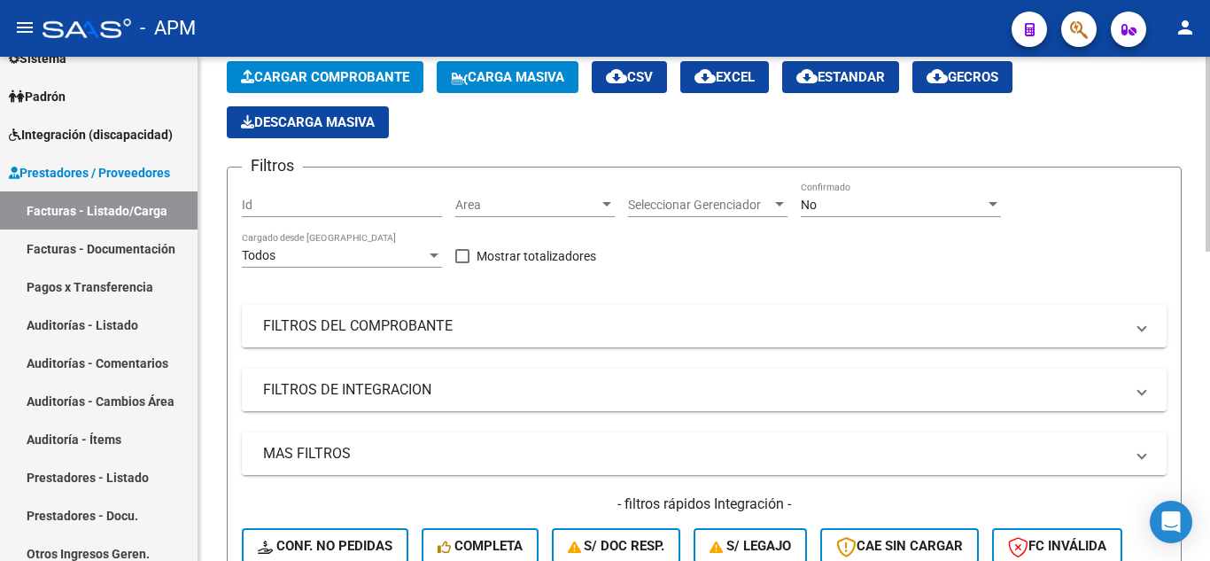
click at [868, 213] on div "No Confirmado" at bounding box center [901, 199] width 200 height 35
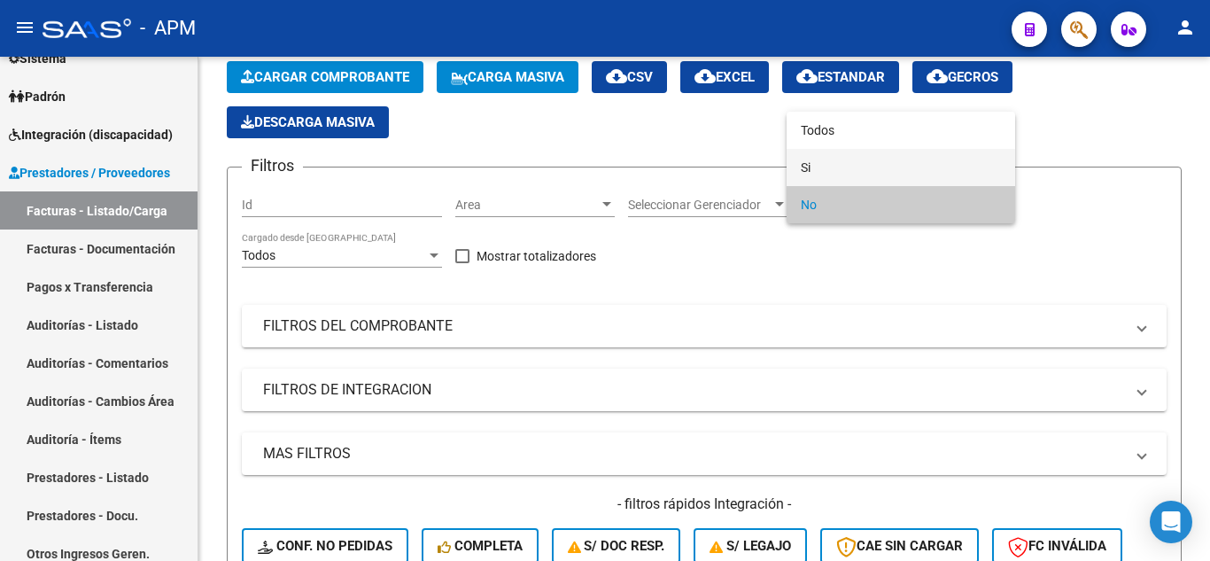
click at [867, 175] on span "Si" at bounding box center [901, 167] width 200 height 37
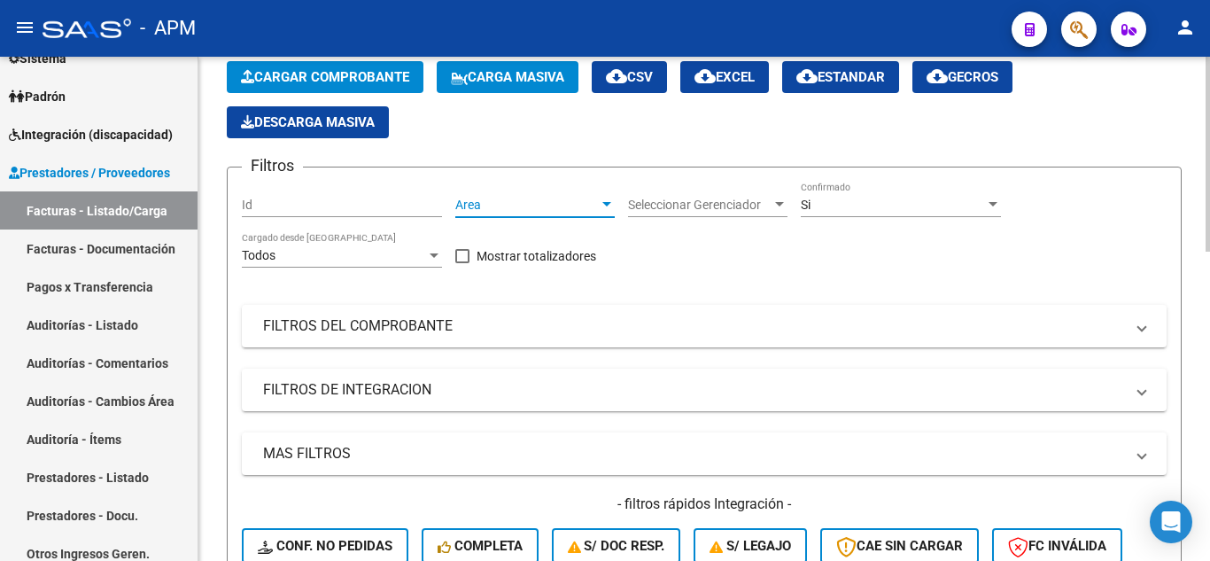
click at [522, 208] on span "Area" at bounding box center [526, 204] width 143 height 15
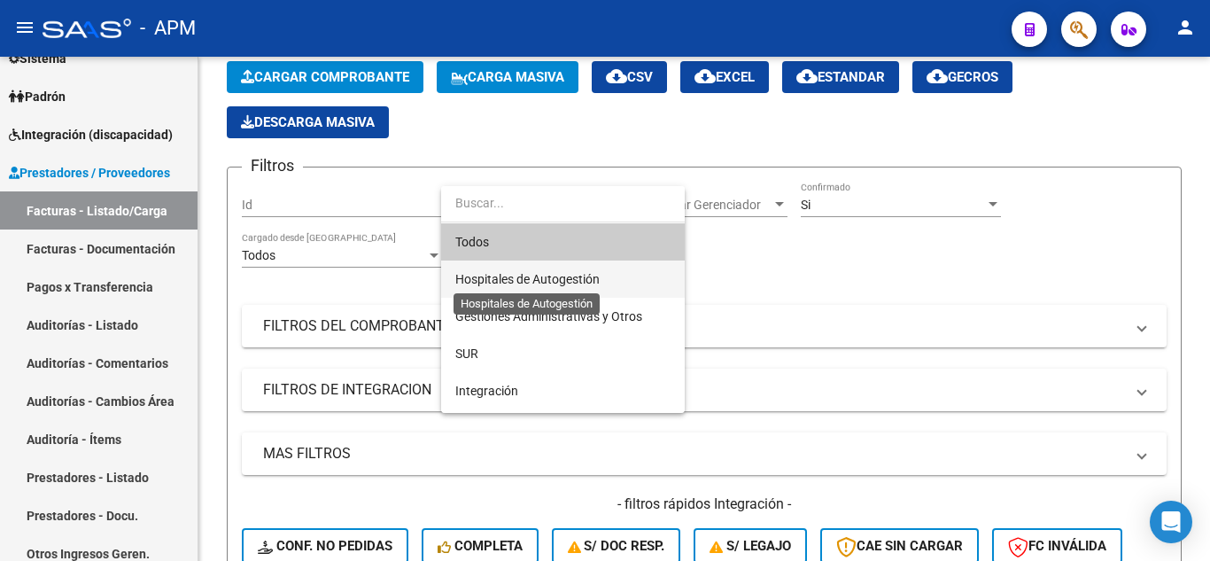
click at [573, 284] on span "Hospitales de Autogestión" at bounding box center [527, 279] width 144 height 14
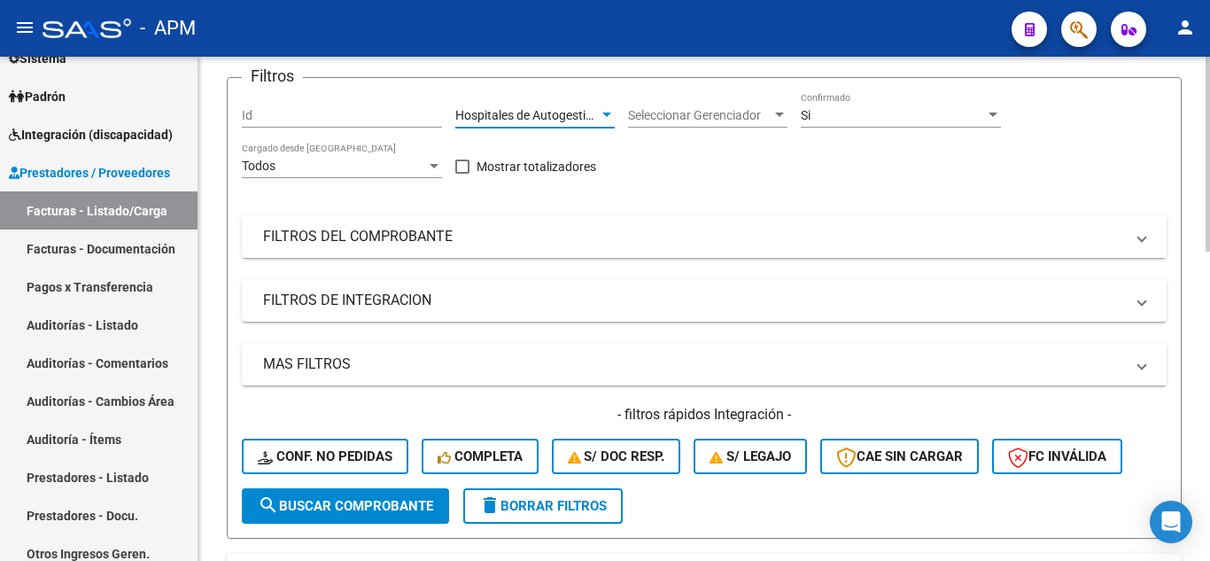
scroll to position [177, 0]
click at [460, 240] on mat-panel-title "FILTROS DEL COMPROBANTE" at bounding box center [693, 237] width 861 height 19
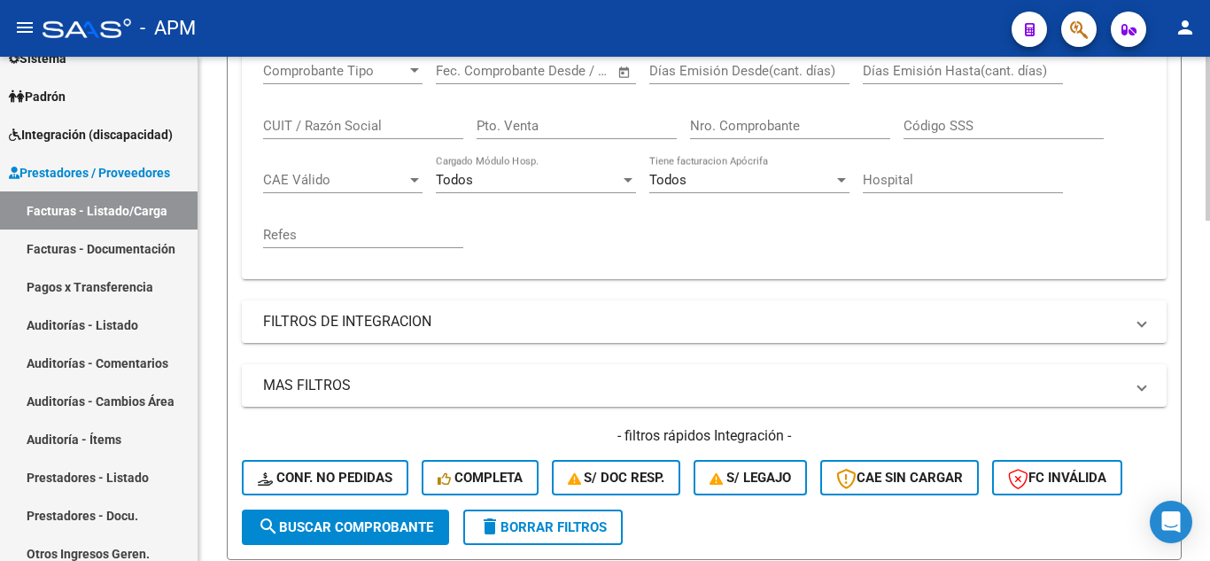
scroll to position [443, 0]
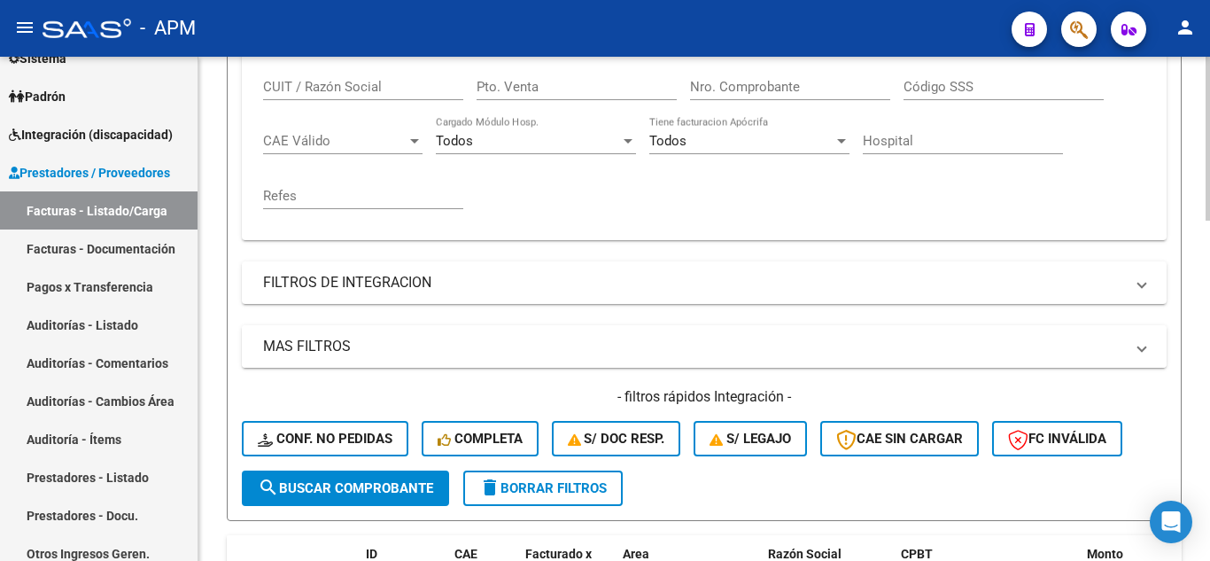
click at [508, 348] on mat-panel-title "MAS FILTROS" at bounding box center [693, 346] width 861 height 19
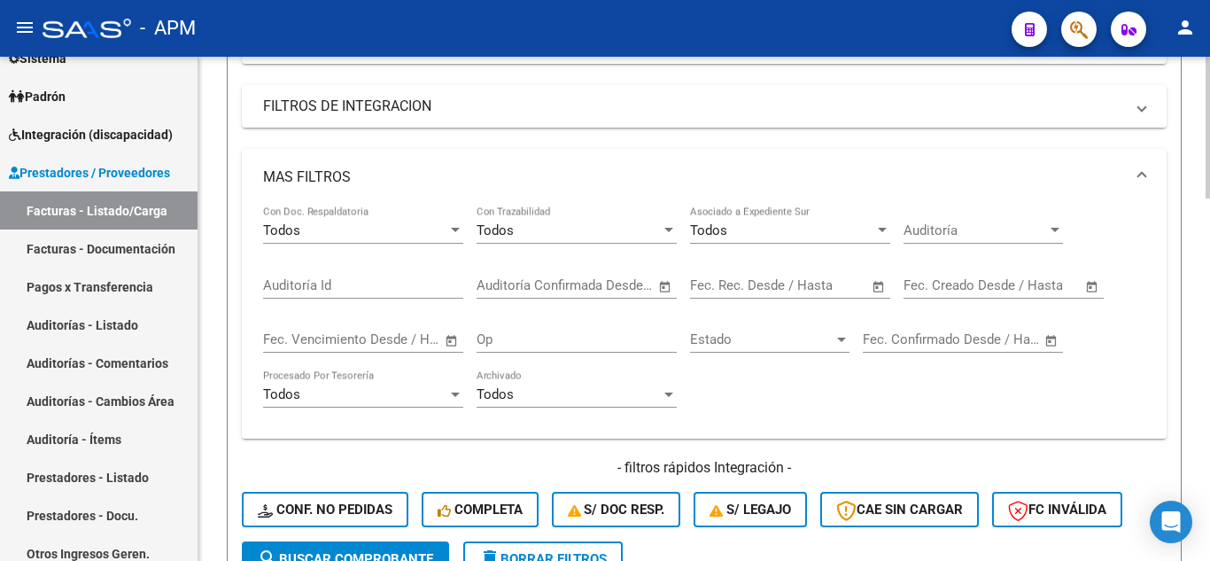
scroll to position [620, 0]
click at [570, 280] on input "text" at bounding box center [607, 284] width 86 height 16
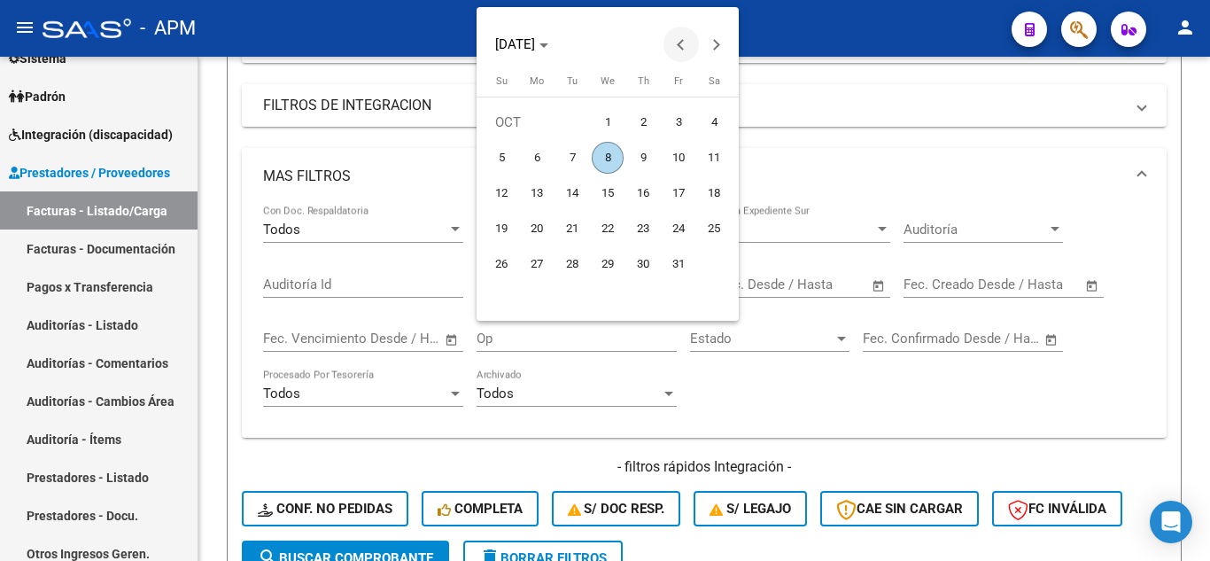
click at [669, 42] on span "Previous month" at bounding box center [680, 44] width 35 height 35
click at [538, 156] on span "1" at bounding box center [537, 158] width 32 height 32
type input "[DATE]"
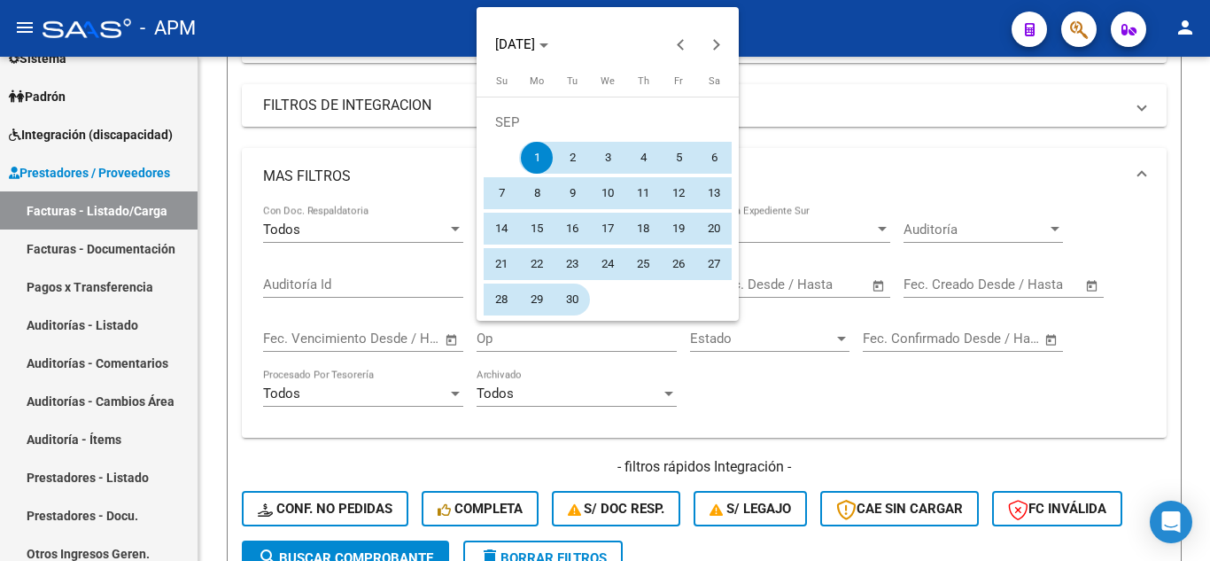
click at [568, 295] on span "30" at bounding box center [572, 299] width 32 height 32
type input "[DATE]"
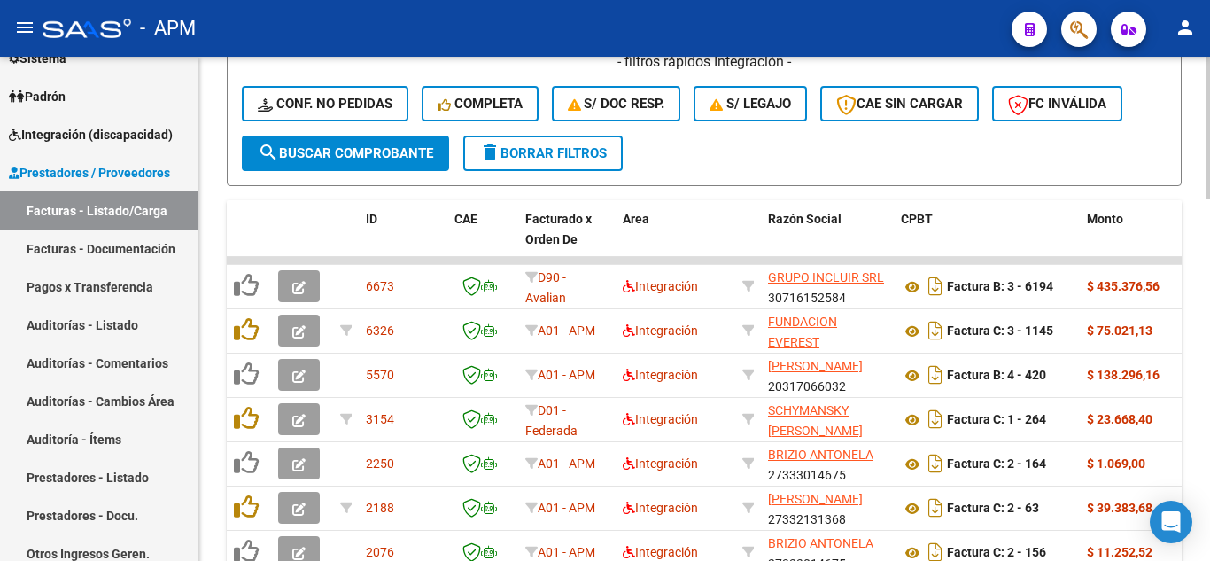
scroll to position [1063, 0]
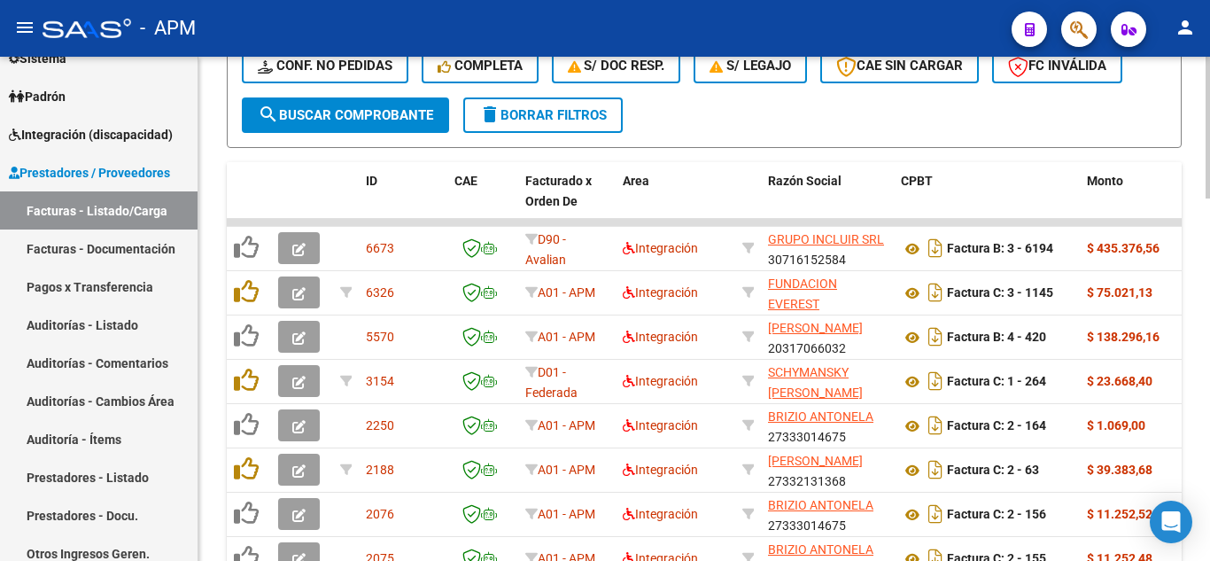
click at [323, 103] on button "search Buscar Comprobante" at bounding box center [345, 114] width 207 height 35
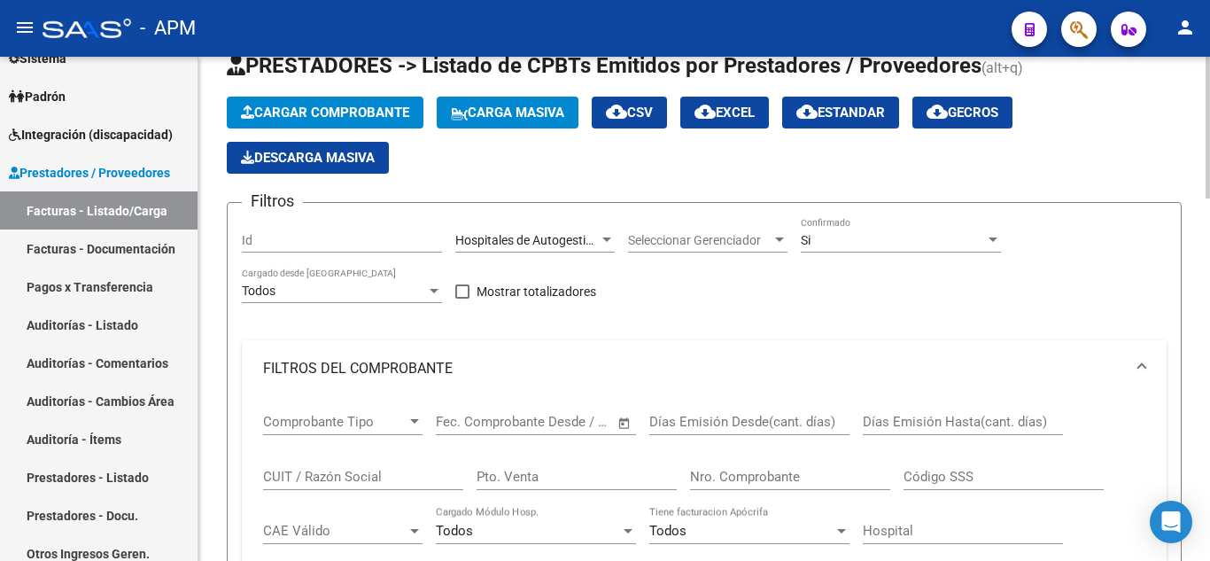
scroll to position [0, 0]
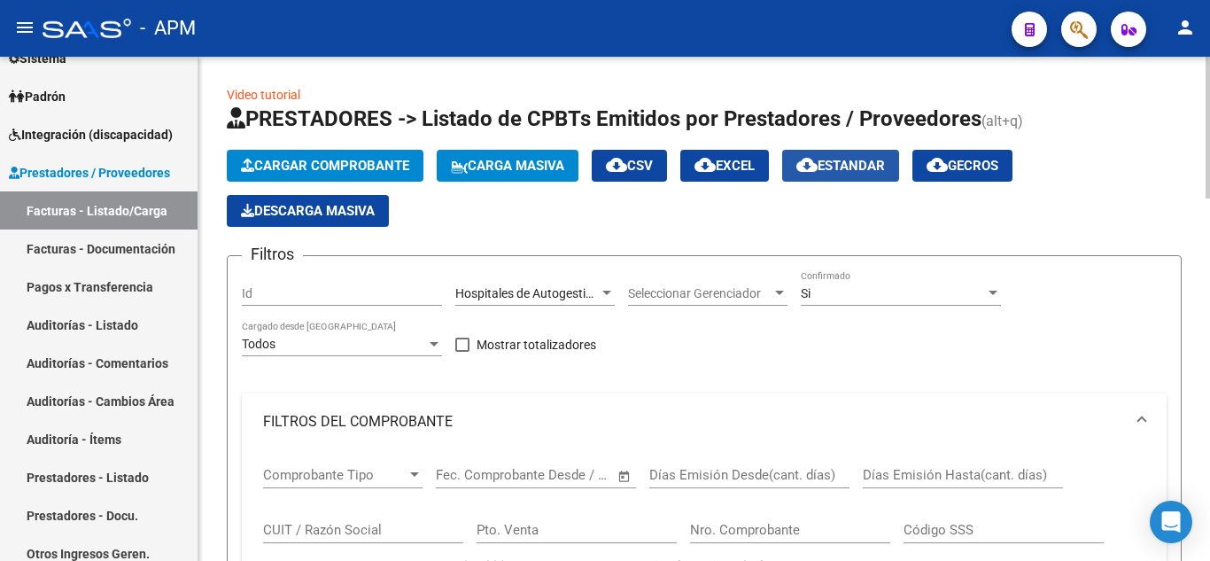
click at [884, 162] on span "cloud_download Estandar" at bounding box center [840, 166] width 89 height 16
